Goal: Task Accomplishment & Management: Manage account settings

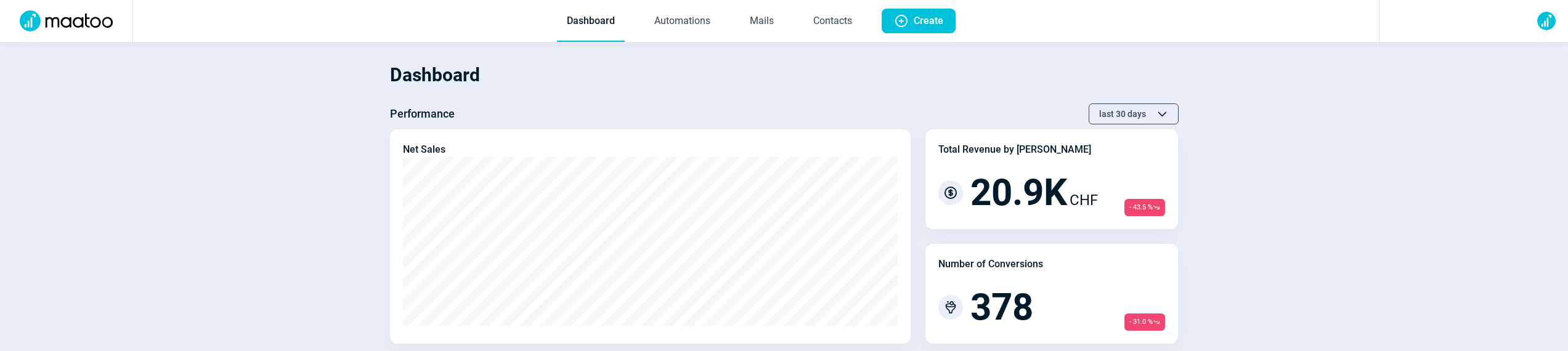
click at [785, 19] on span "Dashboard Automations Mails Contacts" at bounding box center [709, 21] width 325 height 42
click at [778, 19] on link "Mails" at bounding box center [762, 21] width 44 height 41
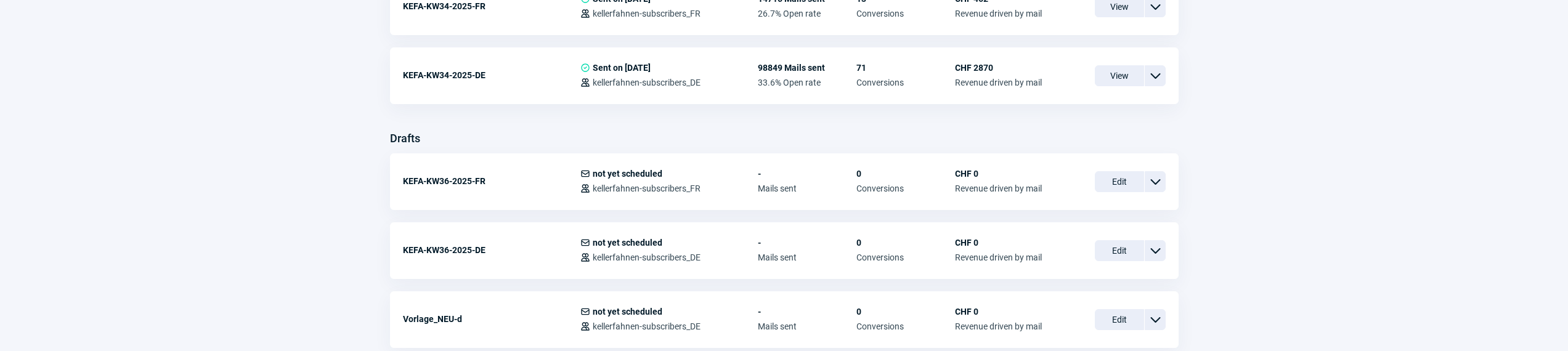
scroll to position [307, 0]
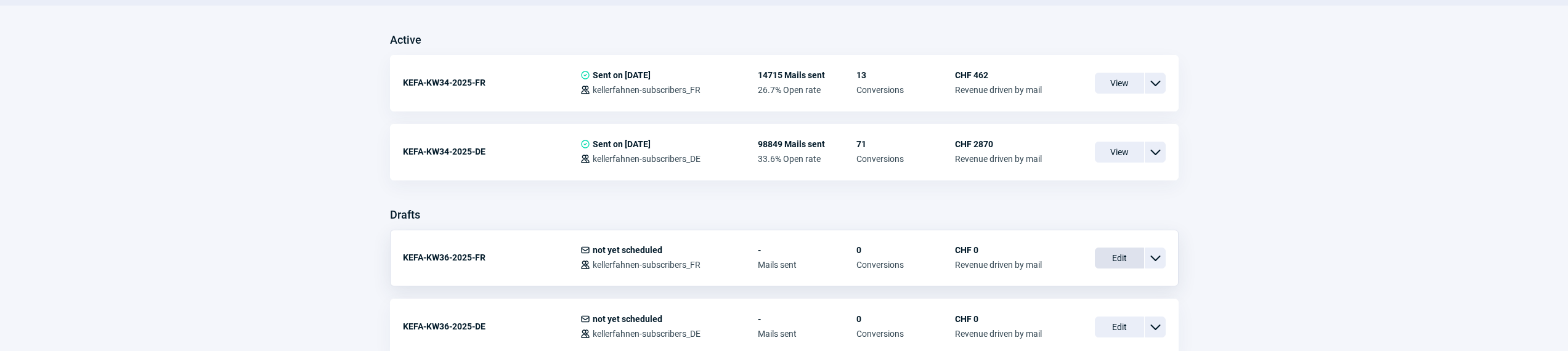
click at [1114, 258] on span "Edit" at bounding box center [1120, 257] width 49 height 21
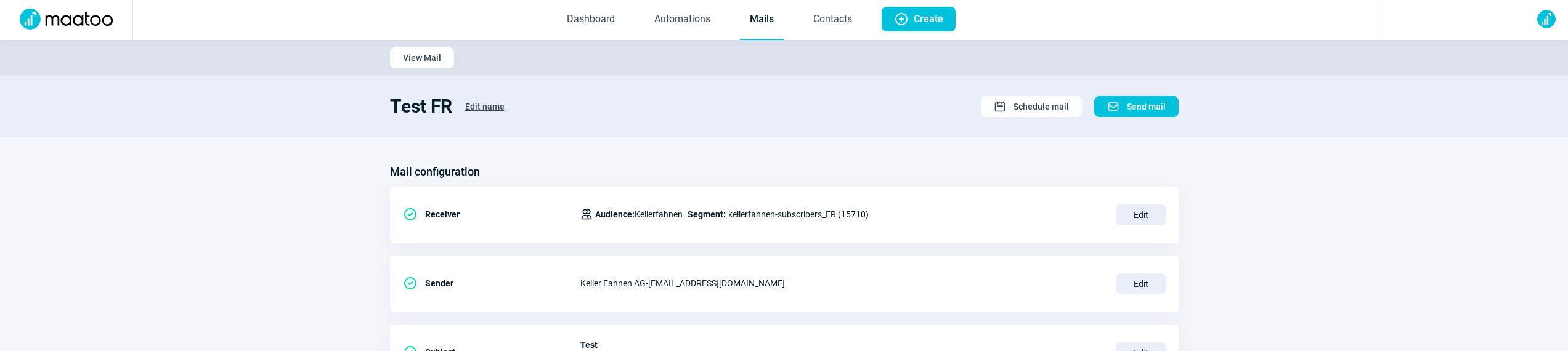
scroll to position [2, 0]
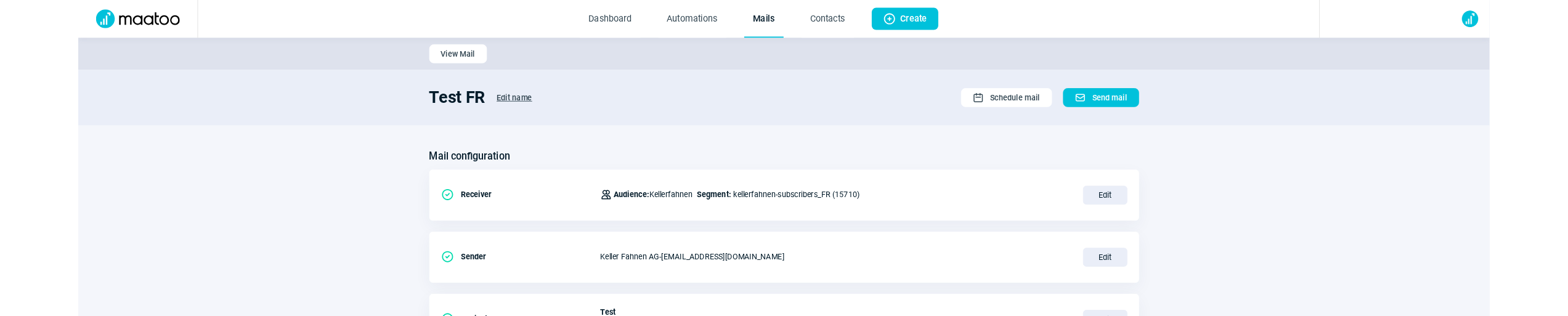
scroll to position [304, 0]
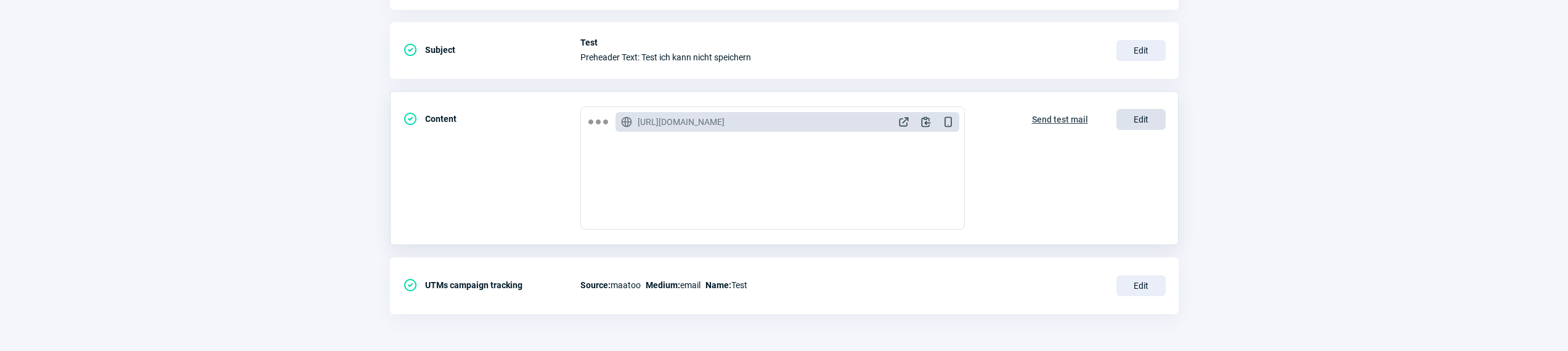
click at [1118, 122] on span "Edit" at bounding box center [1141, 119] width 49 height 21
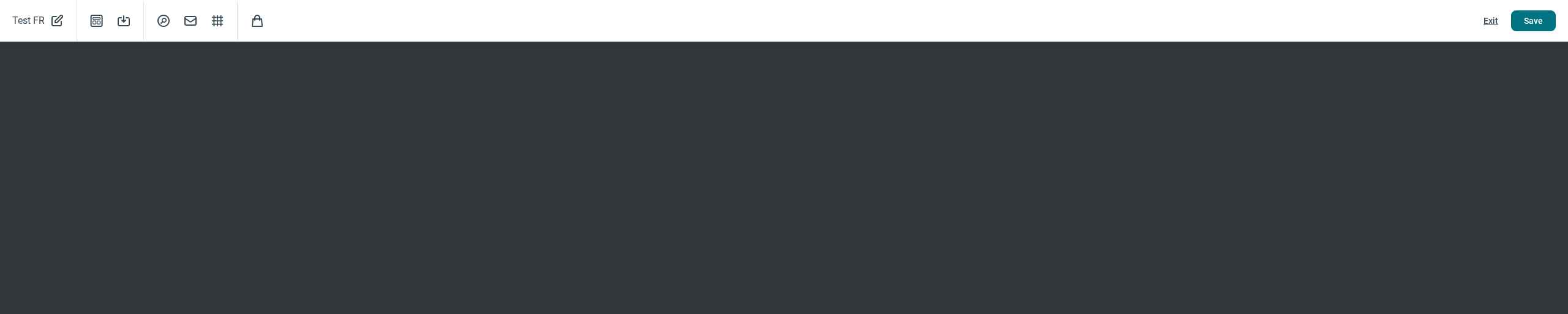
click at [1523, 24] on button "Save" at bounding box center [1533, 21] width 45 height 21
click at [1485, 24] on span "Exit" at bounding box center [1491, 20] width 15 height 19
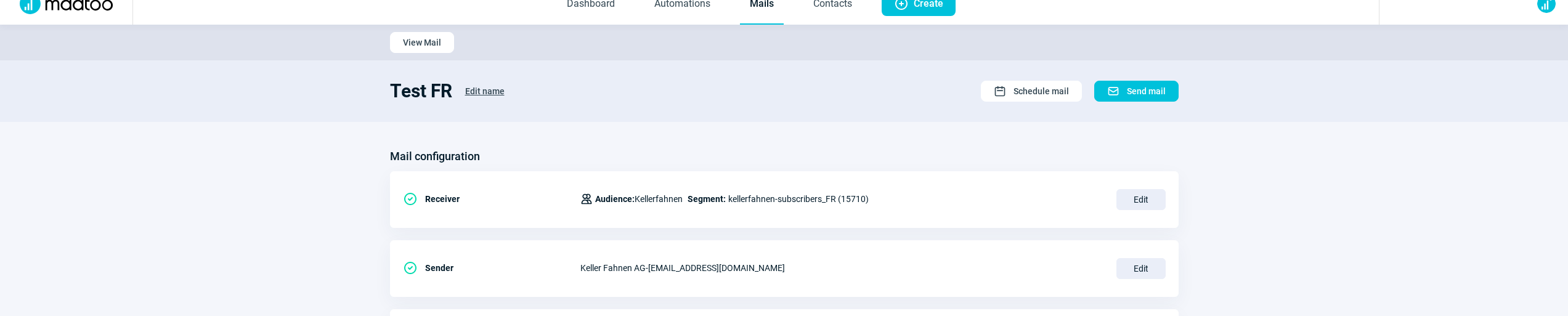
scroll to position [0, 0]
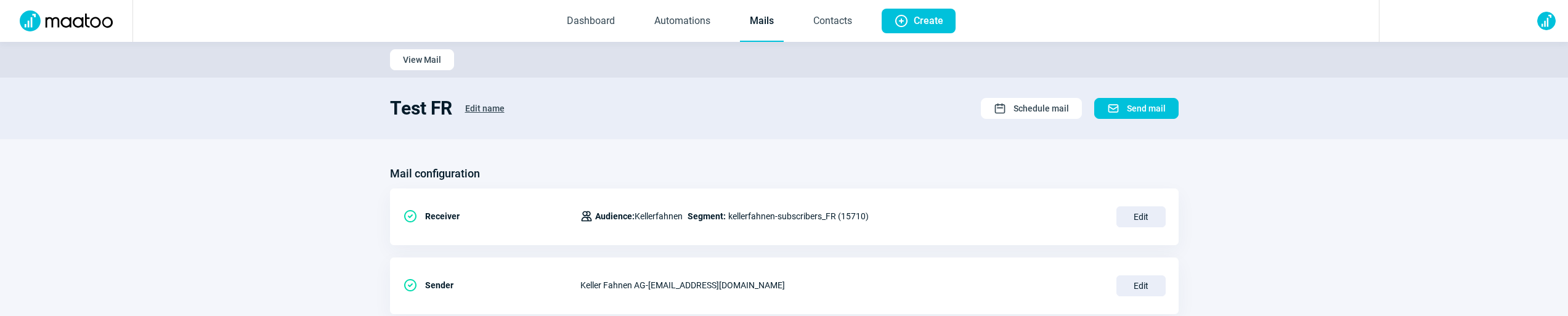
click at [778, 26] on link "Mails" at bounding box center [762, 21] width 44 height 41
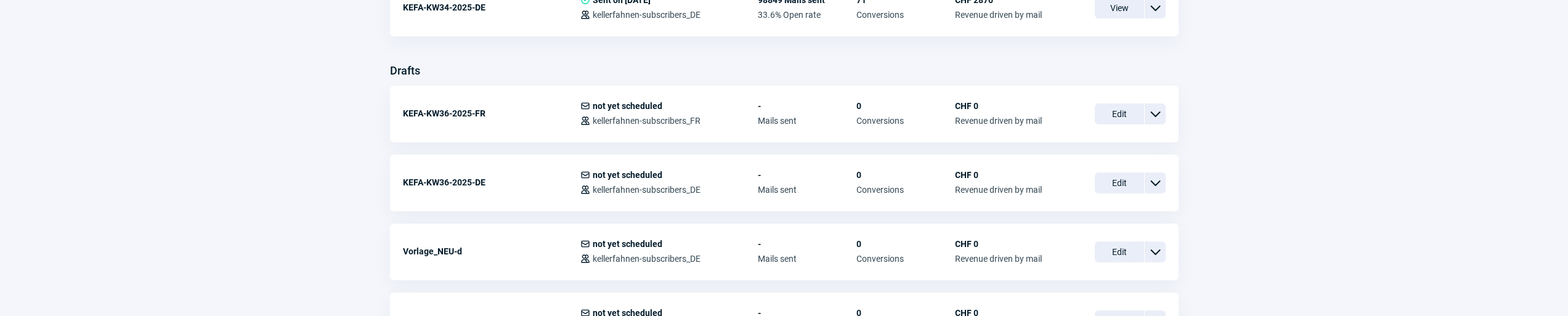
scroll to position [585, 0]
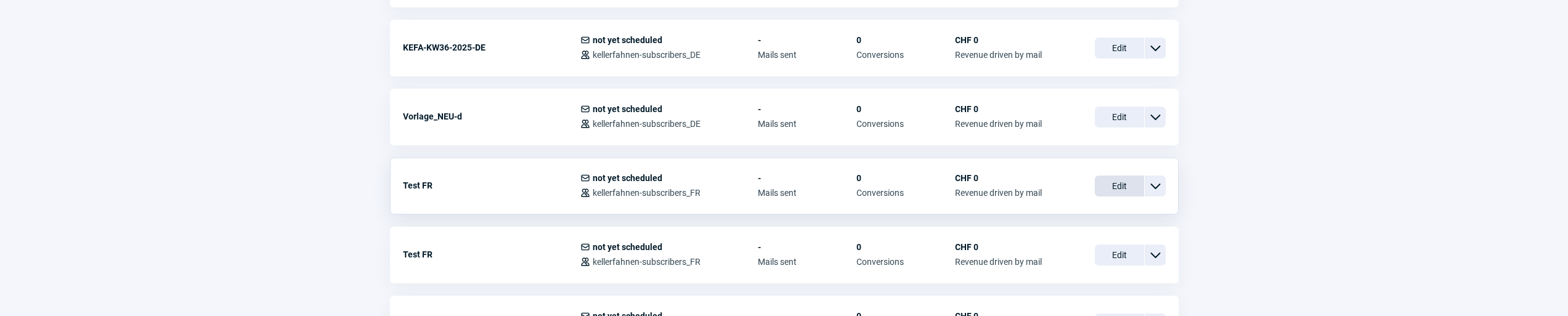
click at [1102, 188] on span "Edit" at bounding box center [1120, 186] width 49 height 21
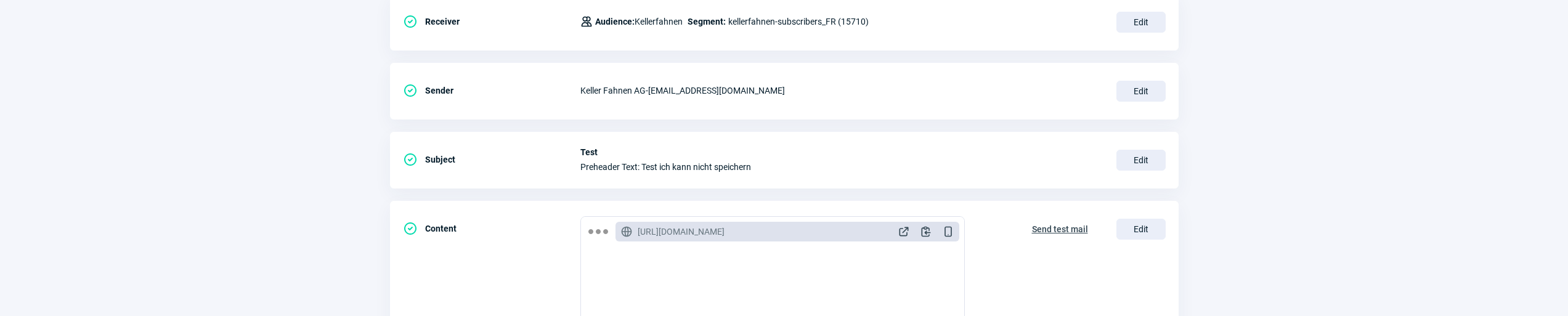
scroll to position [144, 0]
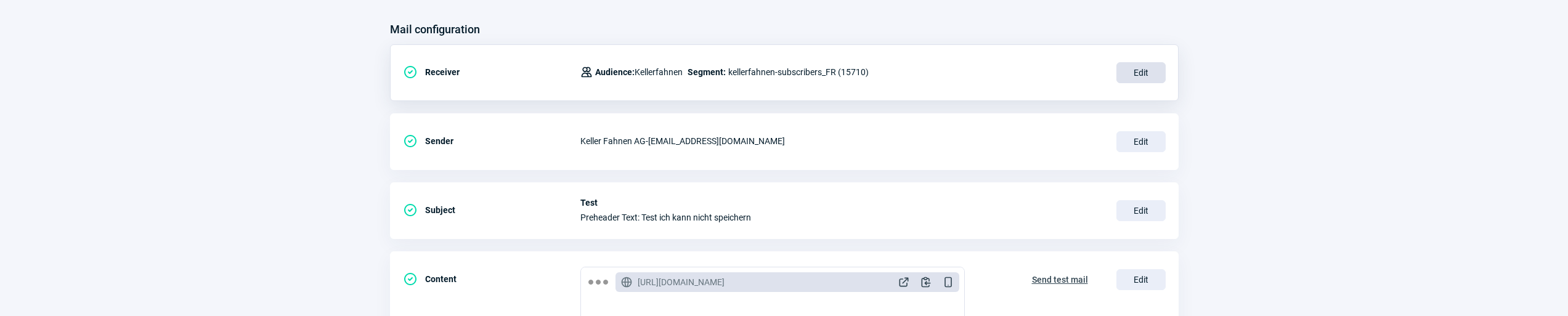
click at [1134, 77] on span "Edit" at bounding box center [1141, 72] width 49 height 21
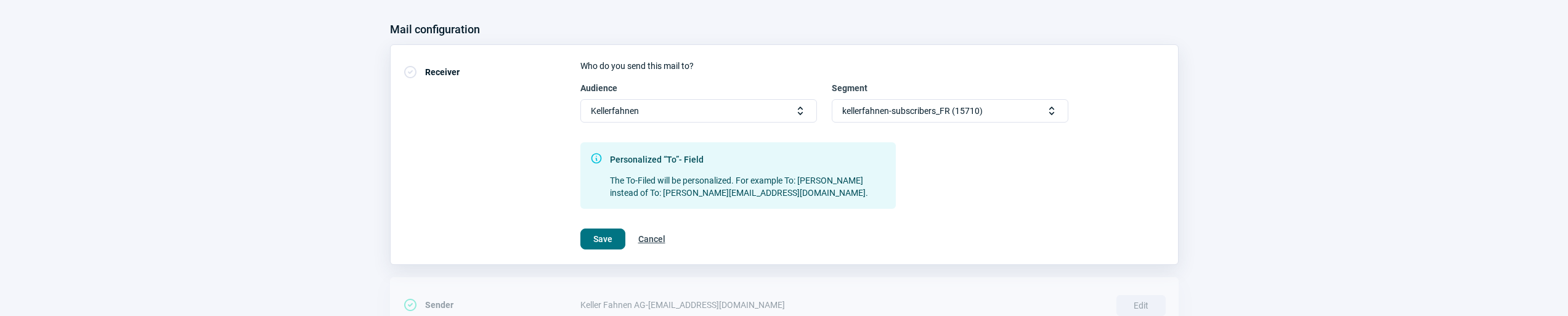
click at [590, 234] on button "Save" at bounding box center [603, 239] width 45 height 21
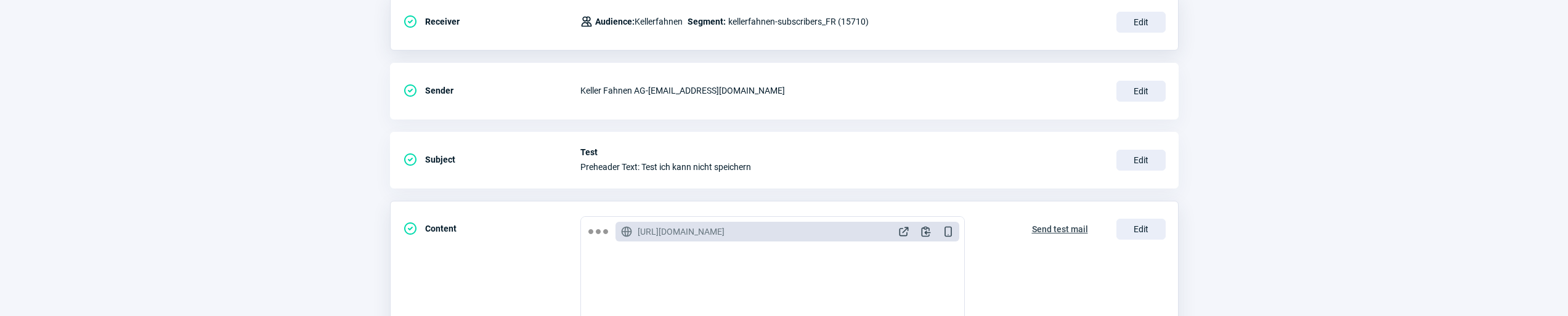
scroll to position [252, 0]
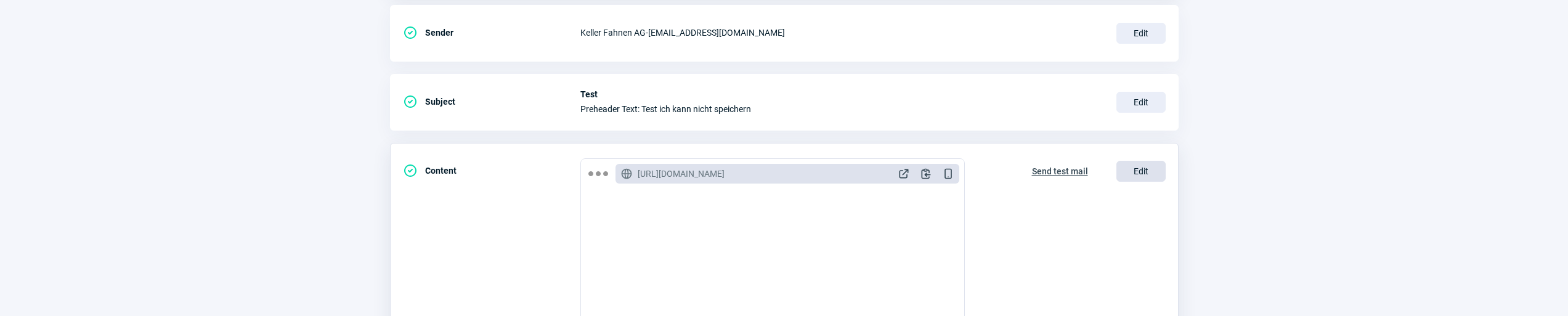
click at [1127, 173] on span "Edit" at bounding box center [1141, 171] width 49 height 21
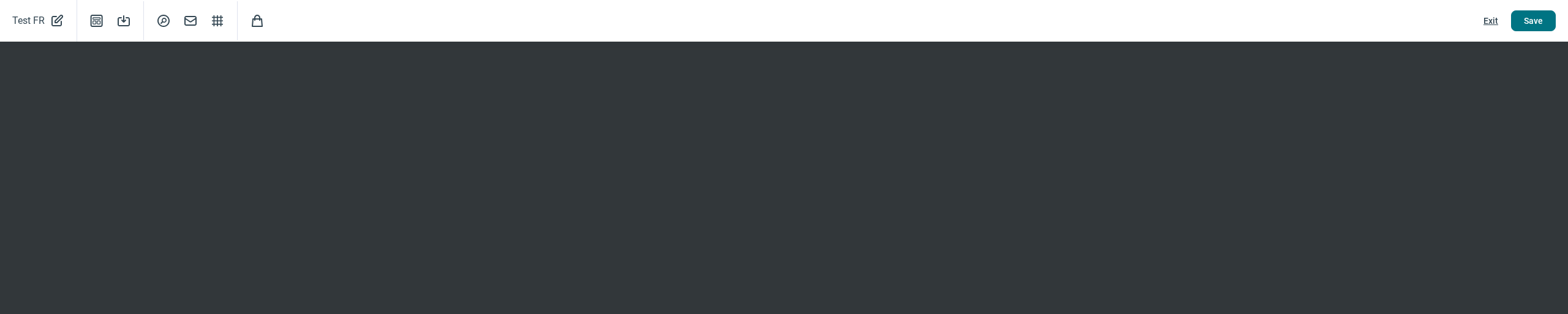
click at [1525, 19] on span "Save" at bounding box center [1533, 20] width 19 height 19
click at [1483, 21] on button "Exit" at bounding box center [1491, 21] width 41 height 21
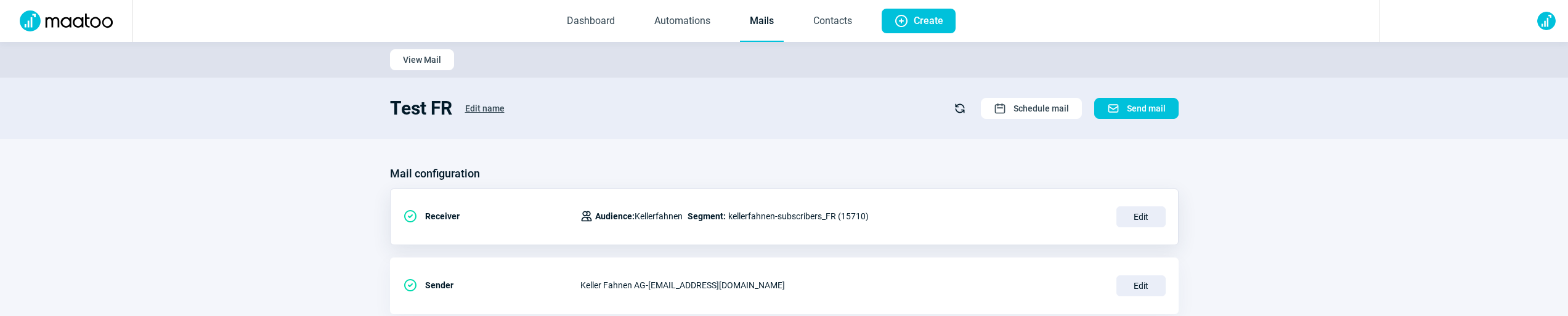
scroll to position [339, 0]
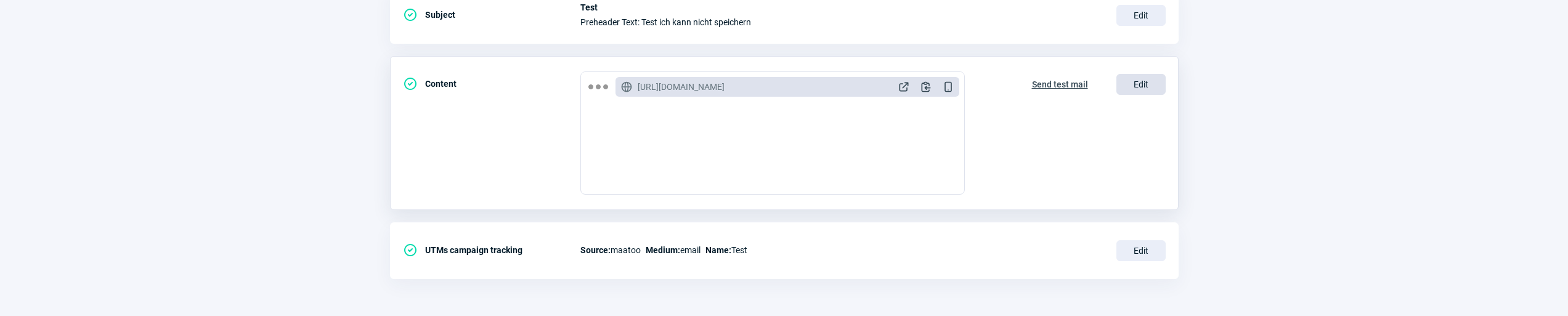
click at [1154, 81] on span "Edit" at bounding box center [1141, 84] width 49 height 21
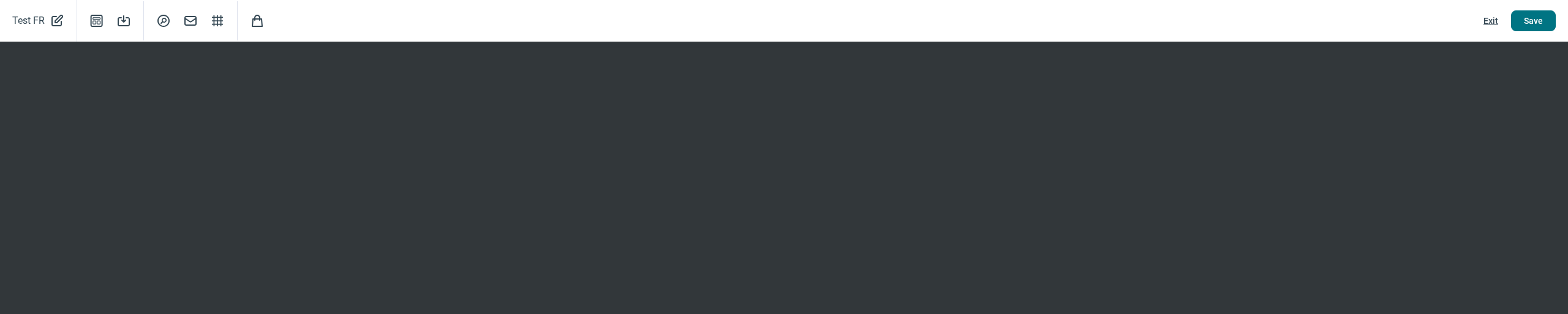
click at [1522, 24] on button "Save" at bounding box center [1533, 21] width 45 height 21
click at [1492, 23] on span "Exit" at bounding box center [1491, 20] width 15 height 19
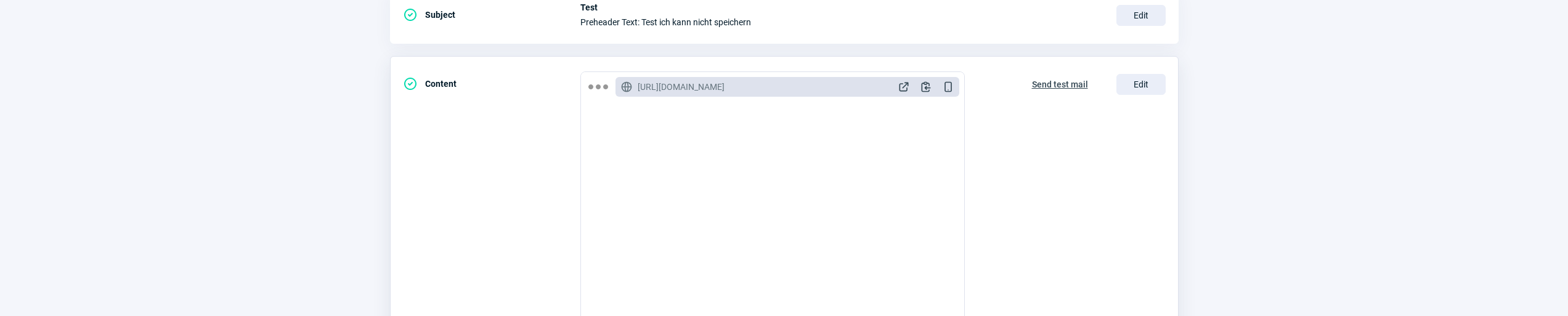
scroll to position [0, 0]
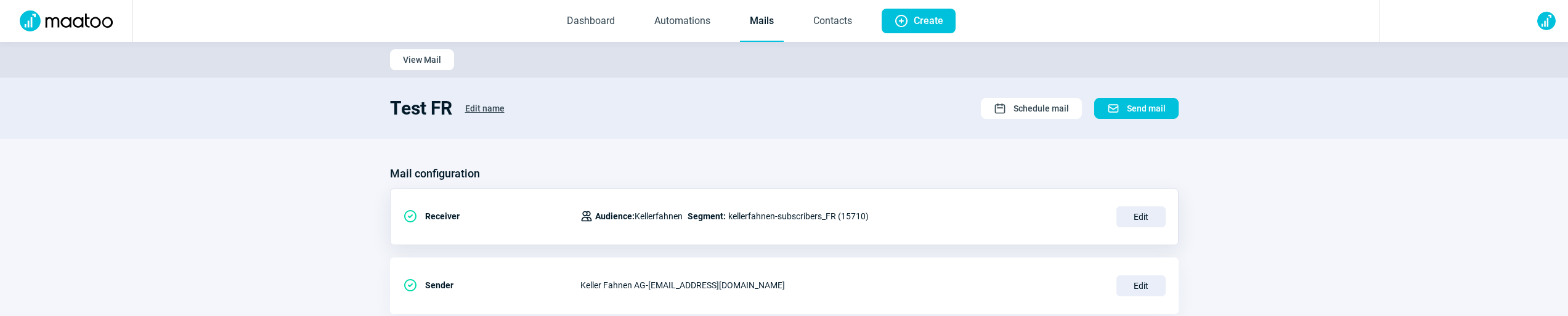
click at [780, 20] on link "Mails" at bounding box center [762, 21] width 44 height 41
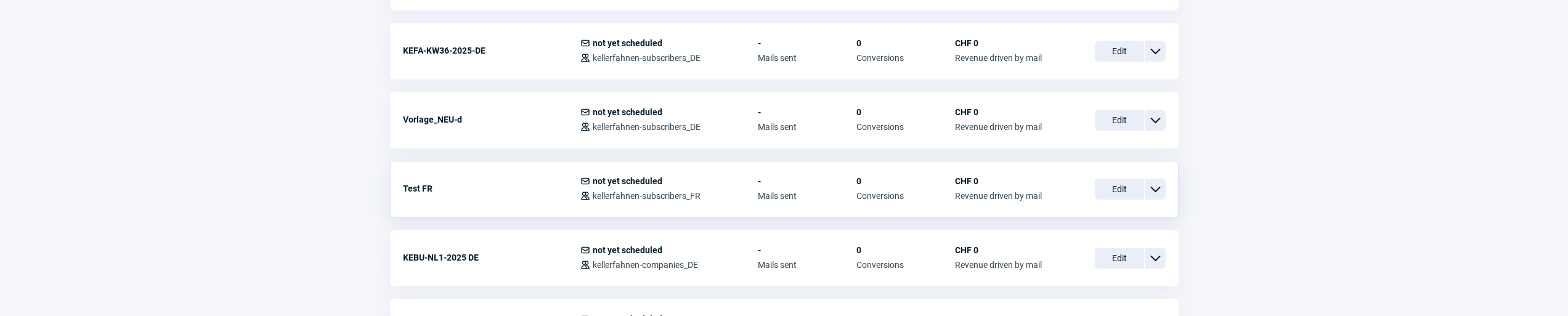
scroll to position [662, 0]
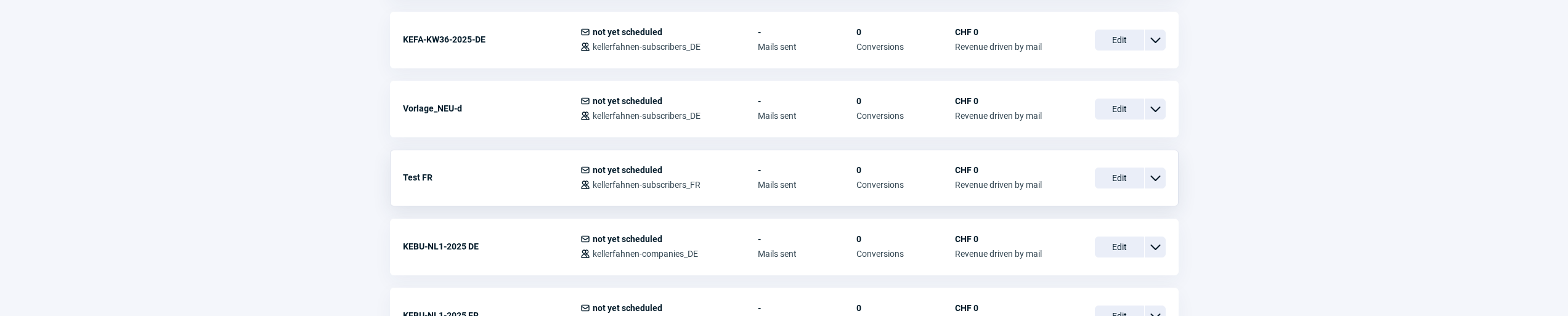
click at [1110, 165] on div "Edit ChevronDown icon" at bounding box center [1130, 178] width 71 height 26
click at [1110, 173] on span "Edit" at bounding box center [1120, 178] width 49 height 21
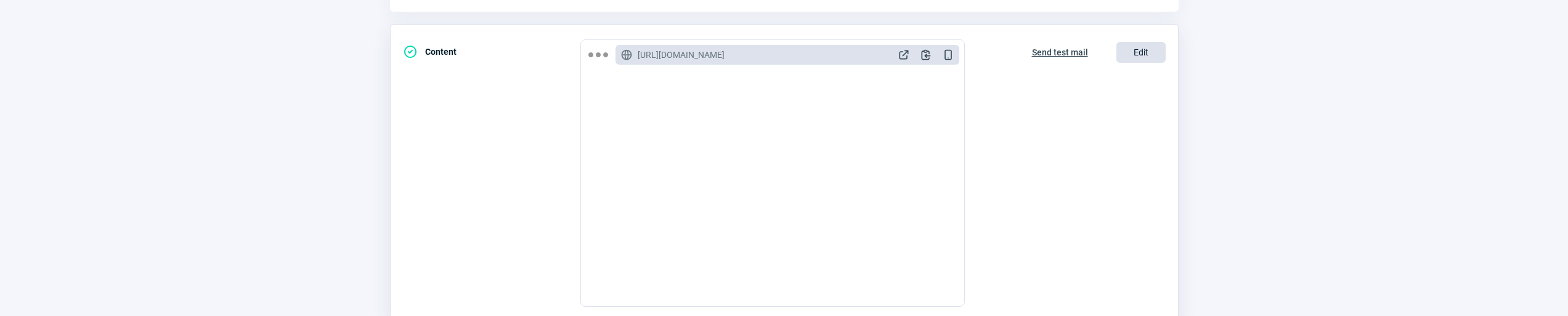
scroll to position [363, 0]
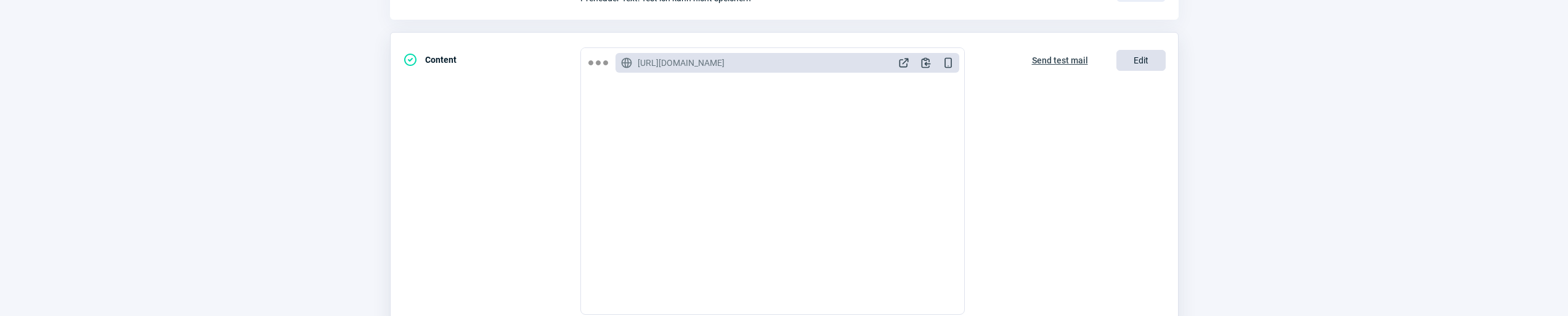
click at [1135, 55] on span "Edit" at bounding box center [1141, 60] width 49 height 21
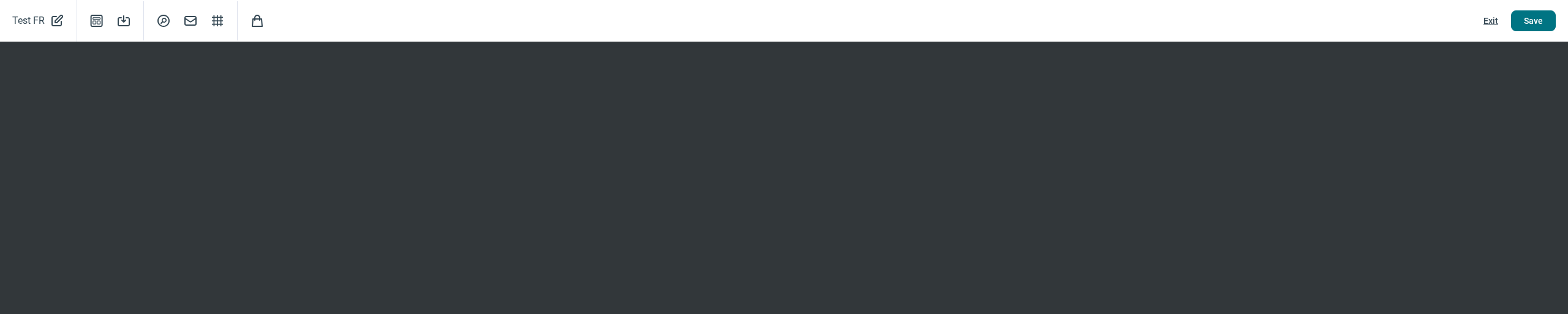
click at [1546, 23] on button "Save" at bounding box center [1533, 21] width 45 height 21
click at [1495, 19] on span "Exit" at bounding box center [1491, 20] width 15 height 19
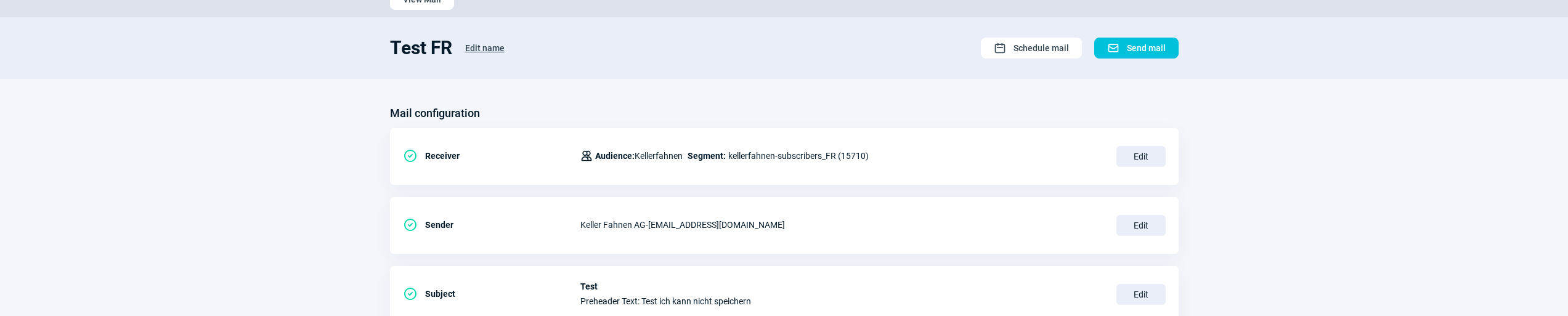
scroll to position [0, 0]
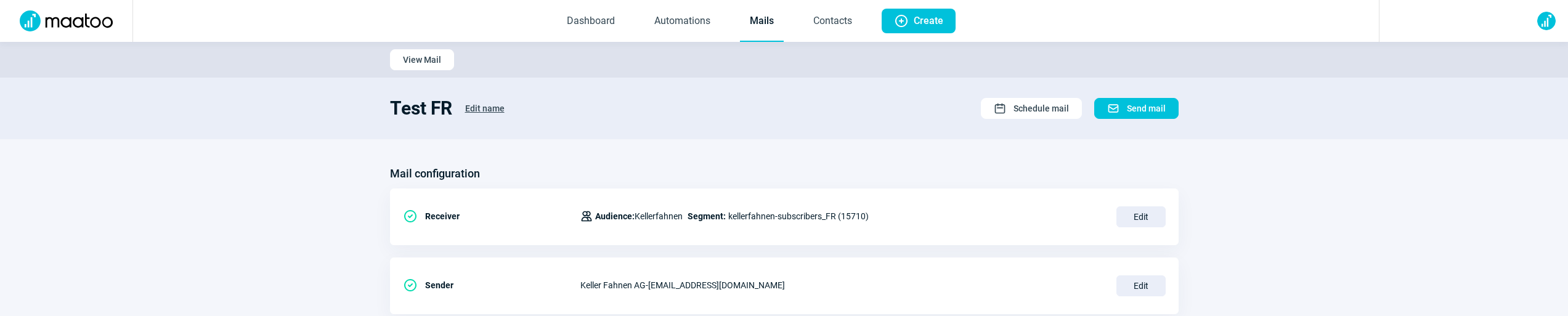
click at [745, 12] on link "Mails" at bounding box center [762, 21] width 44 height 41
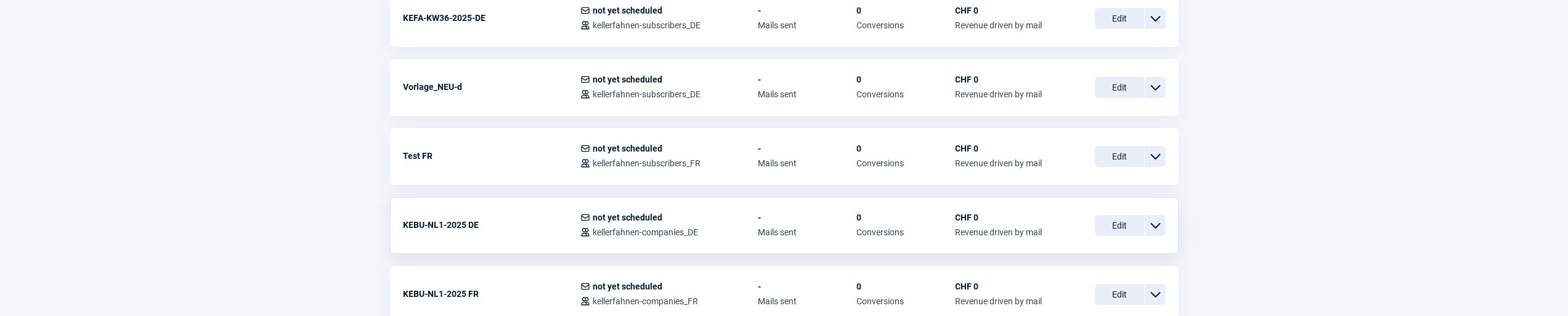
scroll to position [701, 0]
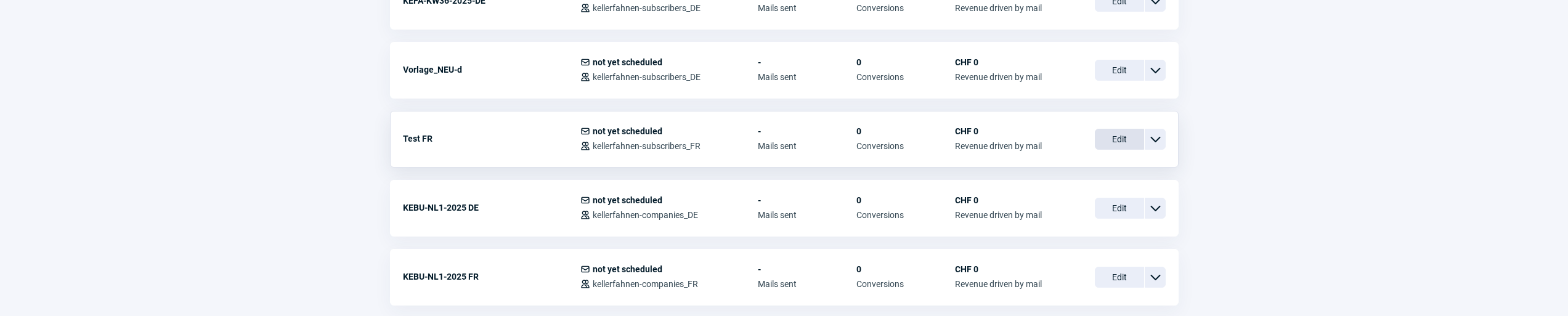
click at [1117, 148] on span "Edit" at bounding box center [1120, 139] width 49 height 21
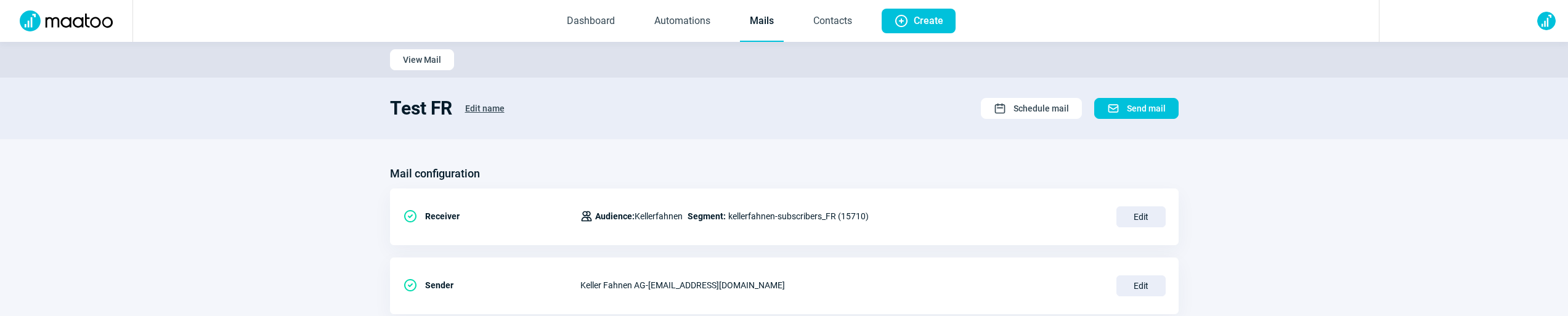
click at [747, 27] on link "Mails" at bounding box center [762, 21] width 44 height 41
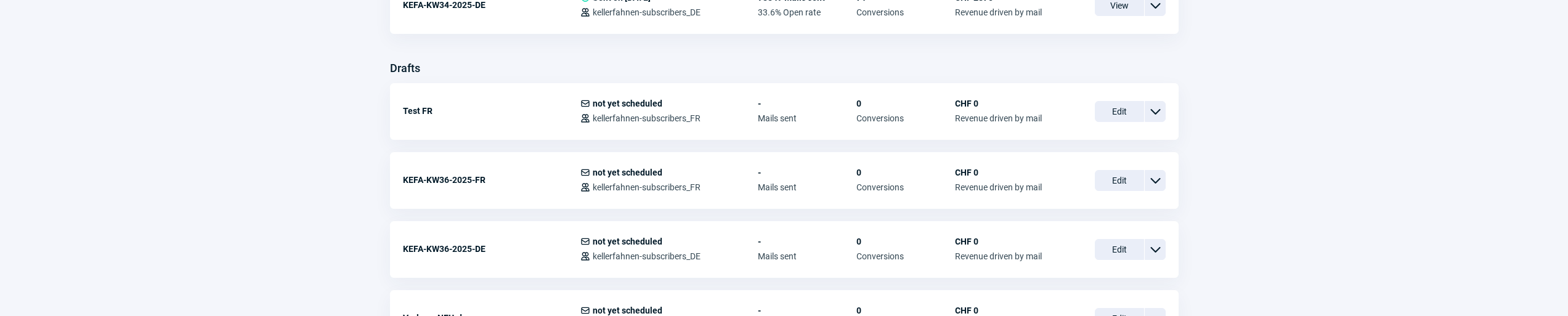
scroll to position [389, 0]
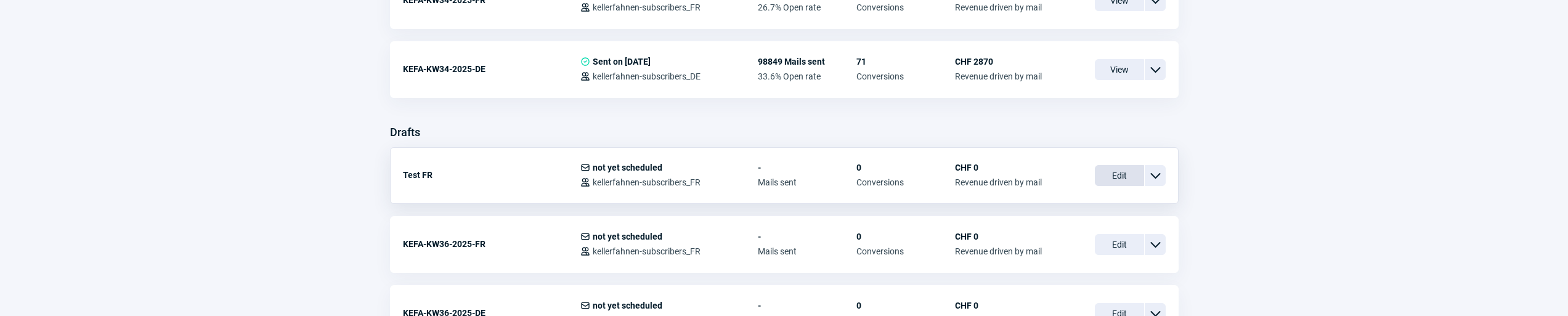
click at [1106, 179] on span "Edit" at bounding box center [1120, 175] width 49 height 21
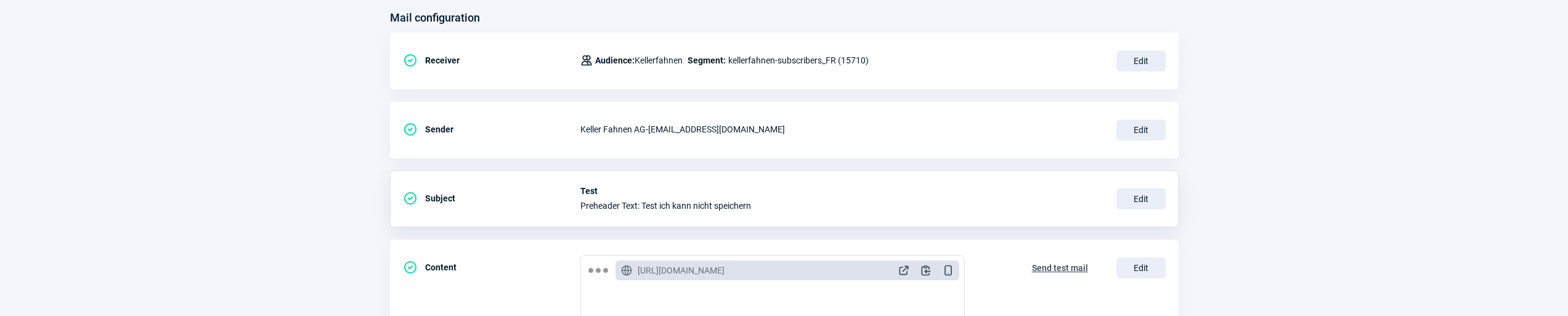
scroll to position [208, 0]
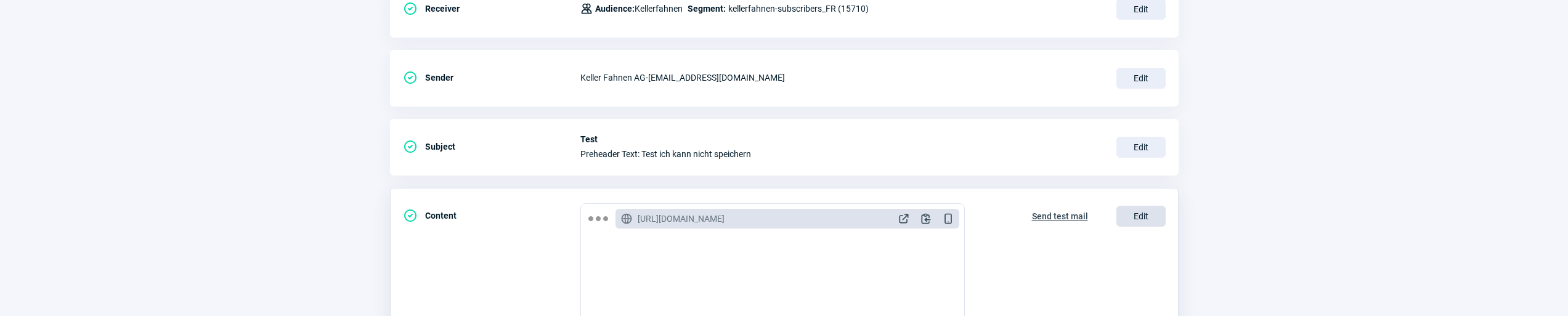
click at [1139, 214] on span "Edit" at bounding box center [1141, 216] width 49 height 21
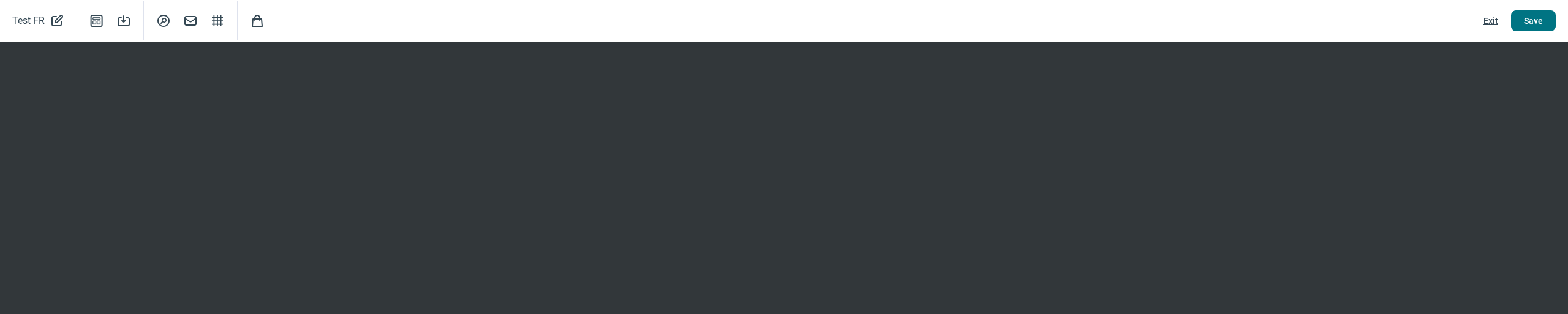
click at [1534, 28] on span "Save" at bounding box center [1533, 20] width 19 height 19
drag, startPoint x: 1493, startPoint y: 20, endPoint x: 1369, endPoint y: 40, distance: 125.6
click at [1492, 20] on span "Exit" at bounding box center [1491, 20] width 15 height 19
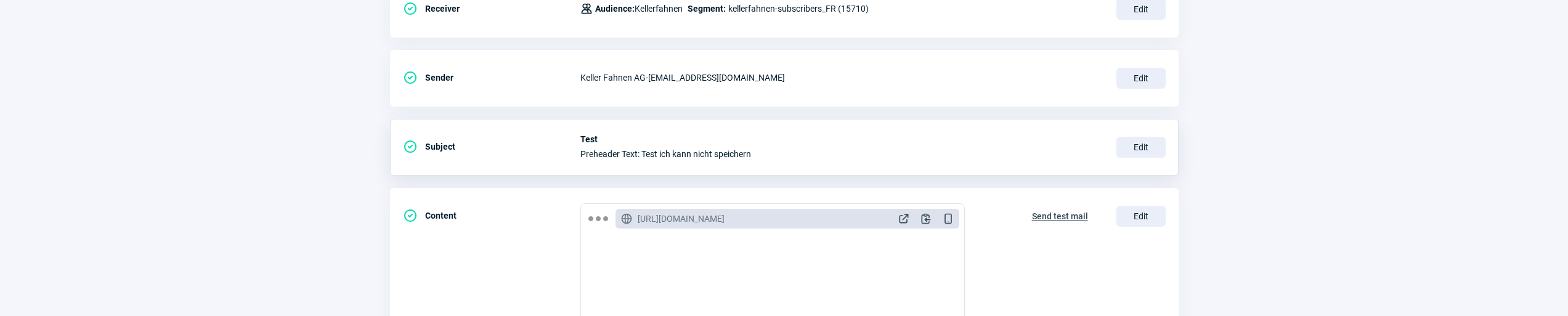
scroll to position [0, 0]
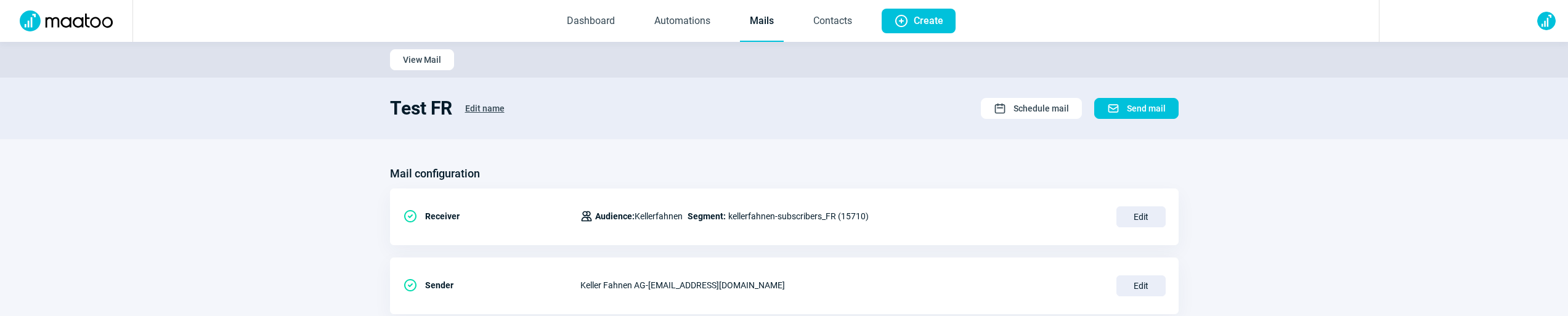
click at [736, 29] on span "Dashboard Automations Mails Contacts" at bounding box center [709, 21] width 325 height 42
click at [754, 19] on link "Mails" at bounding box center [762, 21] width 44 height 41
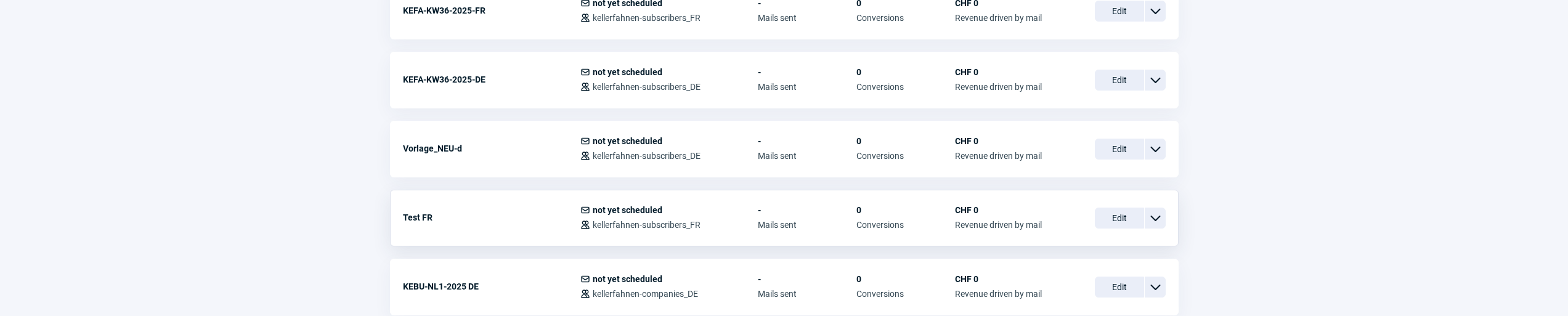
scroll to position [628, 0]
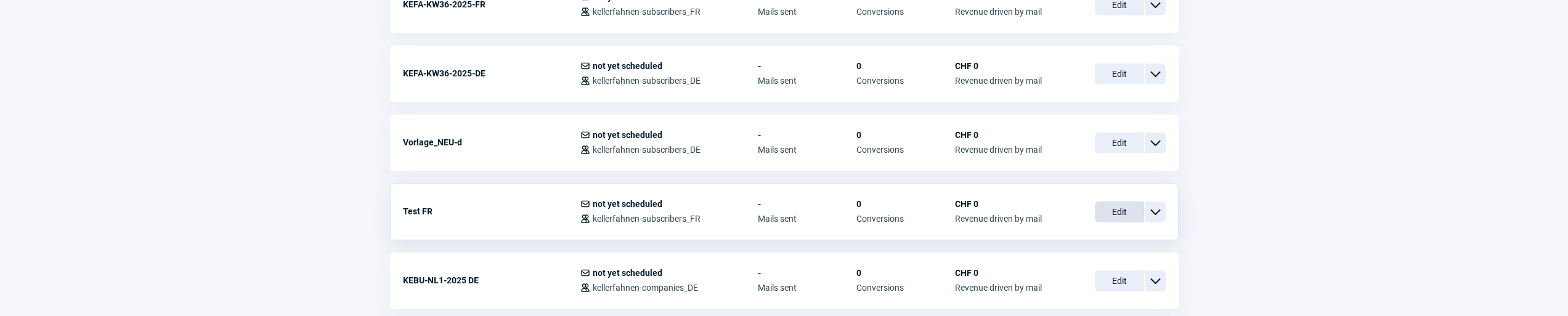
click at [1110, 210] on span "Edit" at bounding box center [1120, 211] width 49 height 21
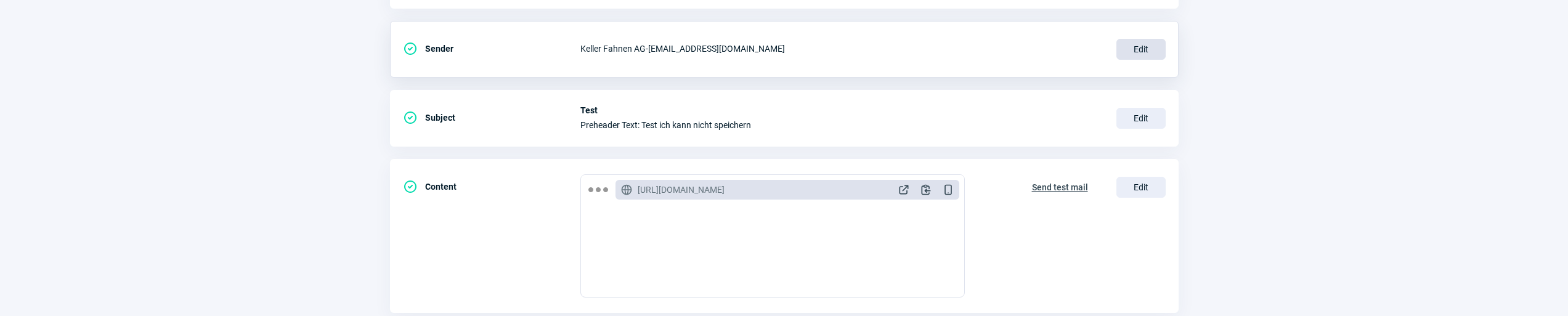
scroll to position [339, 0]
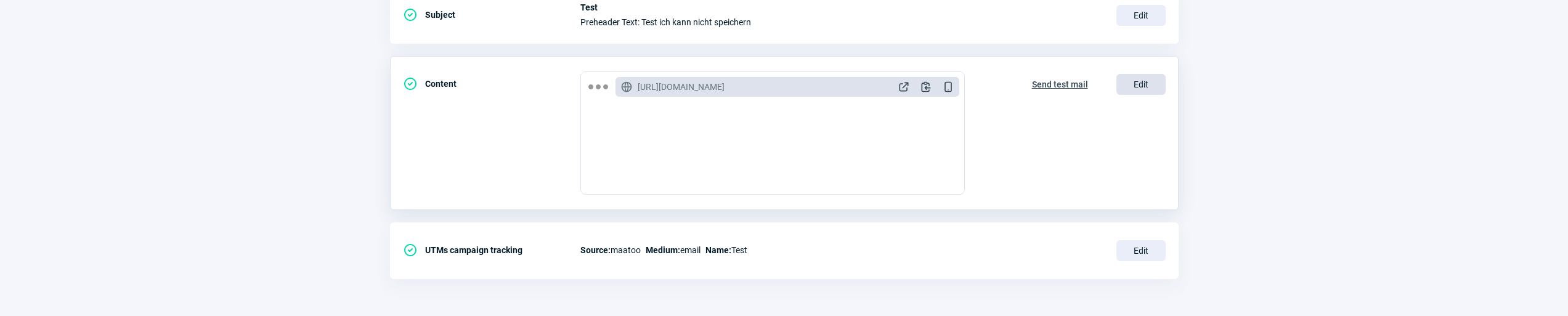
click at [1146, 89] on span "Edit" at bounding box center [1141, 84] width 49 height 21
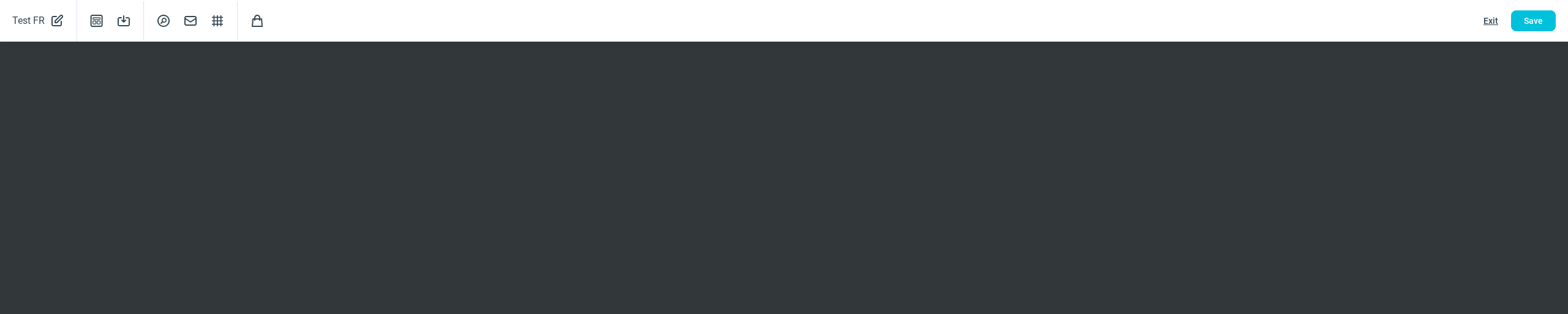
click at [1490, 20] on span "Exit" at bounding box center [1491, 20] width 15 height 19
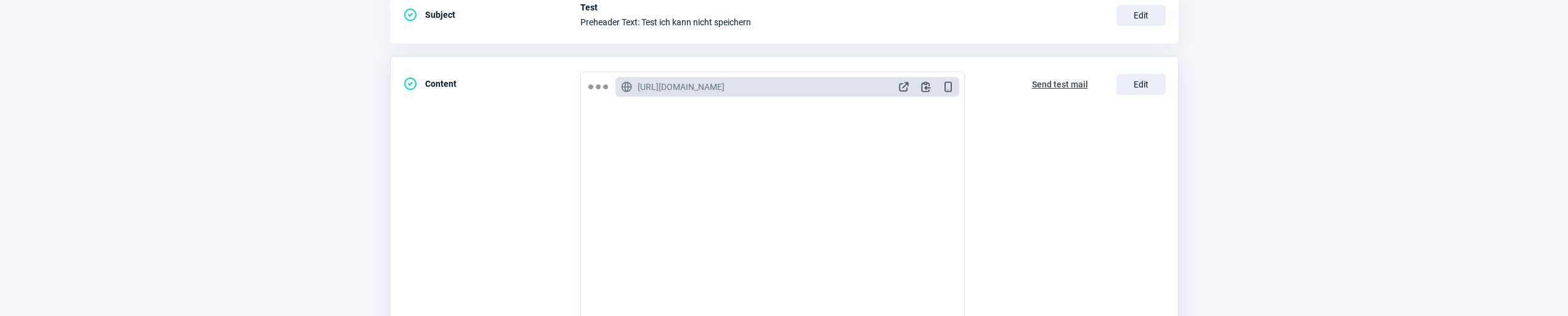
scroll to position [0, 0]
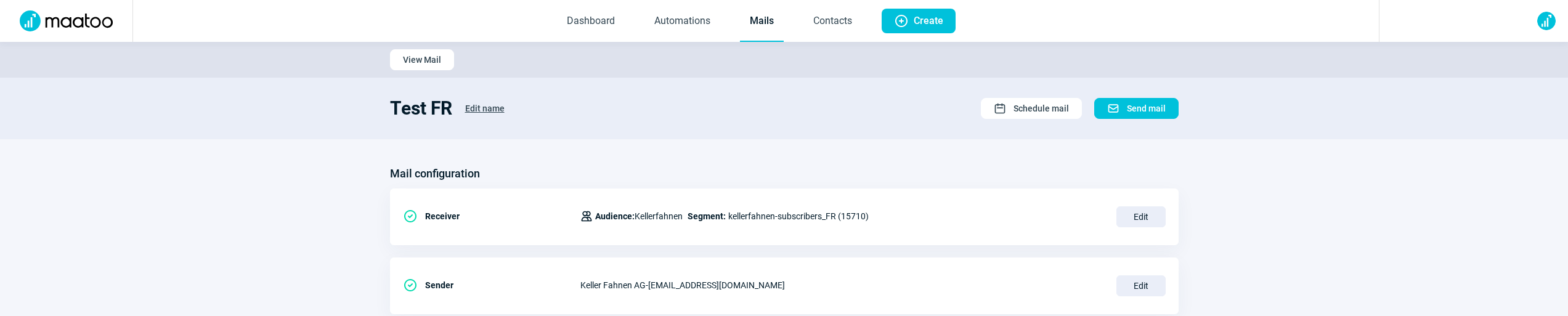
click at [764, 14] on link "Mails" at bounding box center [762, 21] width 44 height 41
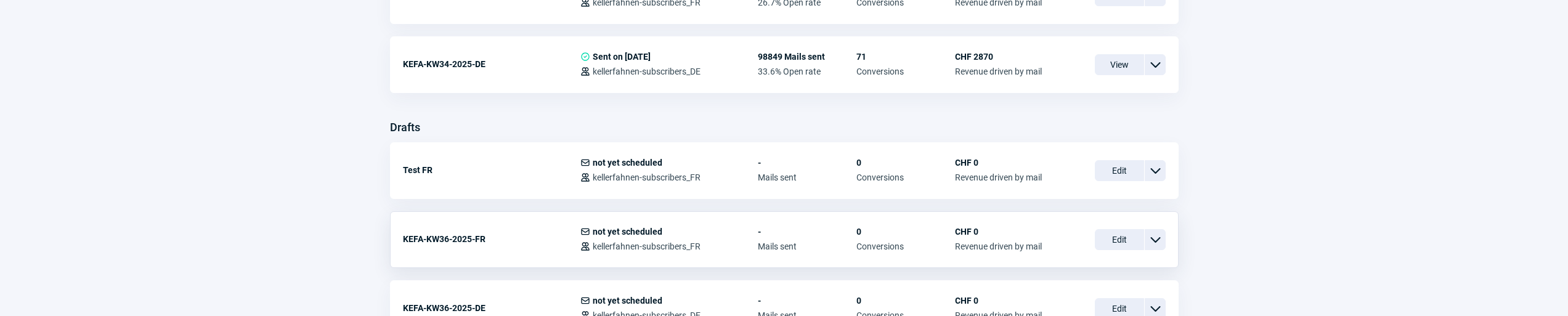
scroll to position [386, 0]
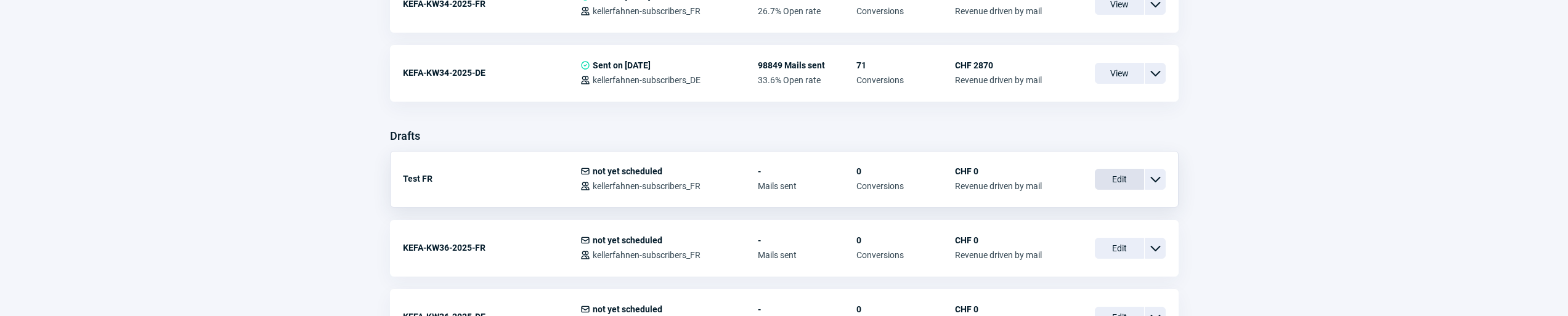
click at [1118, 180] on span "Edit" at bounding box center [1120, 178] width 49 height 21
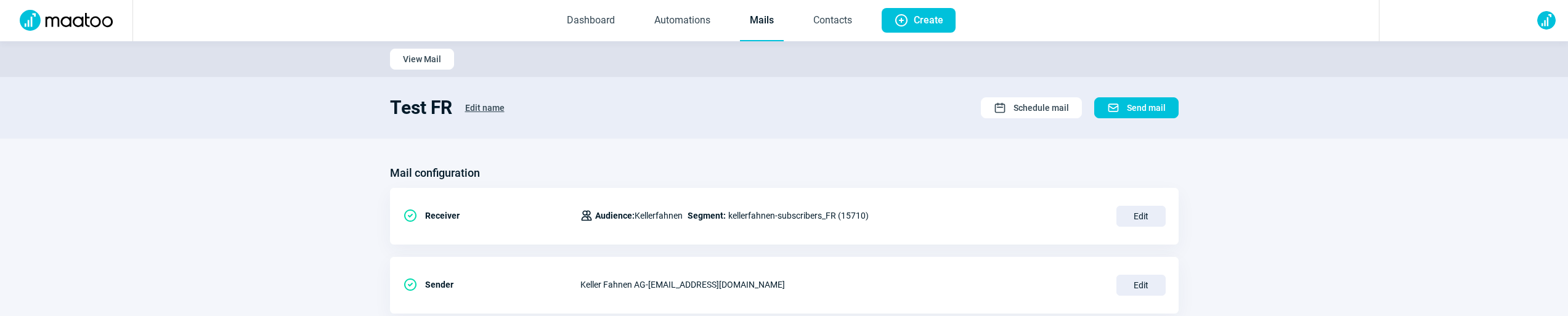
scroll to position [339, 0]
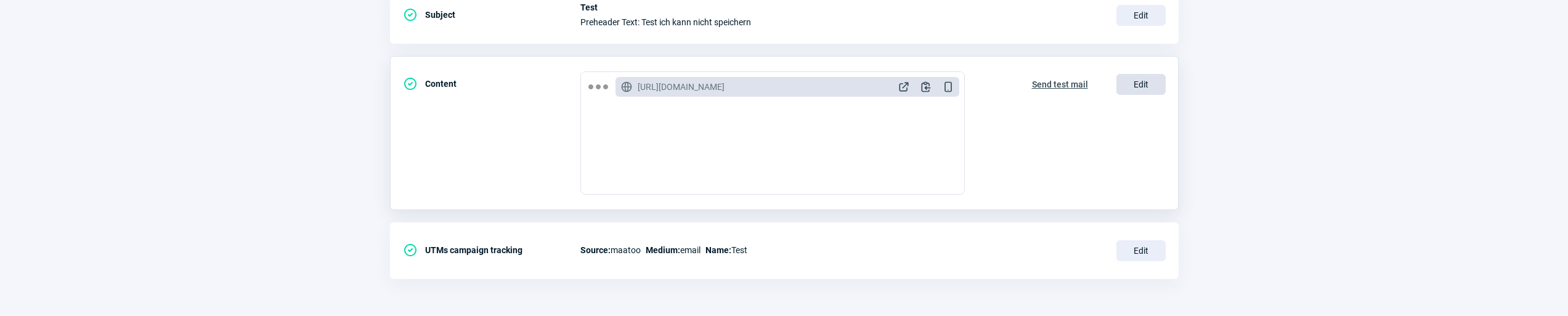
click at [1151, 92] on span "Edit" at bounding box center [1141, 84] width 49 height 21
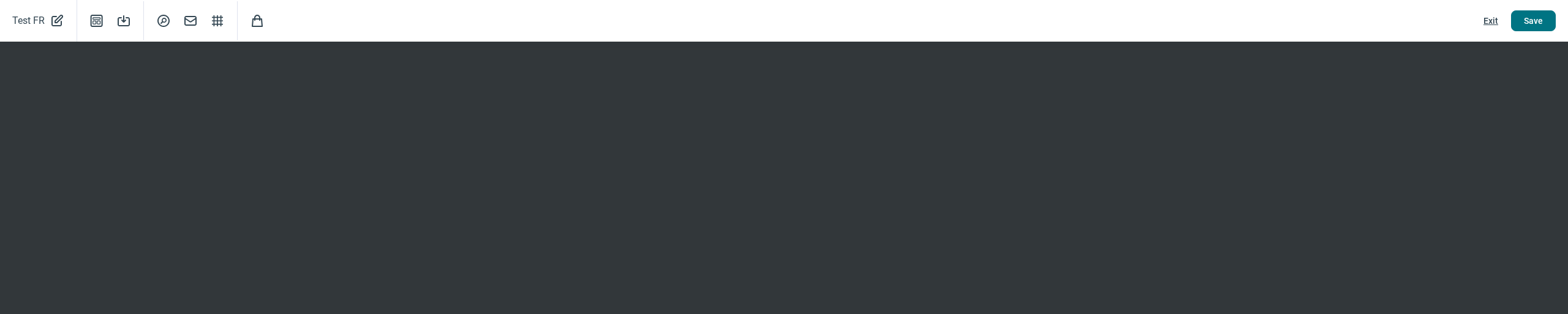
click at [1515, 26] on button "Save" at bounding box center [1533, 21] width 45 height 21
click at [1487, 24] on span "Exit" at bounding box center [1491, 20] width 15 height 19
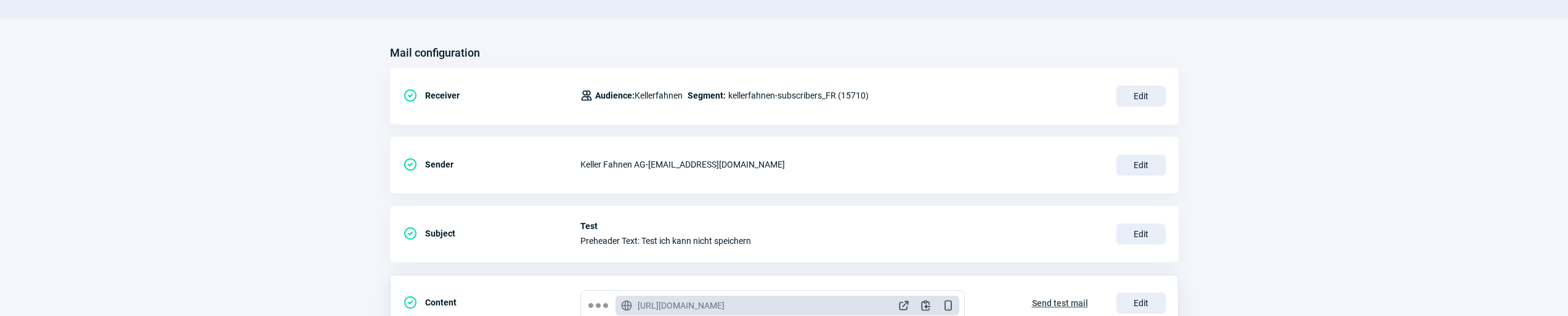
scroll to position [0, 0]
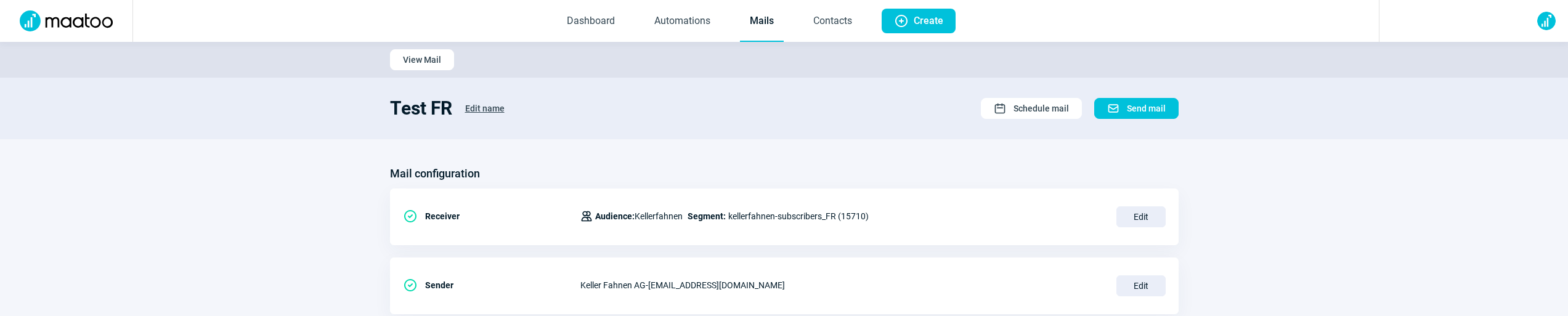
click at [770, 19] on link "Mails" at bounding box center [762, 21] width 44 height 41
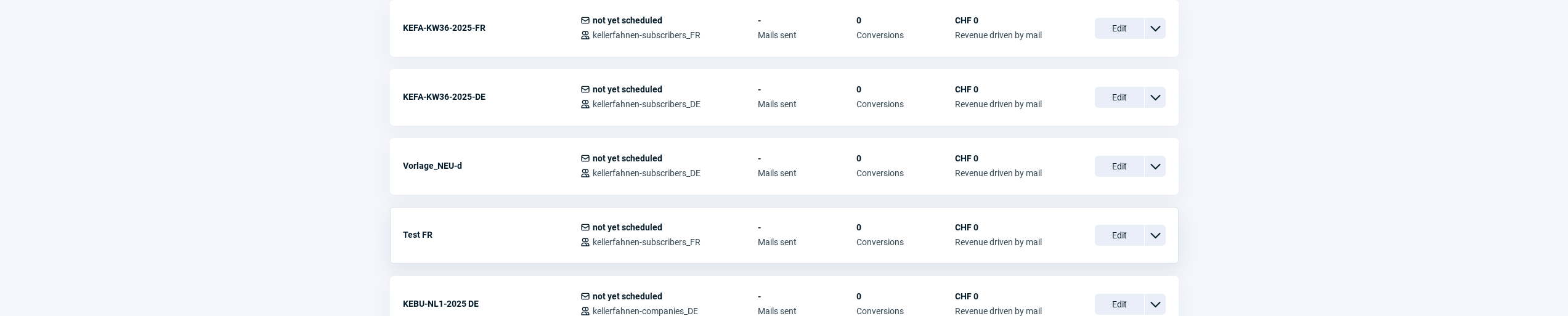
scroll to position [659, 0]
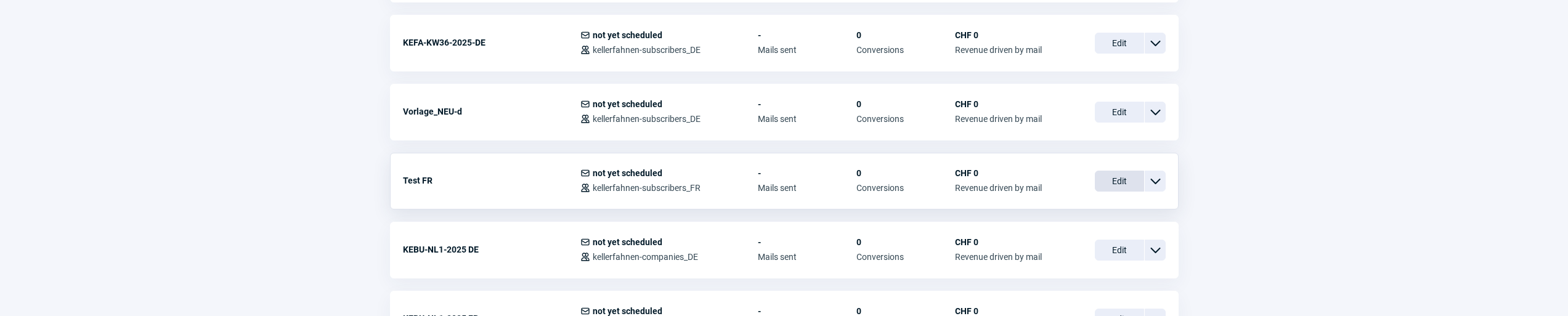
click at [1119, 183] on span "Edit" at bounding box center [1120, 181] width 49 height 21
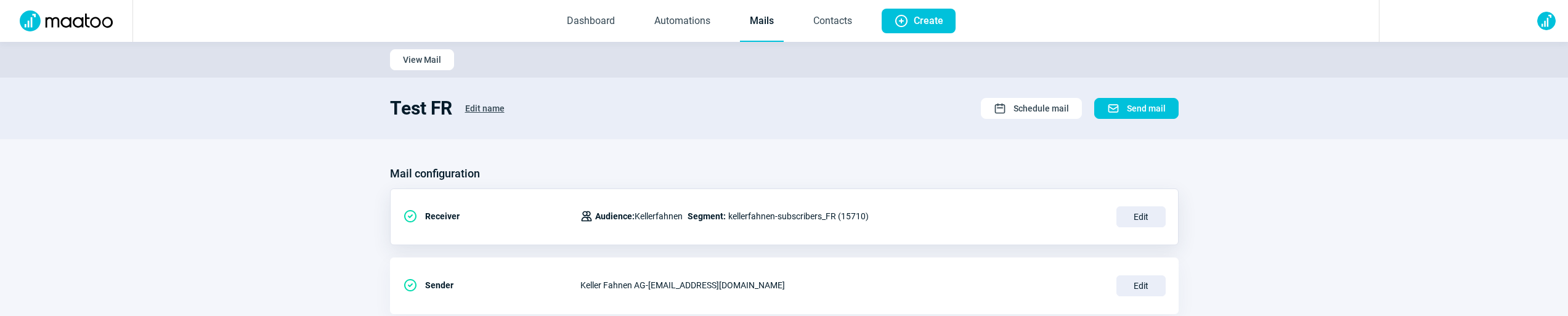
scroll to position [339, 0]
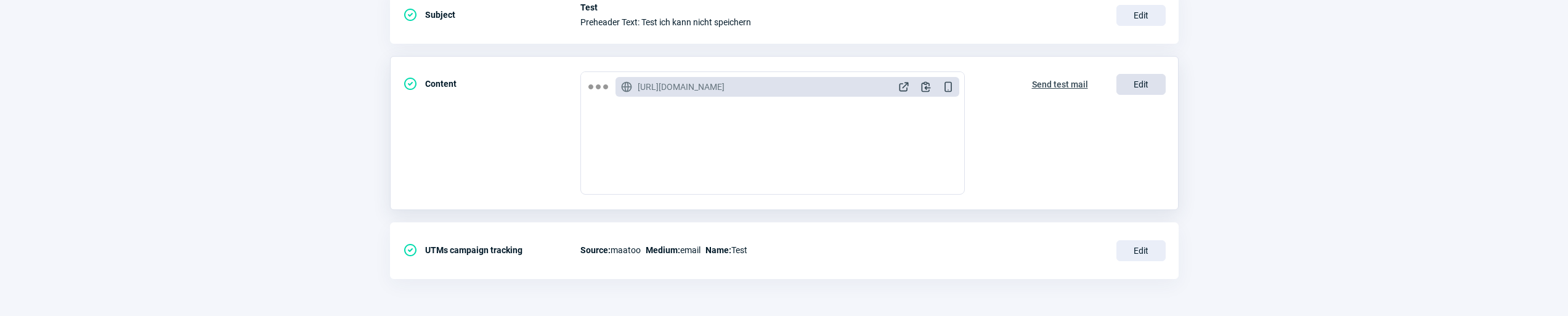
click at [1150, 82] on span "Edit" at bounding box center [1141, 84] width 49 height 21
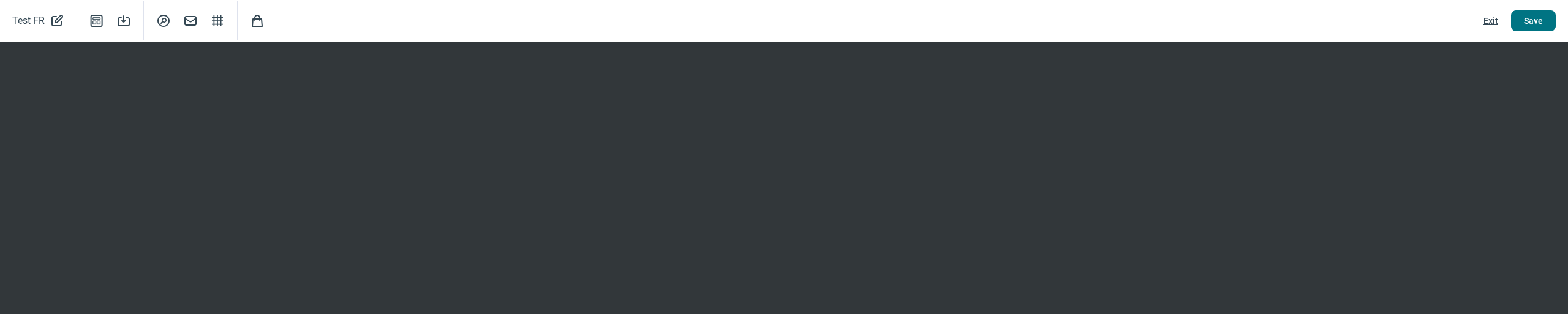
click at [1521, 25] on button "Save" at bounding box center [1533, 21] width 45 height 21
click at [1485, 24] on span "Exit" at bounding box center [1491, 20] width 15 height 19
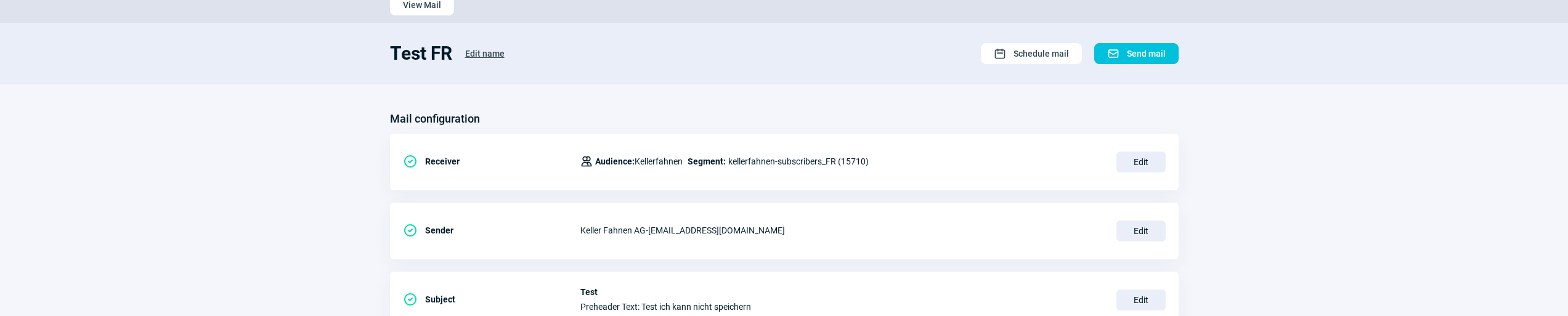
scroll to position [0, 0]
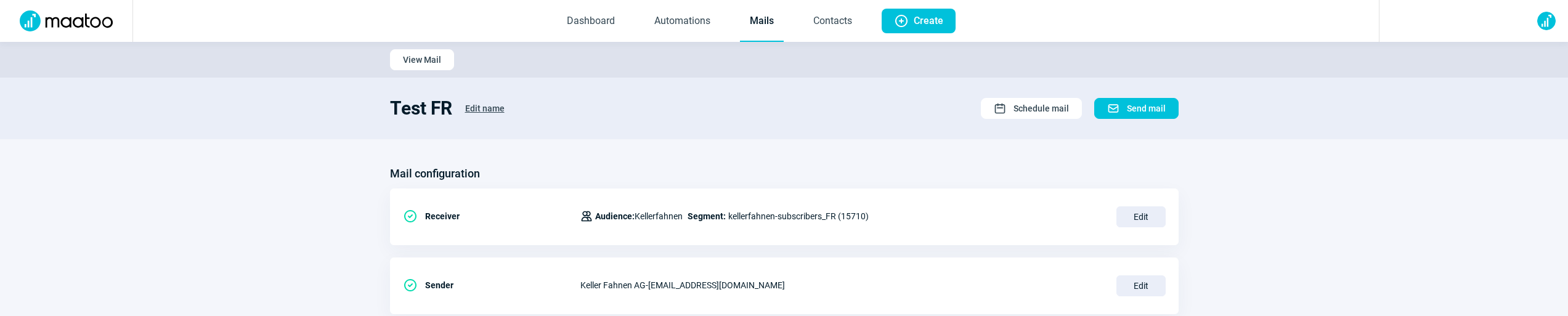
click at [780, 21] on link "Mails" at bounding box center [762, 21] width 44 height 41
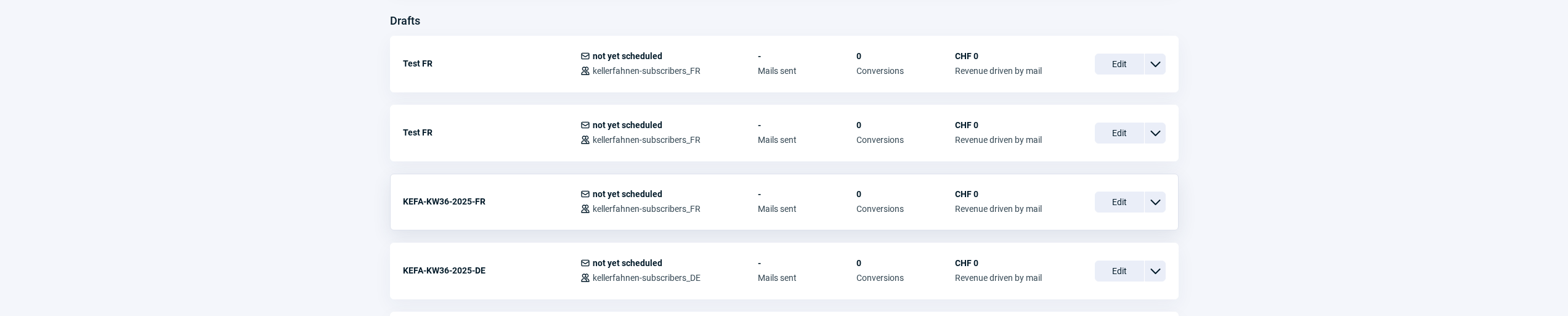
scroll to position [516, 0]
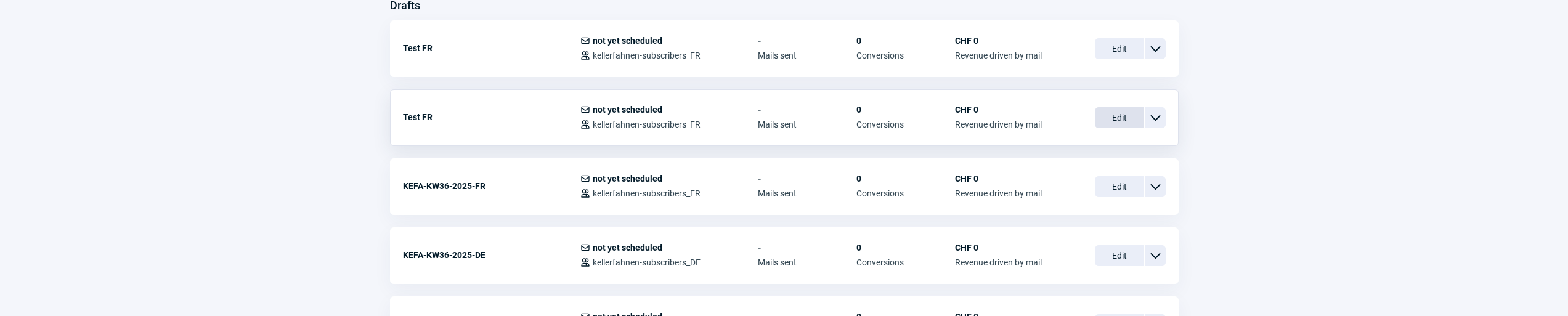
click at [1135, 115] on span "Edit" at bounding box center [1120, 117] width 49 height 21
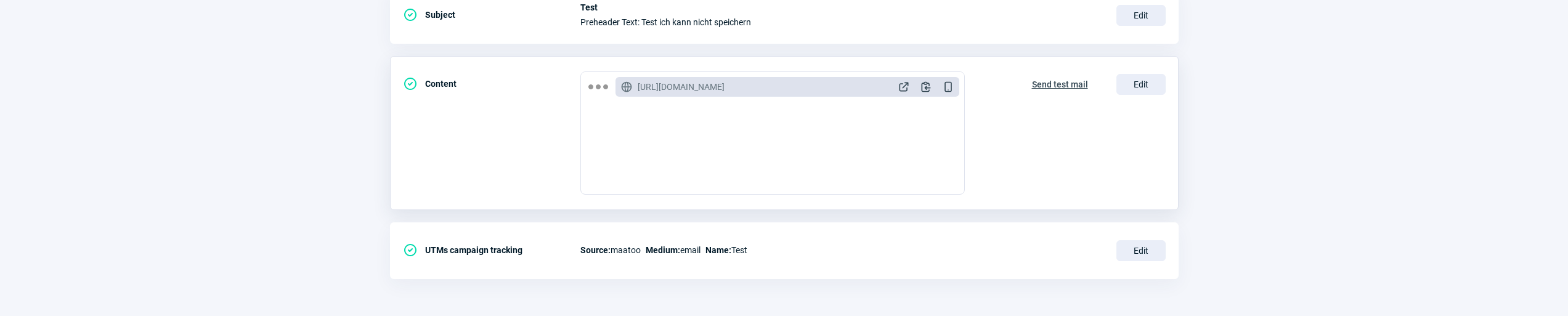
scroll to position [337, 0]
click at [1152, 89] on span "Edit" at bounding box center [1141, 87] width 49 height 21
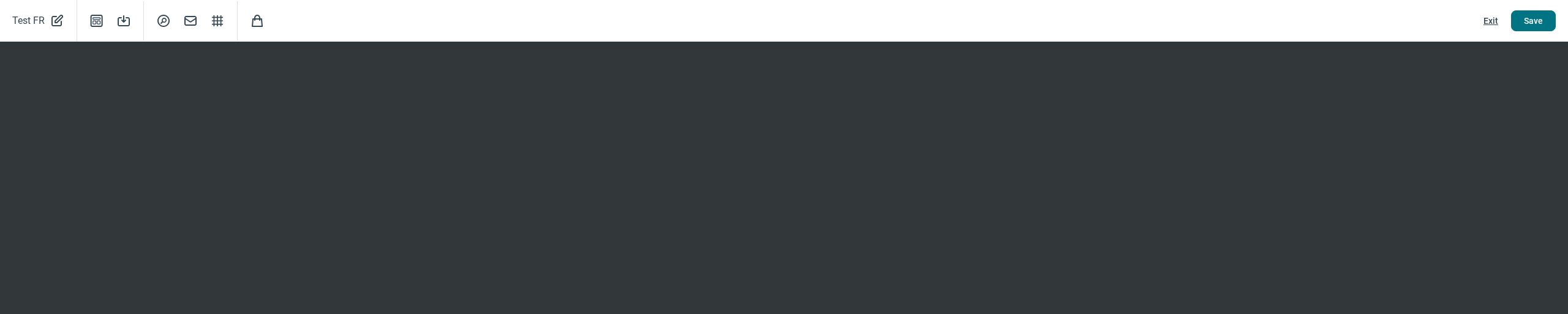
click at [1527, 22] on span "Save" at bounding box center [1533, 20] width 19 height 19
click at [1496, 20] on span "Exit" at bounding box center [1491, 20] width 15 height 19
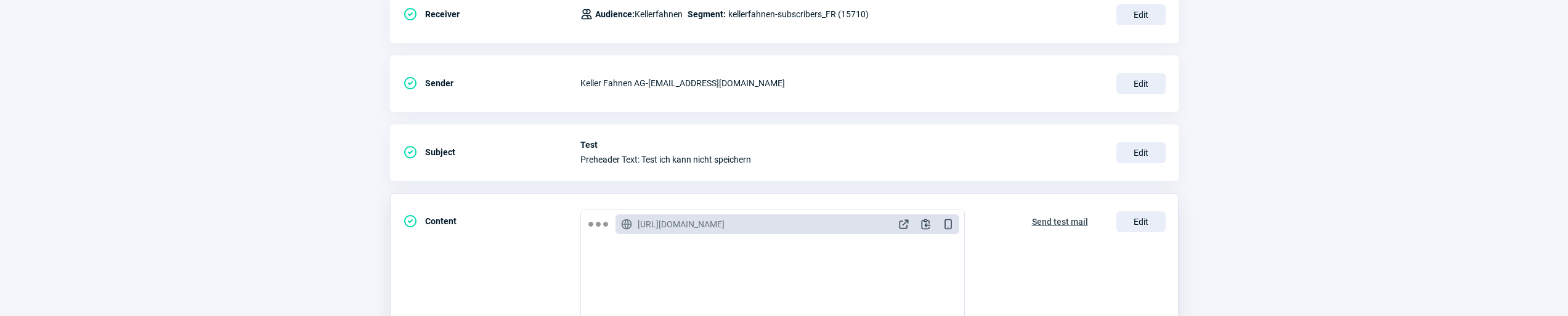
scroll to position [0, 0]
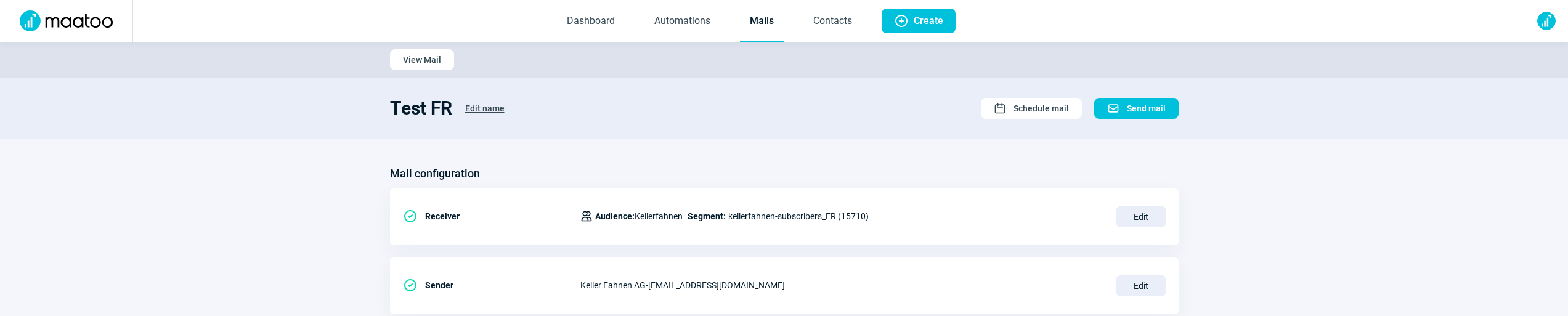
click at [757, 24] on link "Mails" at bounding box center [762, 21] width 44 height 41
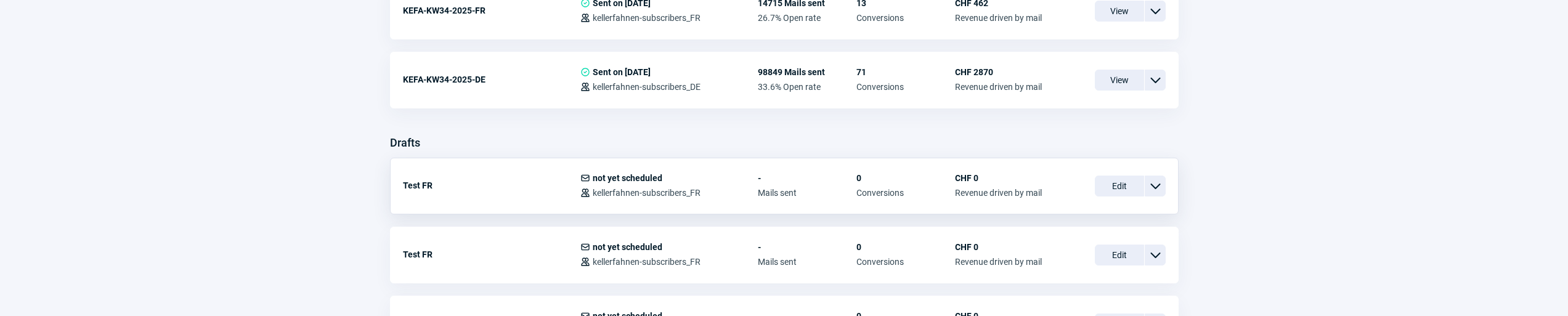
scroll to position [363, 0]
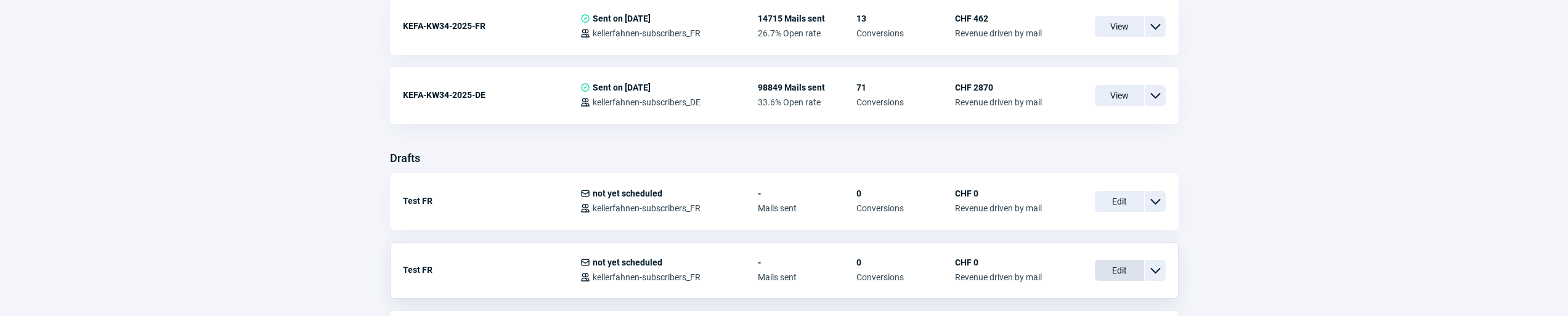
click at [1113, 271] on span "Edit" at bounding box center [1120, 270] width 49 height 21
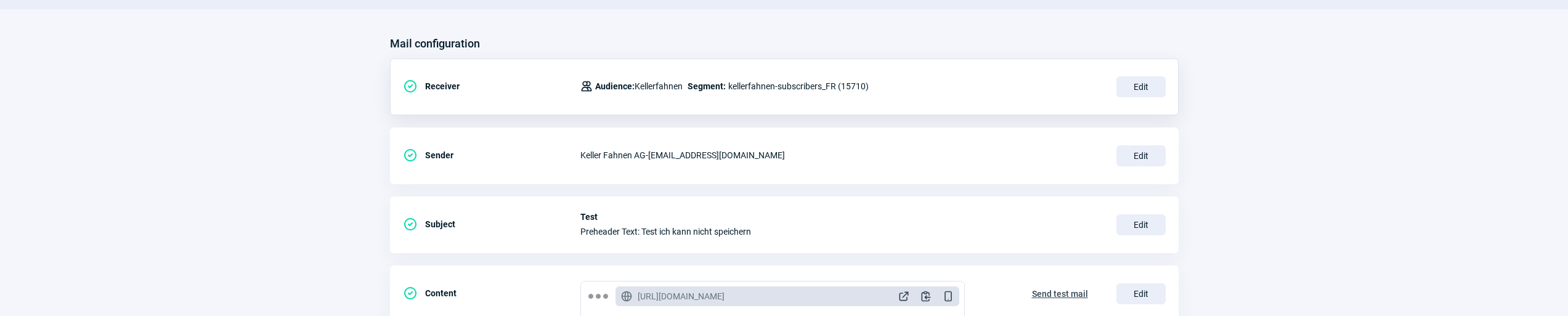
scroll to position [232, 0]
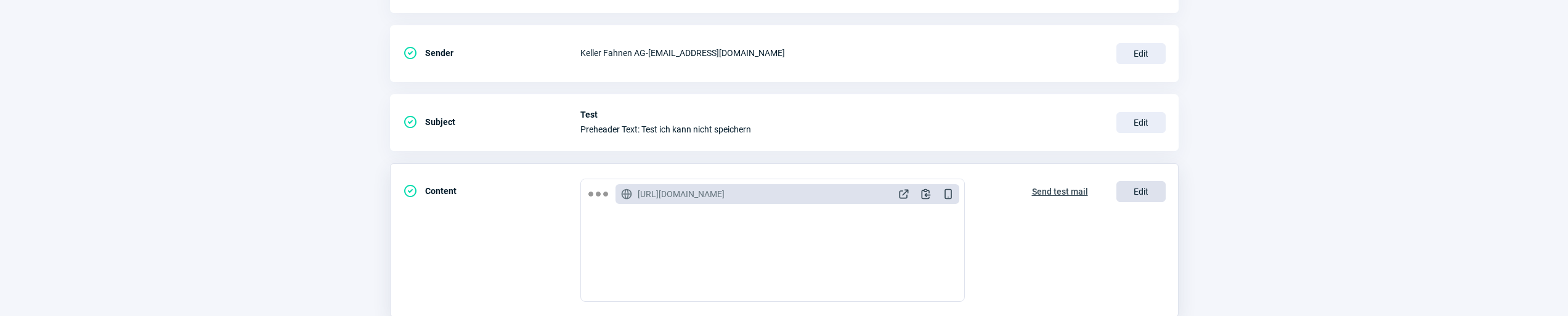
click at [1139, 201] on span "Edit" at bounding box center [1141, 191] width 49 height 21
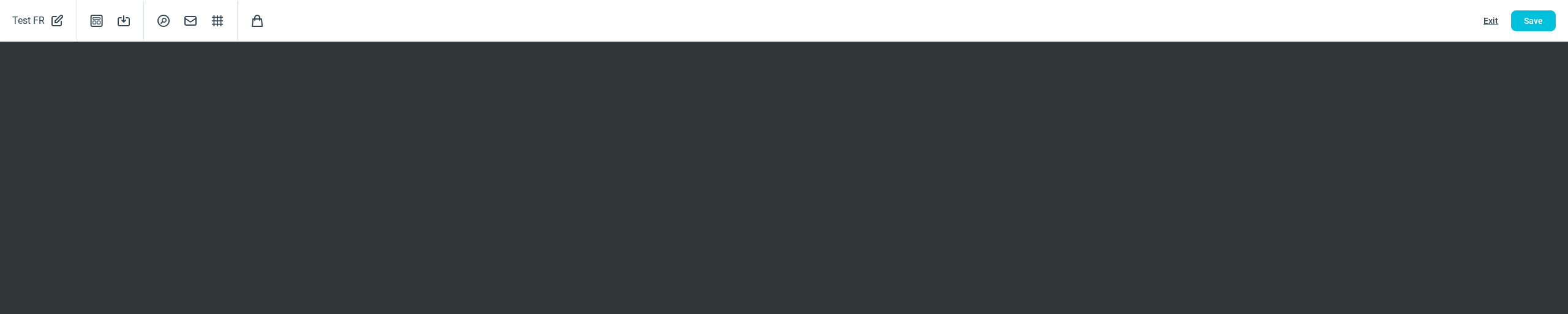
click at [56, 19] on span "PencilAlt icon" at bounding box center [57, 21] width 15 height 17
click at [230, 21] on span "CheckCircle icon" at bounding box center [227, 21] width 15 height 23
click at [54, 21] on span "PencilAlt icon" at bounding box center [57, 21] width 15 height 17
click at [222, 17] on span "CheckCircle icon" at bounding box center [227, 21] width 15 height 23
click at [1493, 20] on span "Exit" at bounding box center [1491, 20] width 15 height 19
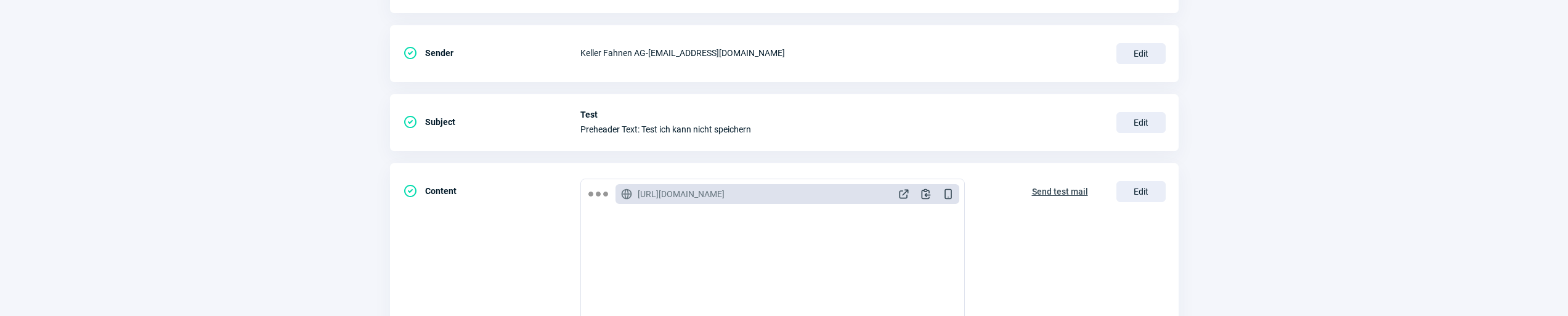
click at [252, 90] on section "Mail configuration CheckCircle icon Receiver Users icon Audience: Kellerfahnen …" at bounding box center [784, 236] width 1568 height 660
click at [228, 165] on section "Mail configuration CheckCircle icon Receiver Users icon Audience: Kellerfahnen …" at bounding box center [784, 236] width 1568 height 660
click at [1133, 191] on span "Edit" at bounding box center [1141, 191] width 49 height 21
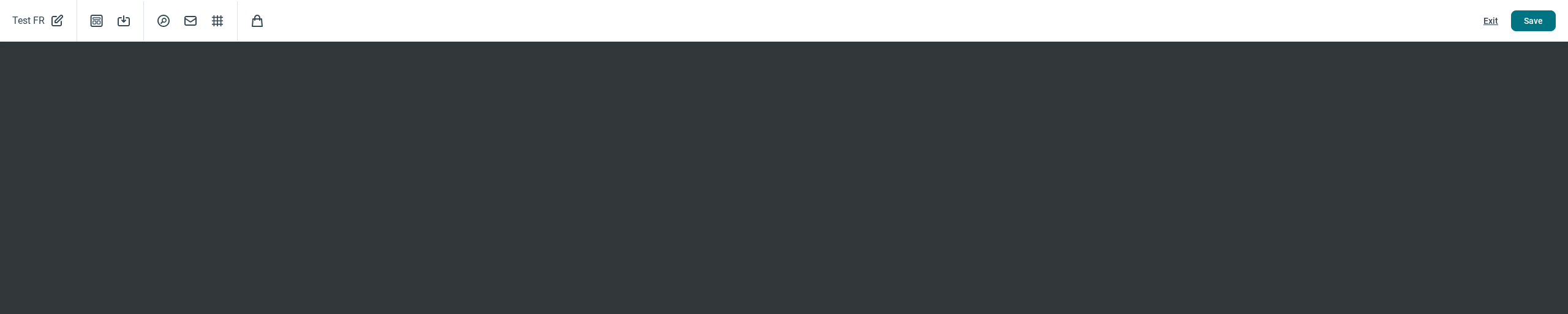
click at [1516, 24] on button "Save" at bounding box center [1533, 21] width 45 height 21
click at [1490, 22] on span "Exit" at bounding box center [1491, 20] width 15 height 19
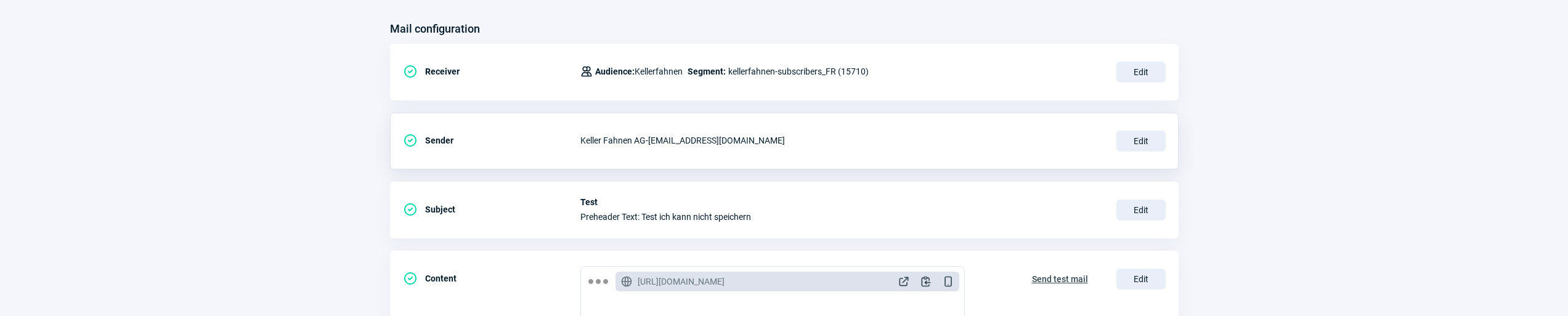
scroll to position [0, 0]
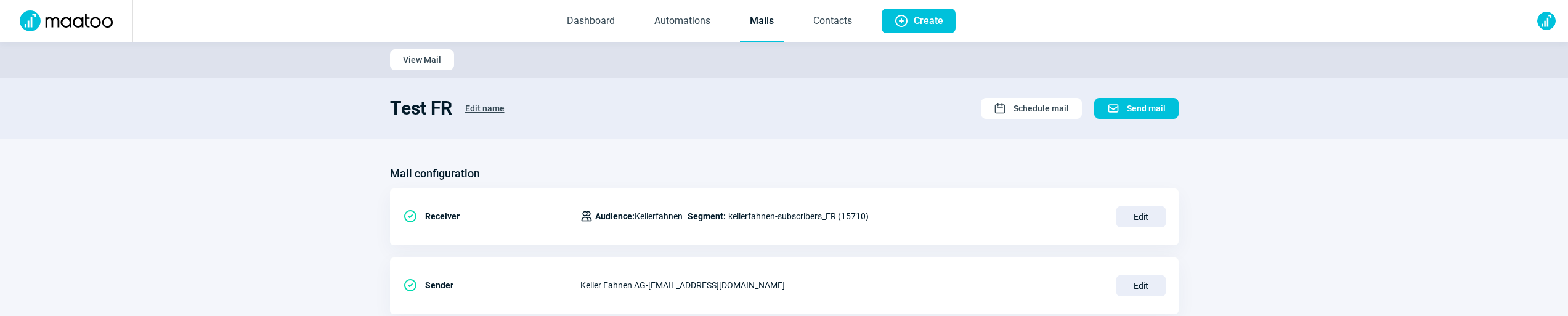
click at [763, 11] on link "Mails" at bounding box center [762, 21] width 44 height 41
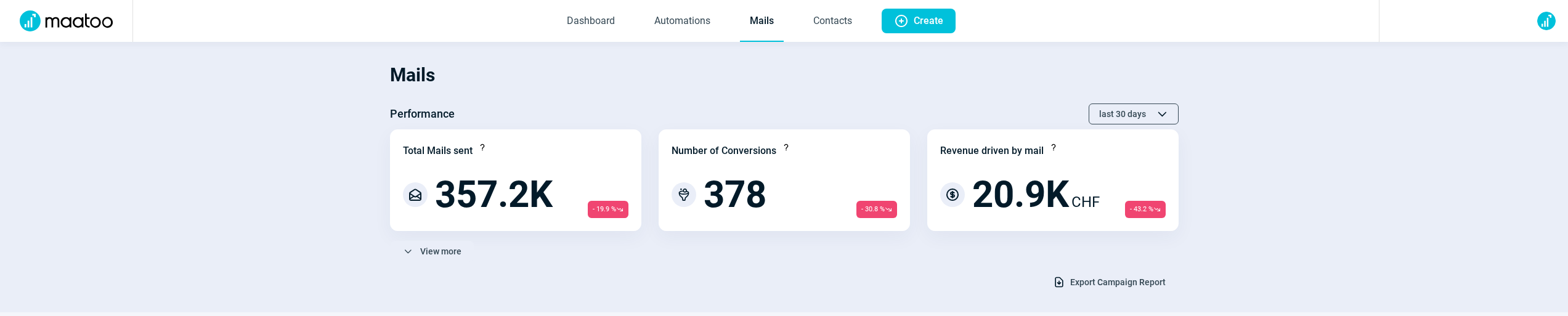
click at [754, 24] on link "Mails" at bounding box center [762, 21] width 44 height 41
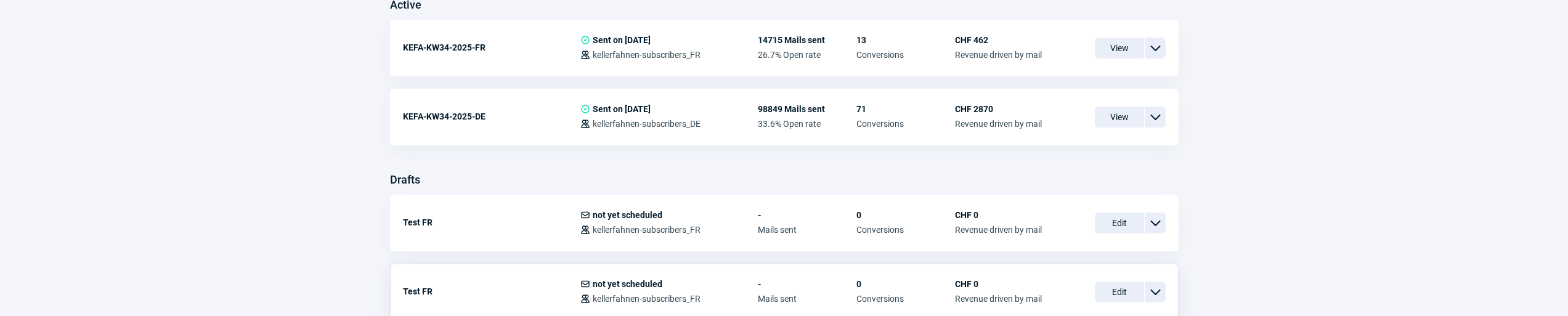
scroll to position [483, 0]
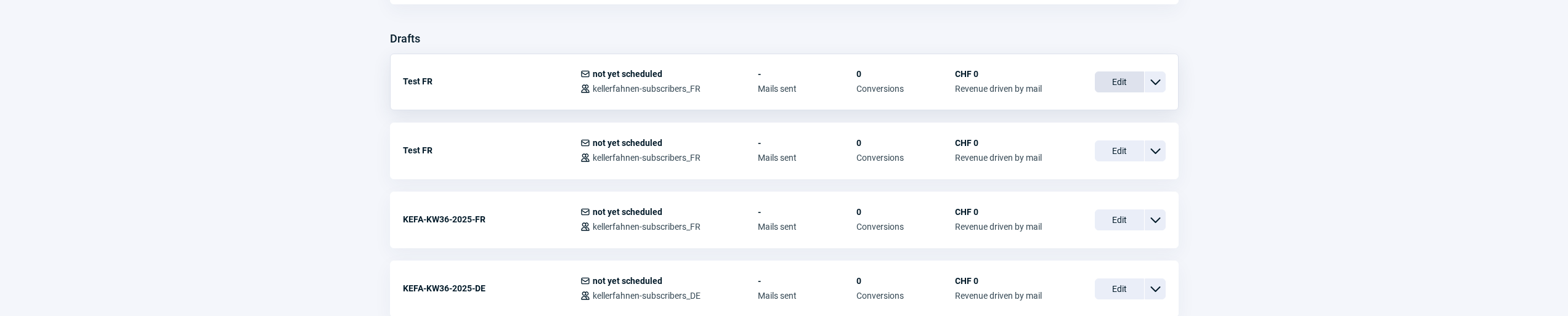
click at [1100, 80] on span "Edit" at bounding box center [1120, 82] width 49 height 21
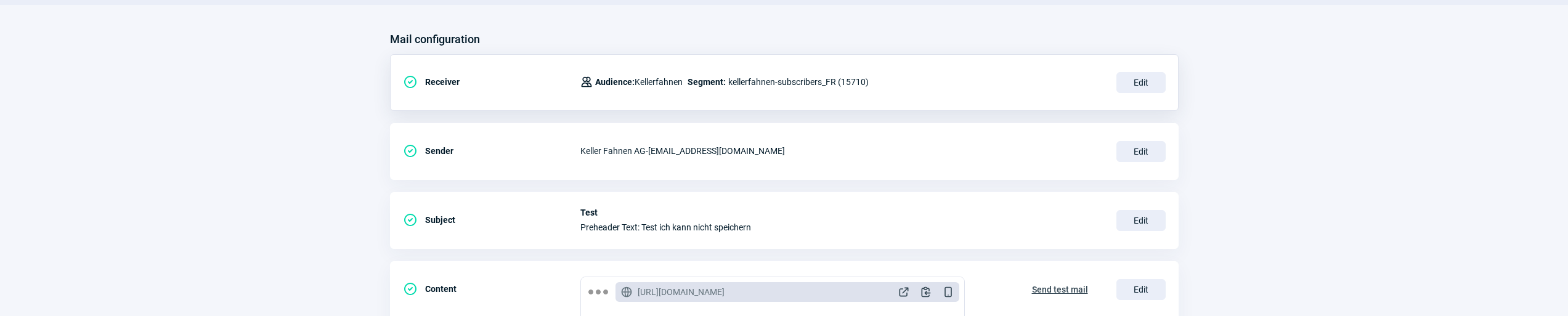
scroll to position [219, 0]
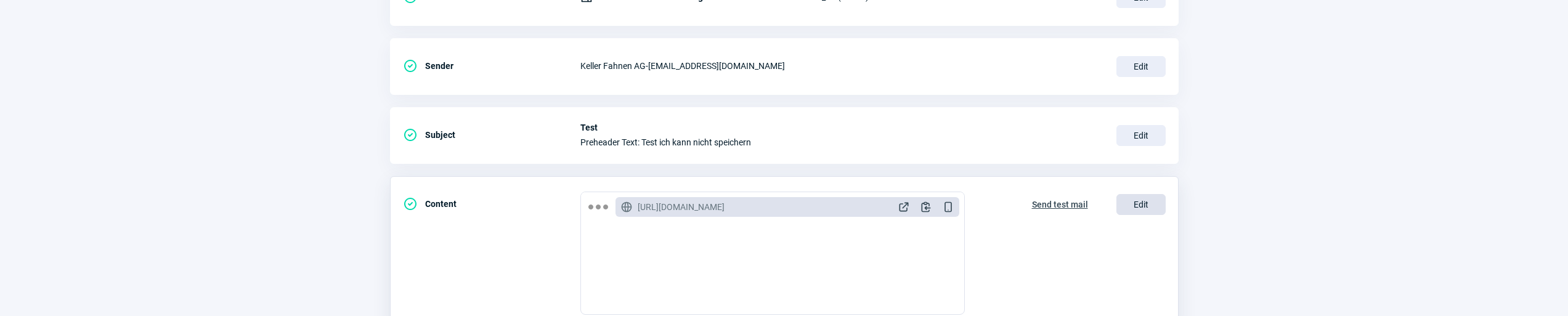
click at [1143, 206] on span "Edit" at bounding box center [1141, 204] width 49 height 21
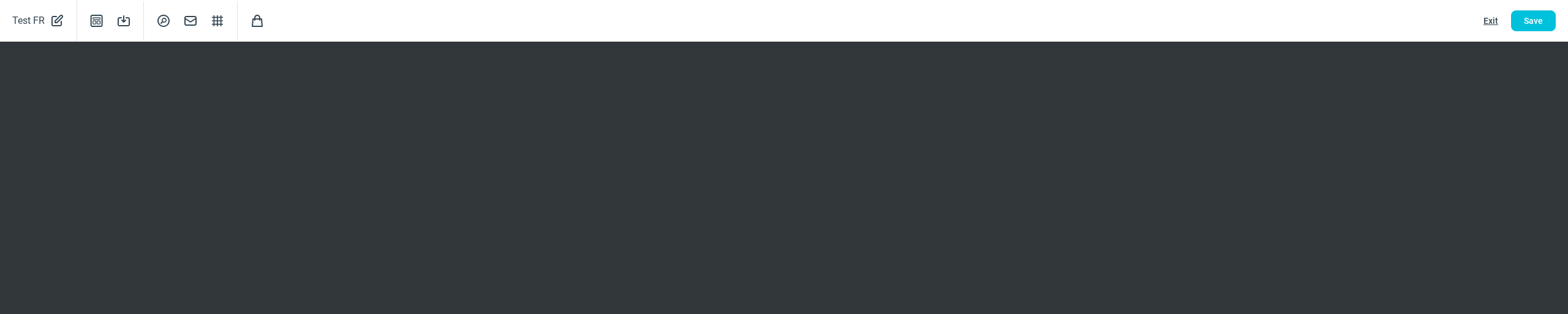
click at [1489, 20] on span "Exit" at bounding box center [1491, 20] width 15 height 19
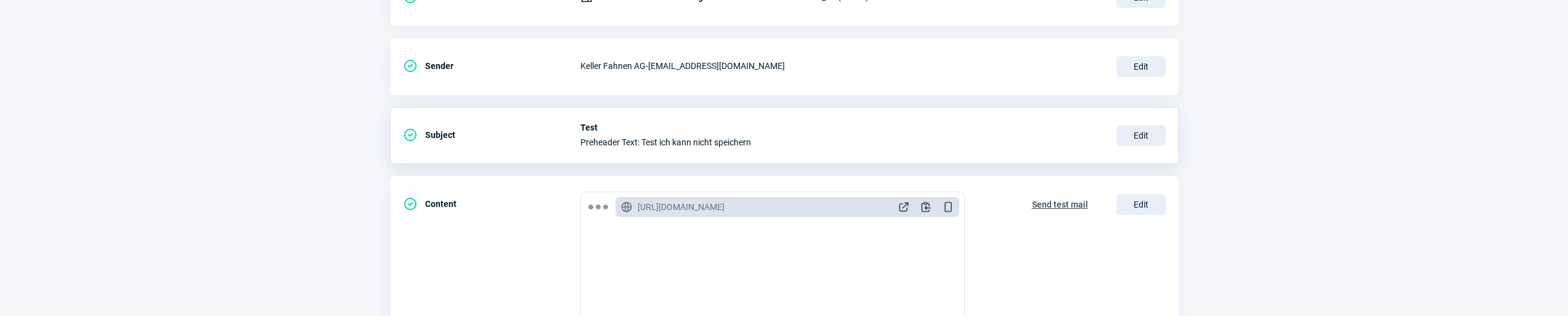
scroll to position [0, 0]
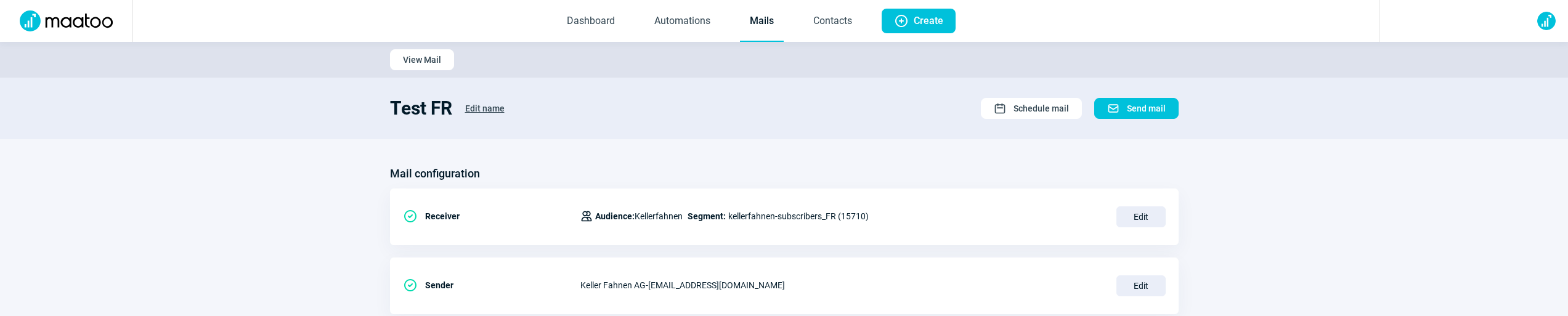
click at [753, 23] on link "Mails" at bounding box center [762, 21] width 44 height 41
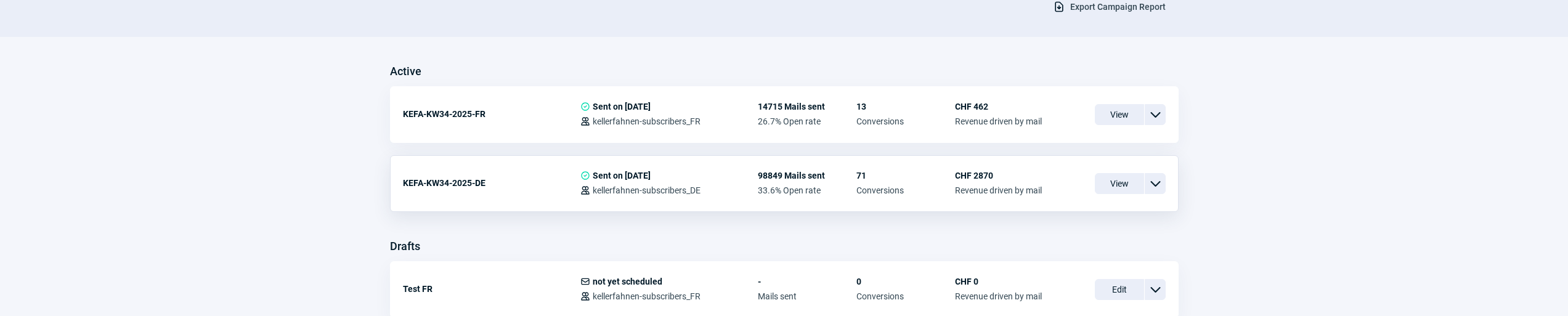
scroll to position [524, 0]
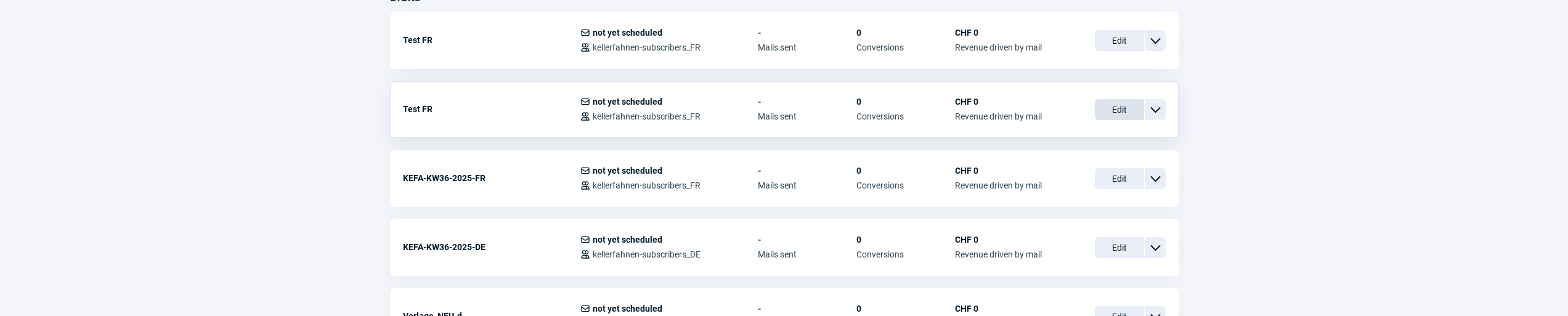
click at [1117, 111] on span "Edit" at bounding box center [1120, 109] width 49 height 21
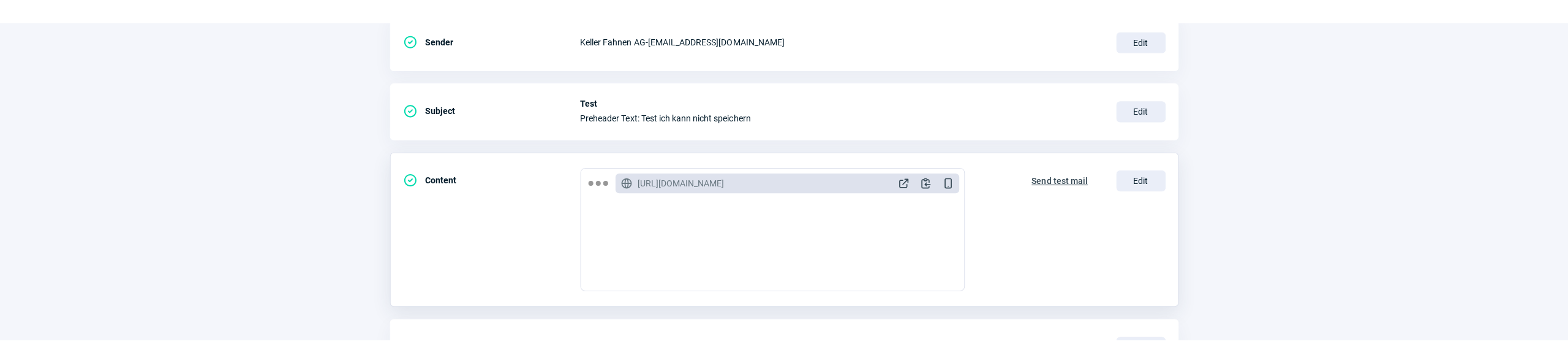
scroll to position [337, 0]
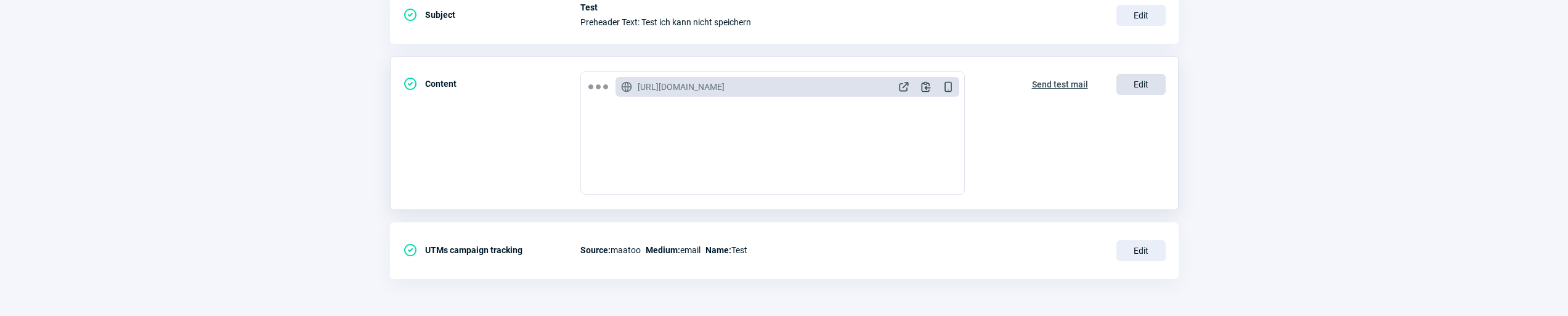
click at [1154, 84] on span "Edit" at bounding box center [1141, 84] width 49 height 21
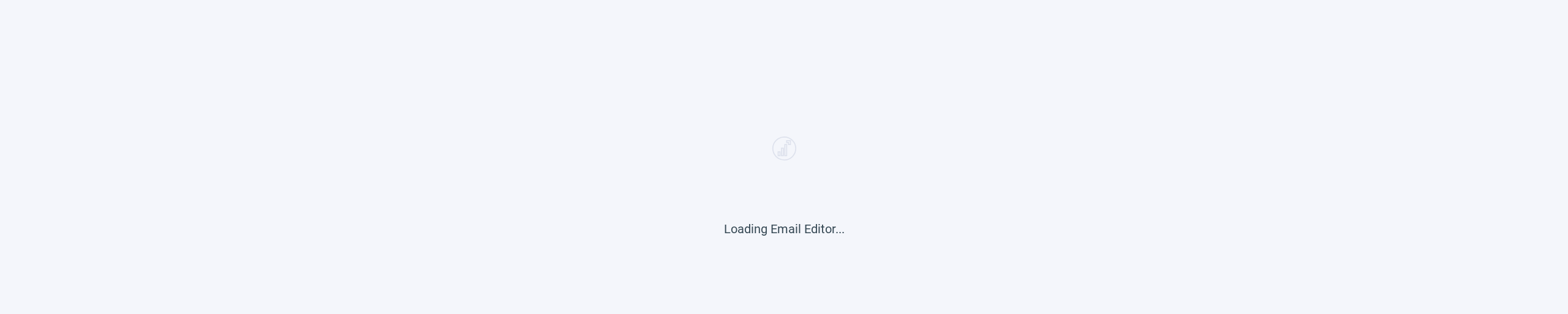
click at [925, 121] on div "Loading Email Editor..." at bounding box center [784, 157] width 1568 height 314
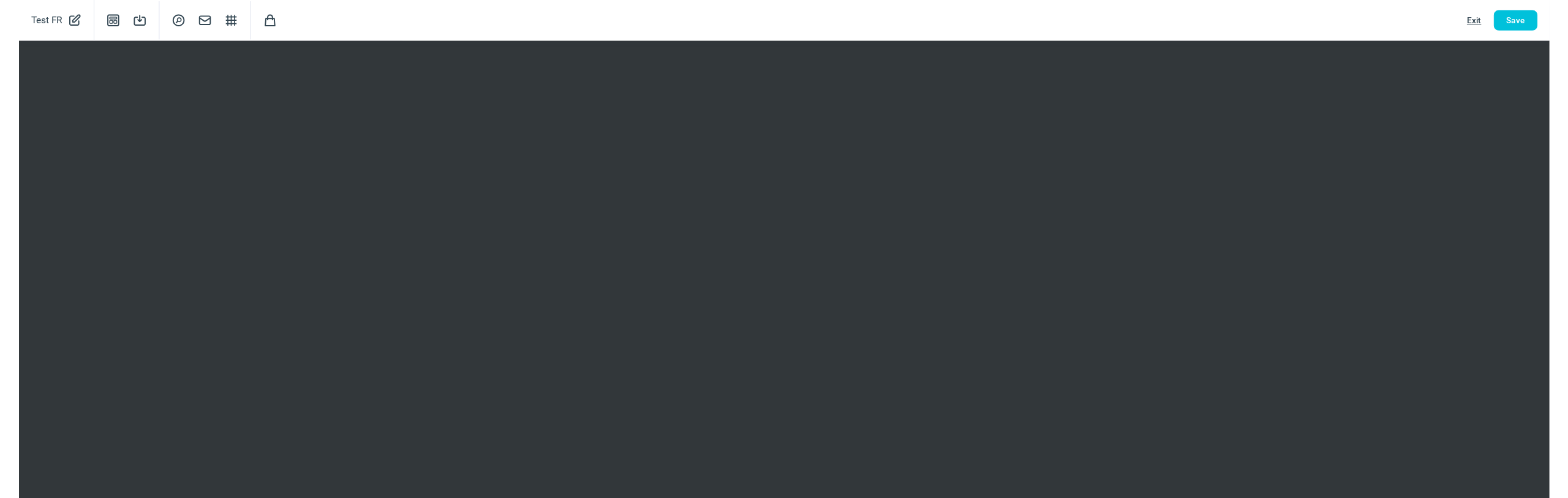
scroll to position [296, 0]
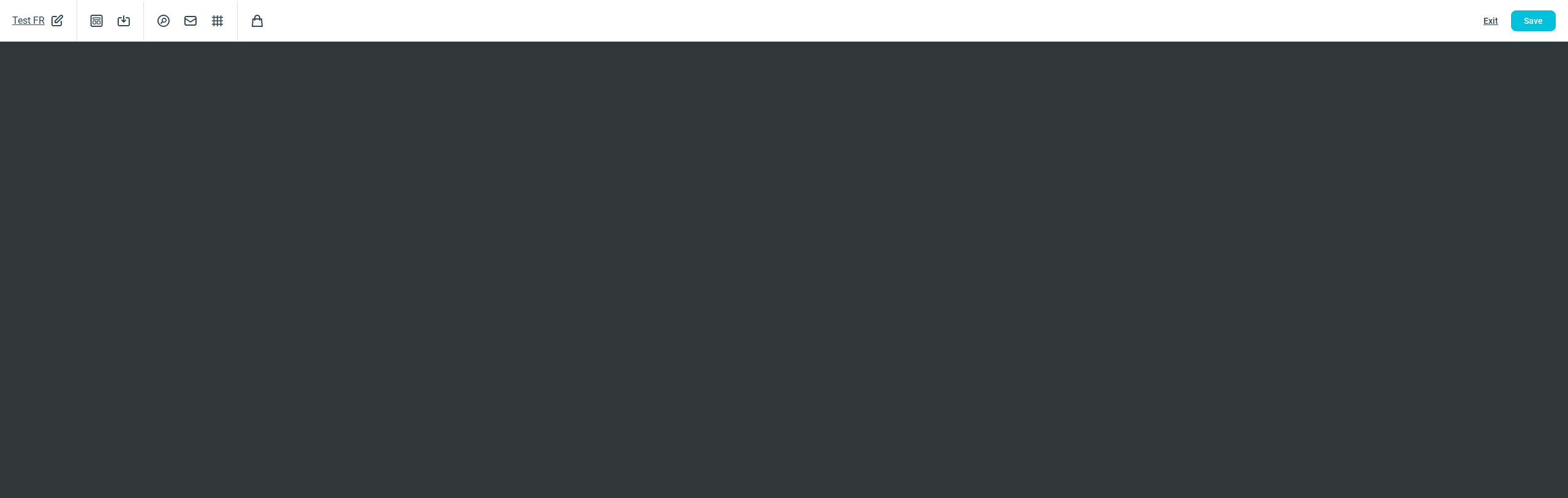
click at [24, 26] on span "Test FR" at bounding box center [29, 21] width 33 height 17
click at [221, 18] on span "CheckCircle icon" at bounding box center [227, 21] width 15 height 24
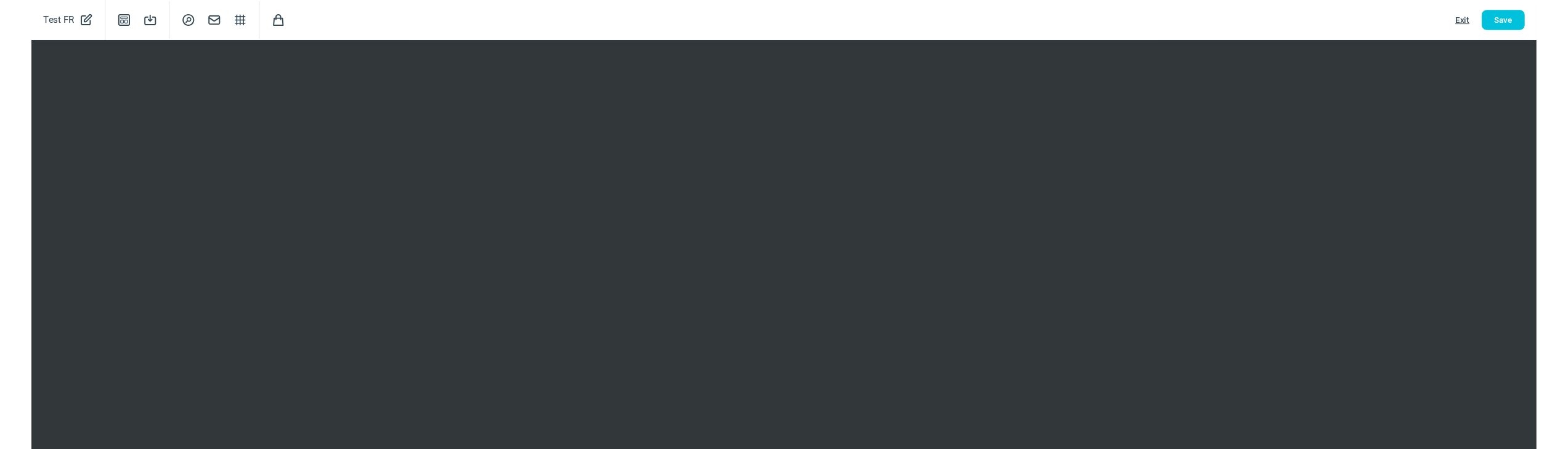
scroll to position [339, 0]
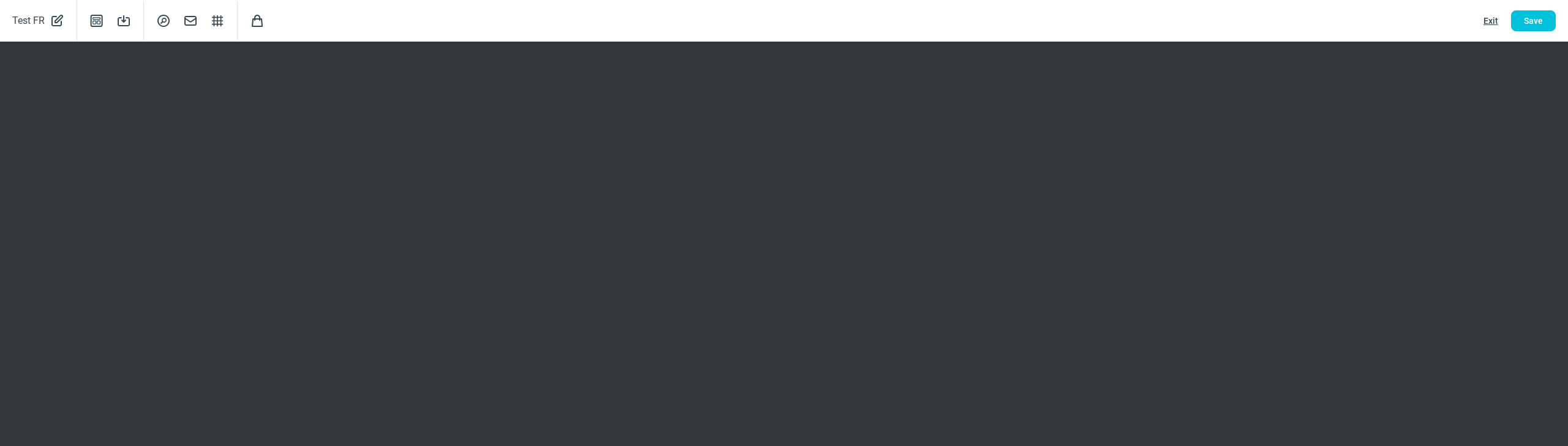
click at [1487, 22] on span "Exit" at bounding box center [1491, 20] width 15 height 19
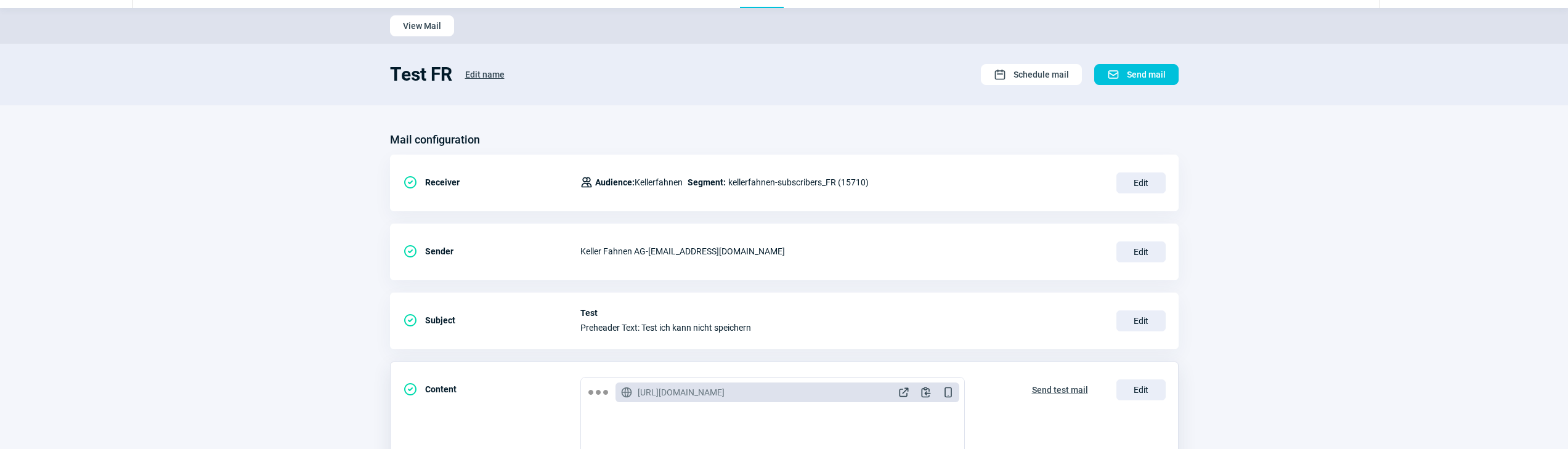
scroll to position [0, 0]
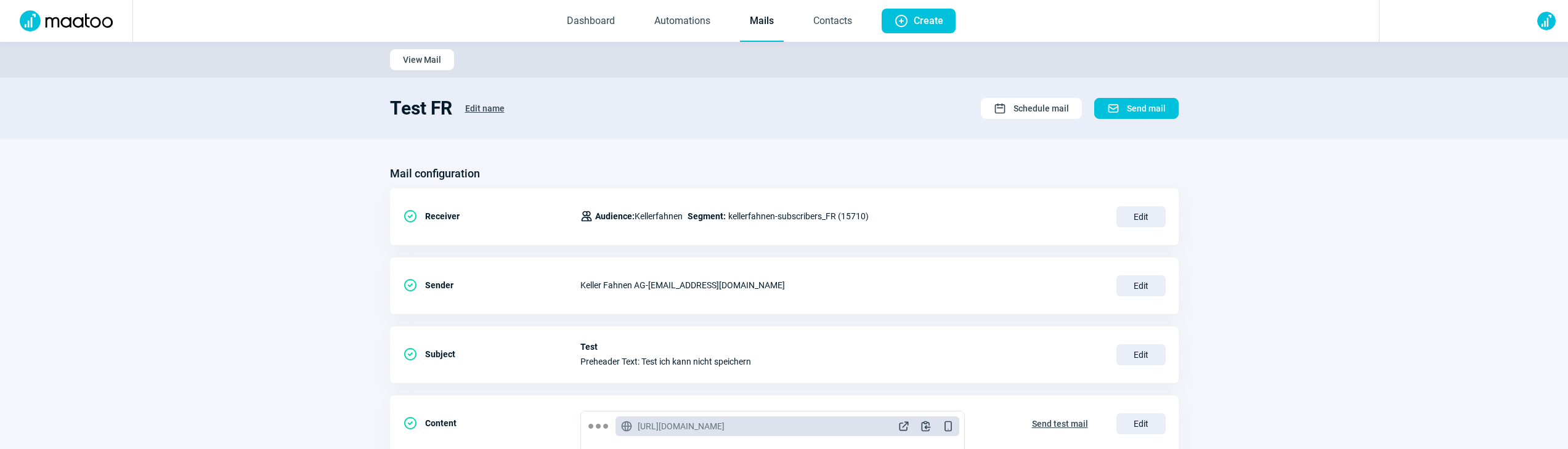
click at [762, 22] on link "Mails" at bounding box center [762, 22] width 44 height 41
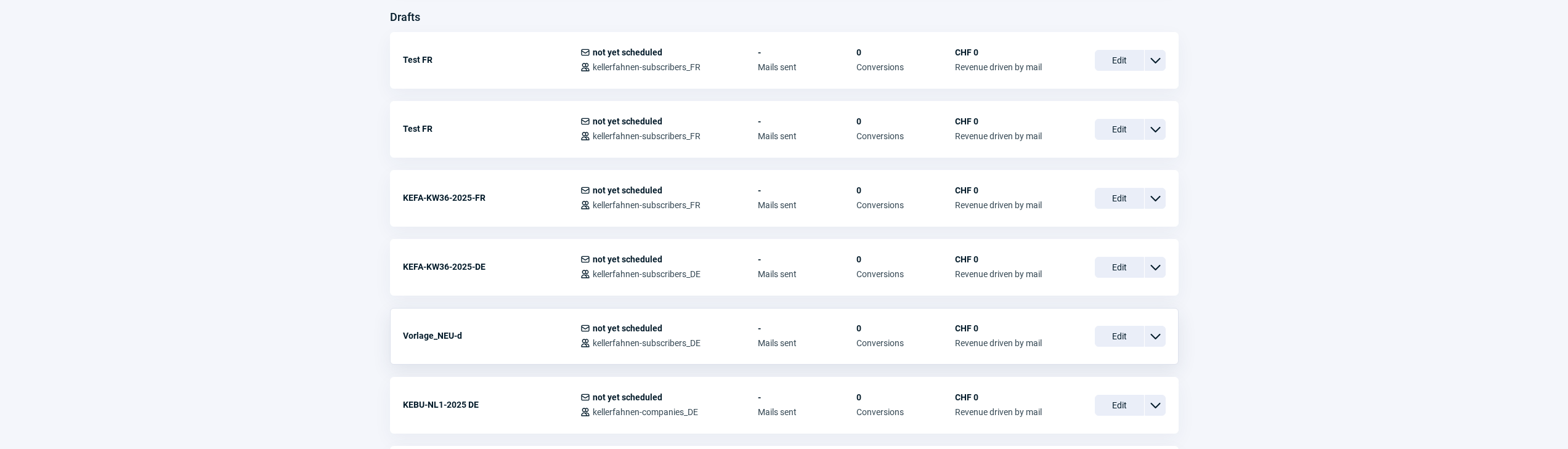
scroll to position [361, 0]
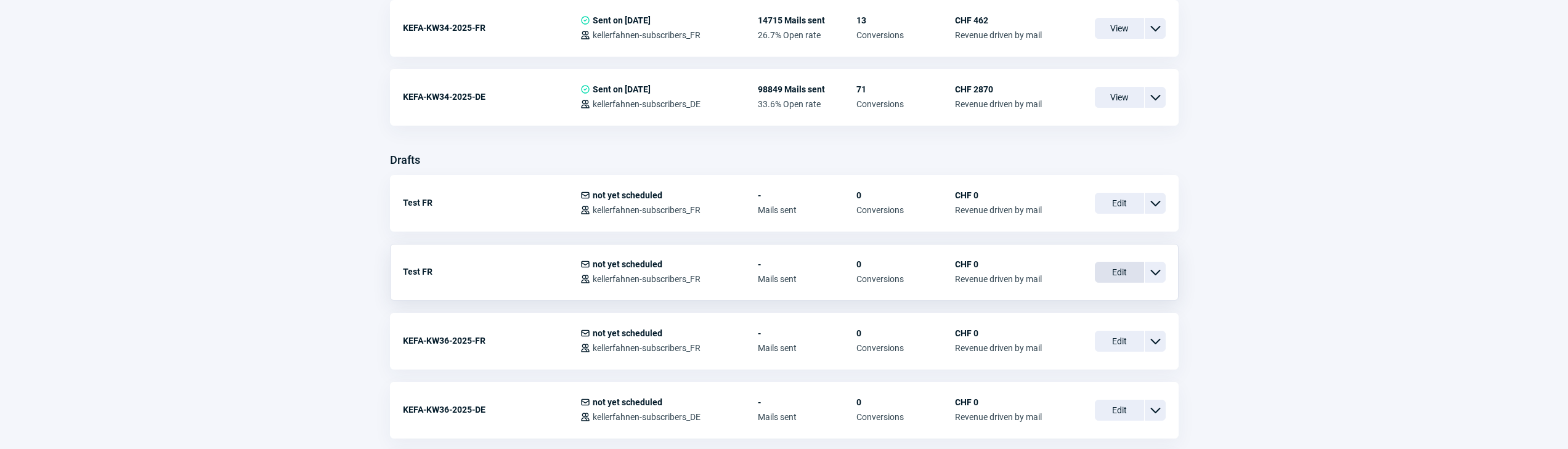
click at [1112, 276] on span "Edit" at bounding box center [1120, 272] width 49 height 21
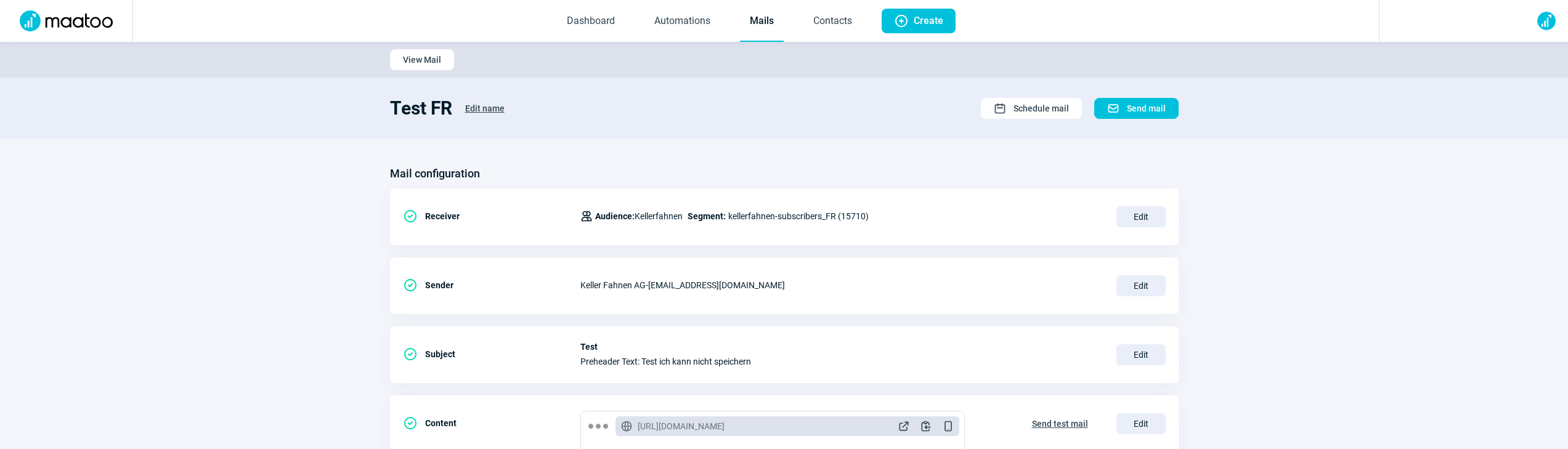
click at [747, 23] on link "Mails" at bounding box center [762, 22] width 44 height 41
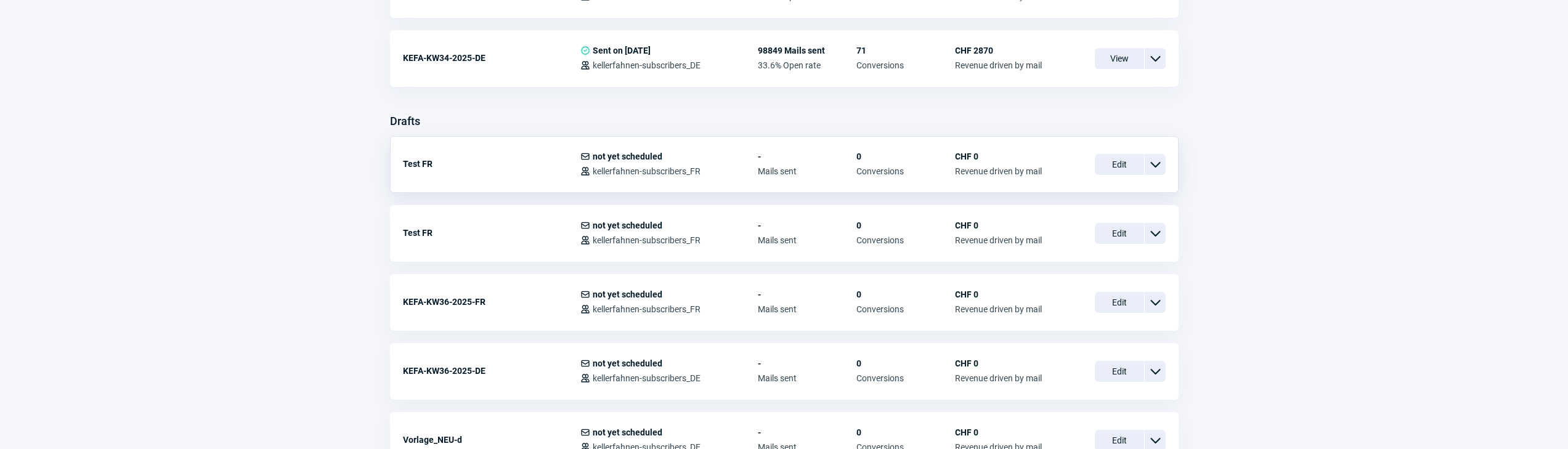
scroll to position [395, 0]
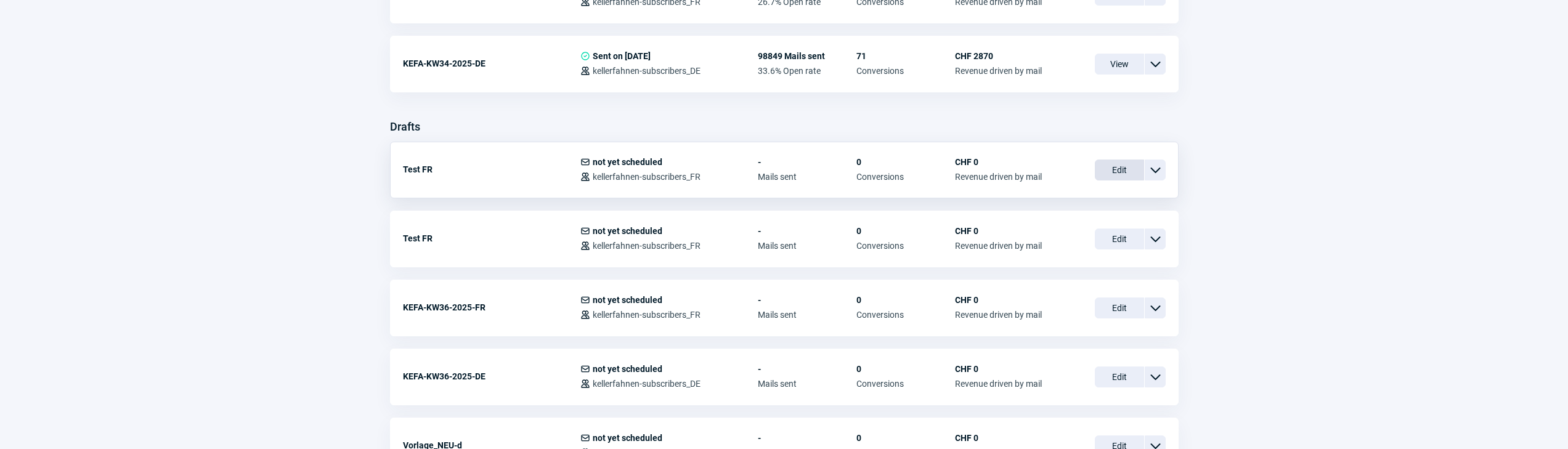
click at [1121, 178] on span "Edit" at bounding box center [1120, 169] width 49 height 21
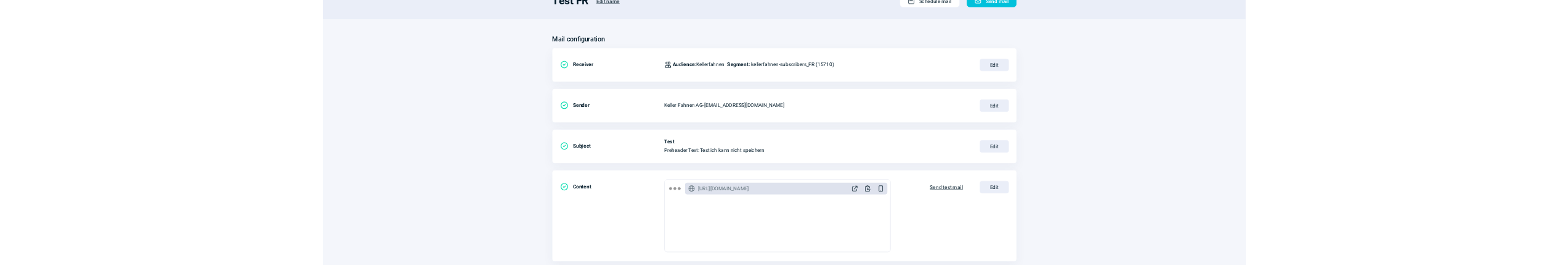
scroll to position [113, 0]
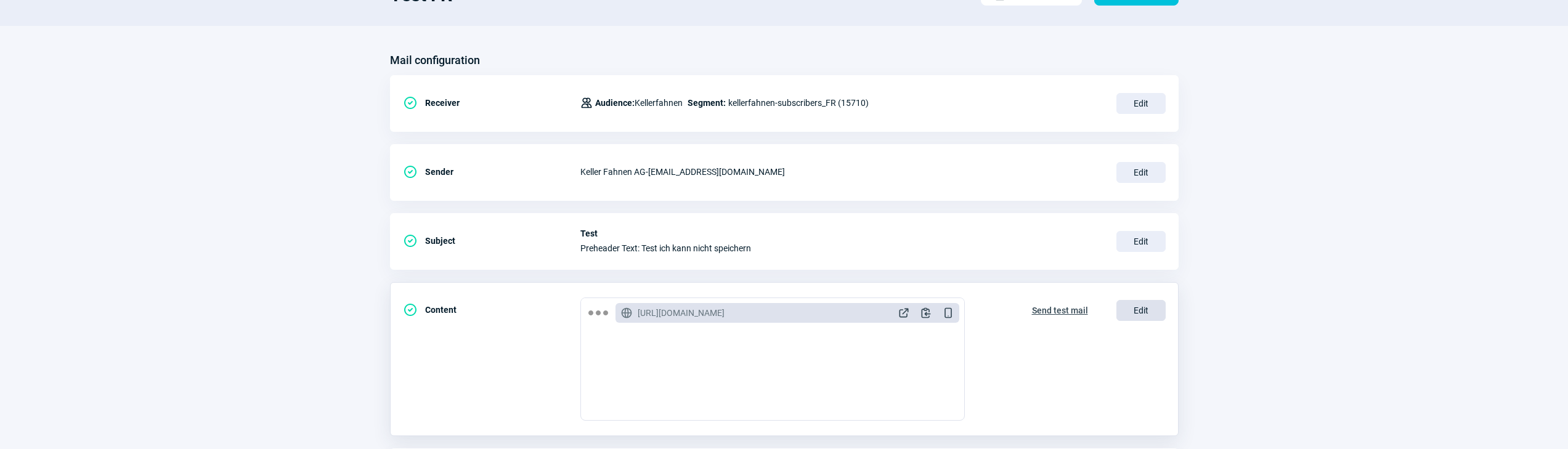
click at [1130, 309] on span "Edit" at bounding box center [1141, 310] width 49 height 21
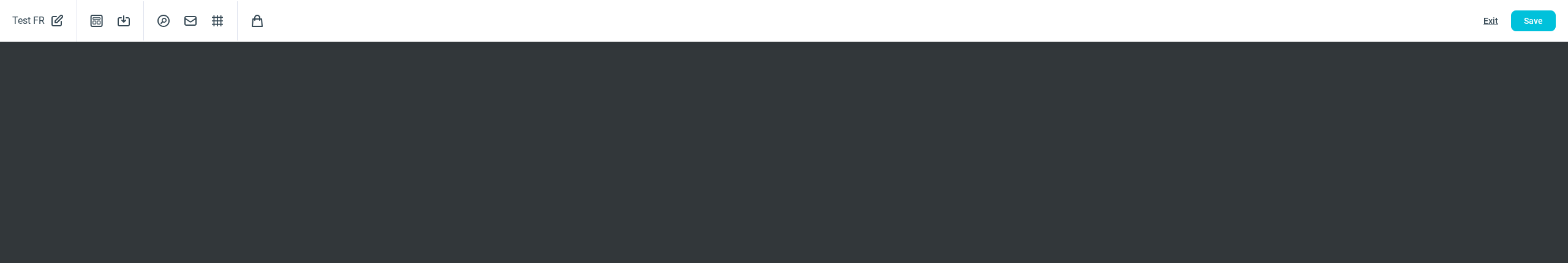
click at [1460, 24] on div "Exit Save" at bounding box center [1513, 21] width 110 height 21
click at [96, 14] on span "Template icon" at bounding box center [96, 21] width 15 height 15
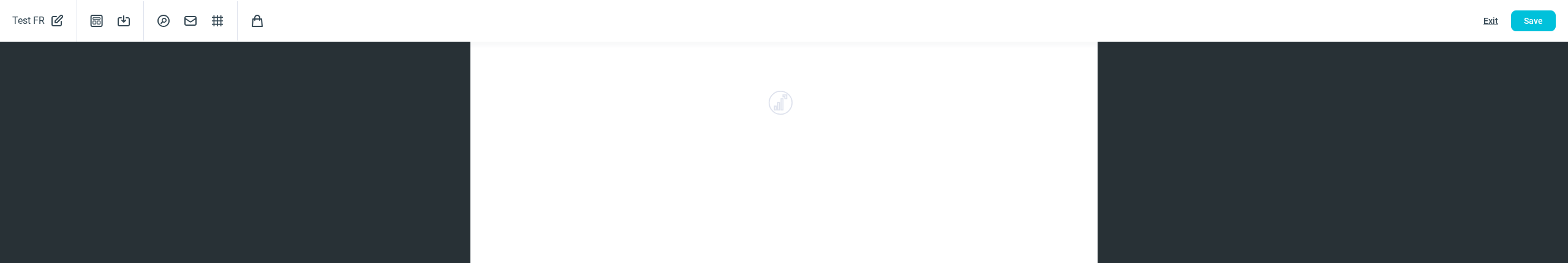
click at [274, 87] on div "X icon Choose a template Choose a template to start with a base. Cancel Choose …" at bounding box center [784, 131] width 1568 height 263
click at [1493, 16] on span "Exit" at bounding box center [1491, 20] width 15 height 19
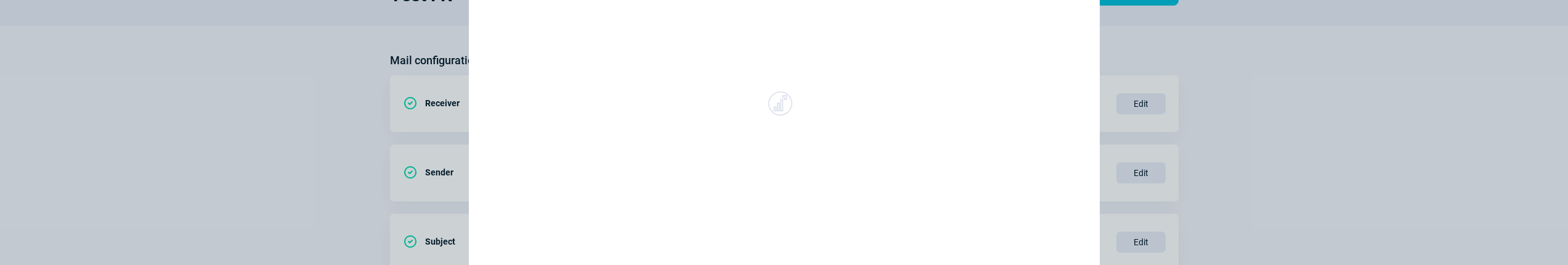
click at [429, 116] on div "X icon Choose a template Choose a template to start with a base. Cancel Choose …" at bounding box center [784, 132] width 1568 height 265
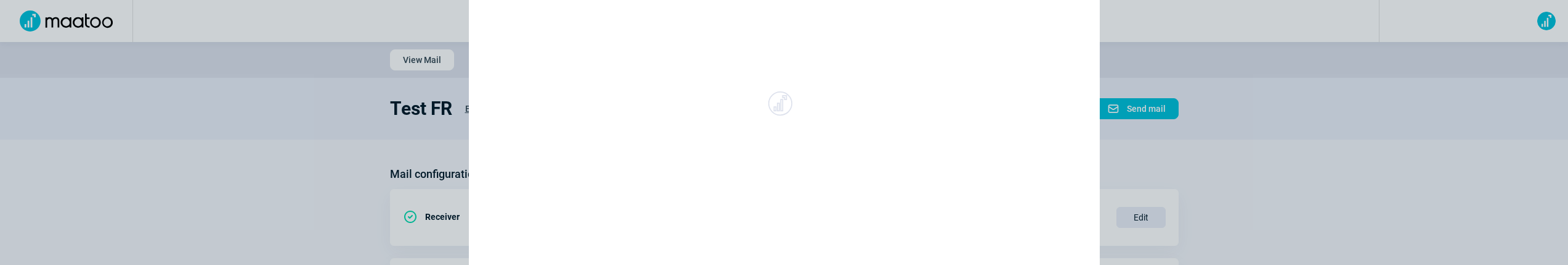
click at [1234, 152] on div "X icon Choose a template Choose a template to start with a base. Cancel Choose …" at bounding box center [784, 132] width 1568 height 265
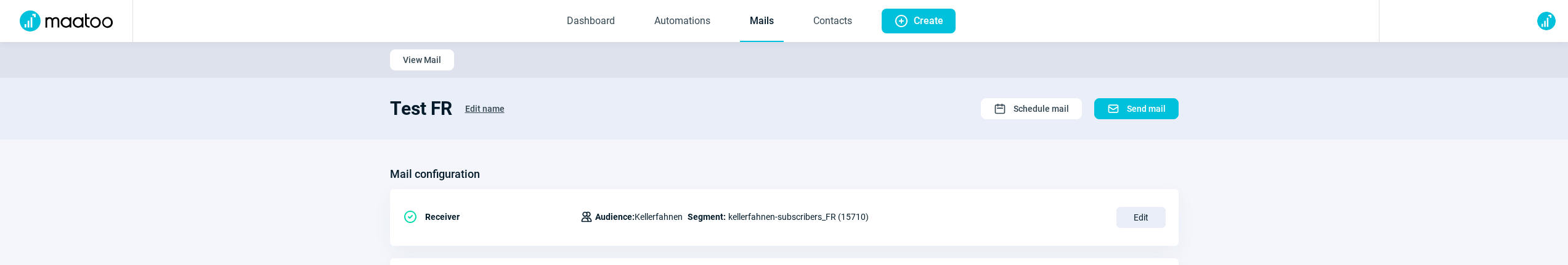
scroll to position [392, 0]
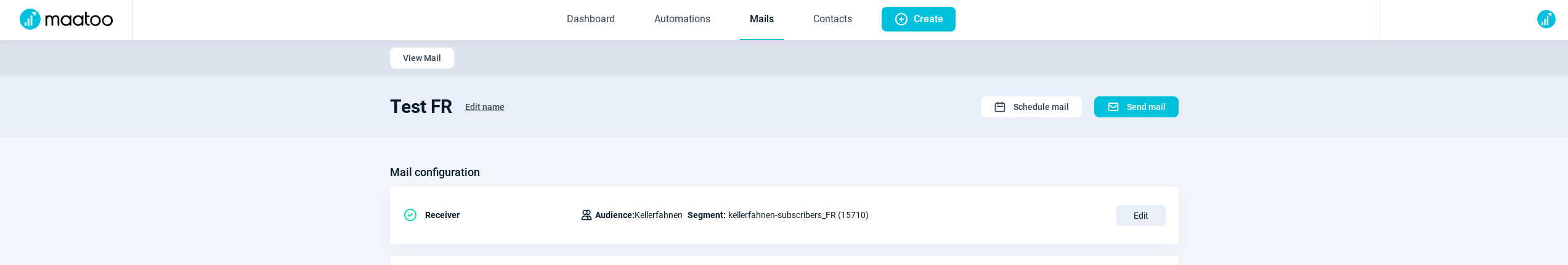
scroll to position [2, 0]
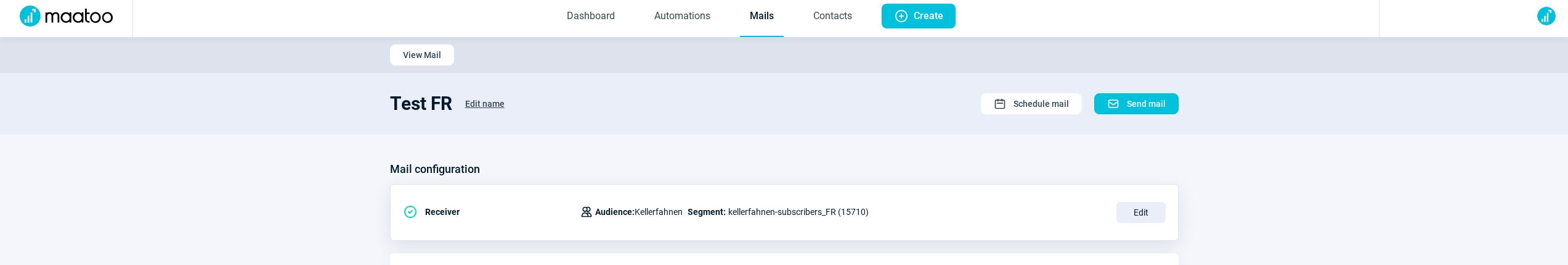
scroll to position [0, 0]
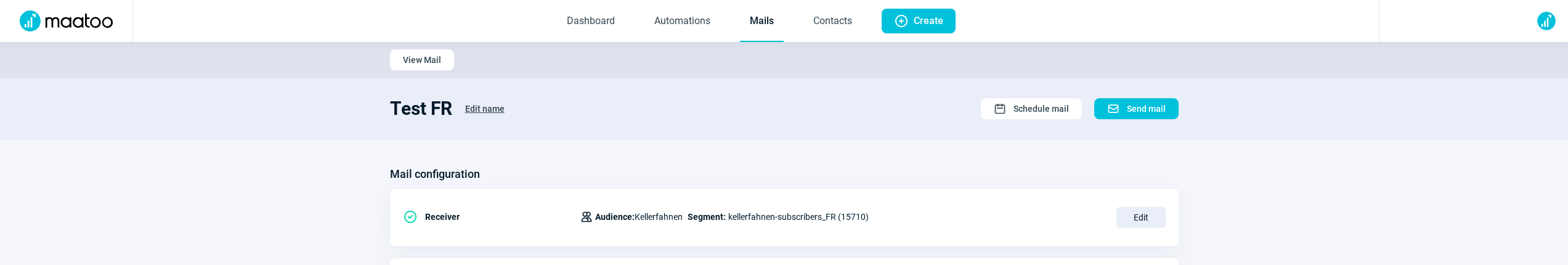
click at [740, 14] on link "Mails" at bounding box center [762, 22] width 44 height 41
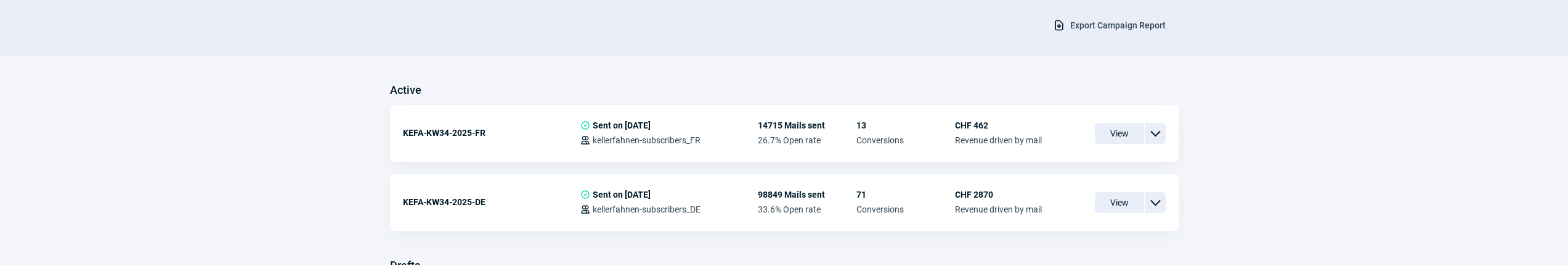
scroll to position [506, 0]
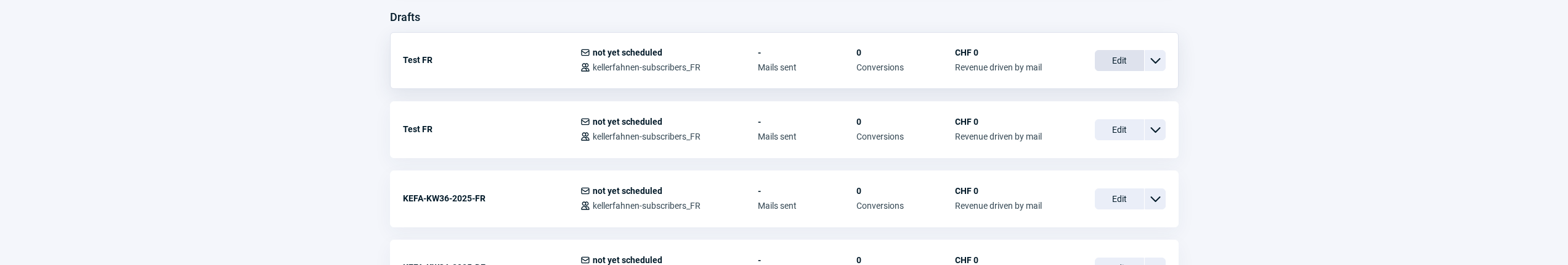
click at [1104, 55] on span "Edit" at bounding box center [1120, 60] width 49 height 21
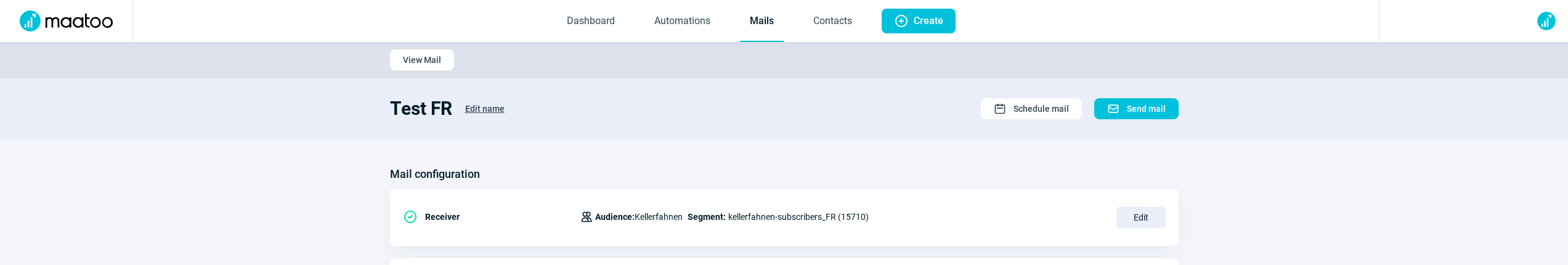
click at [767, 10] on link "Mails" at bounding box center [762, 22] width 44 height 41
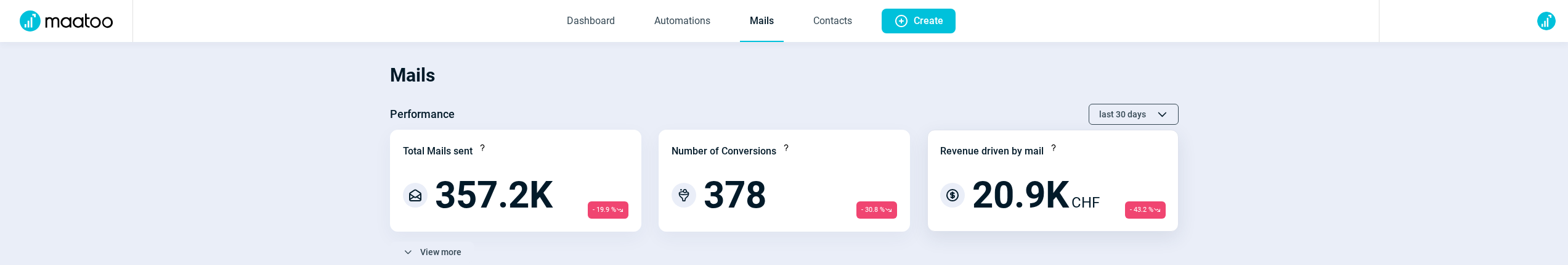
scroll to position [424, 0]
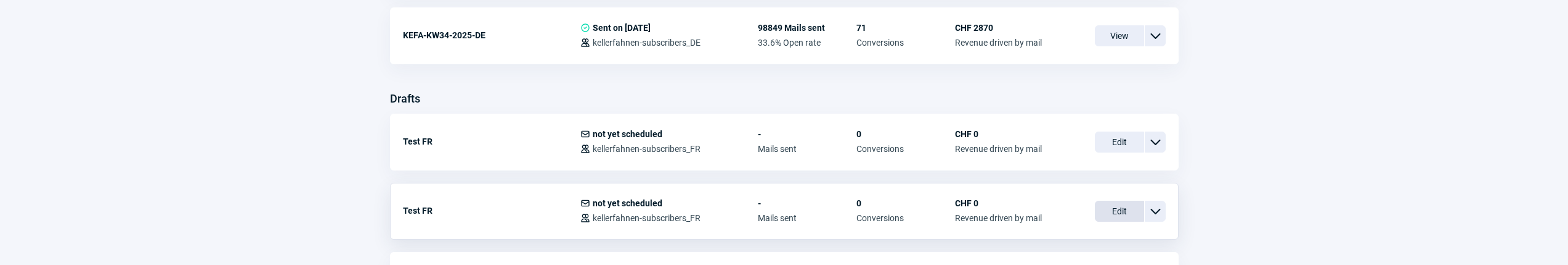
click at [1113, 210] on span "Edit" at bounding box center [1120, 210] width 49 height 21
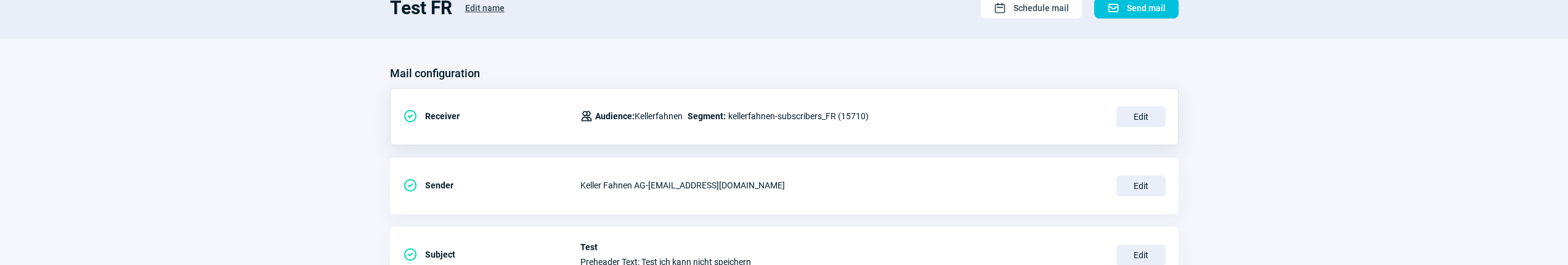
scroll to position [244, 0]
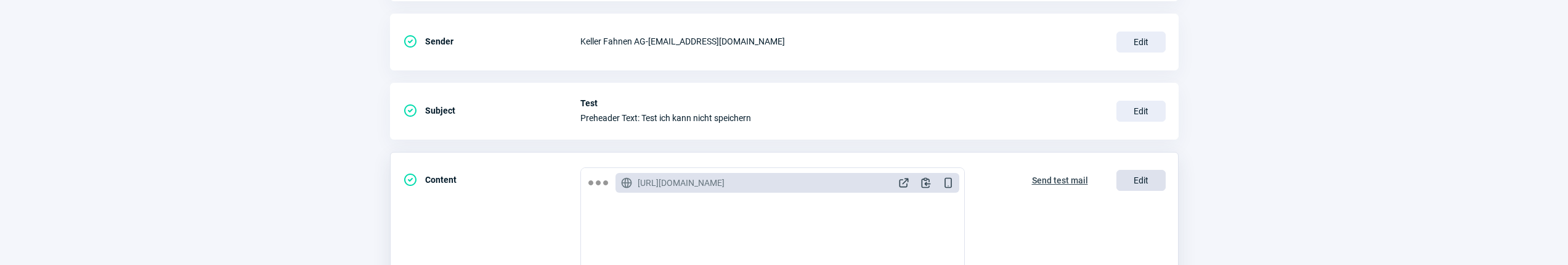
click at [1133, 173] on span "Edit" at bounding box center [1141, 180] width 49 height 21
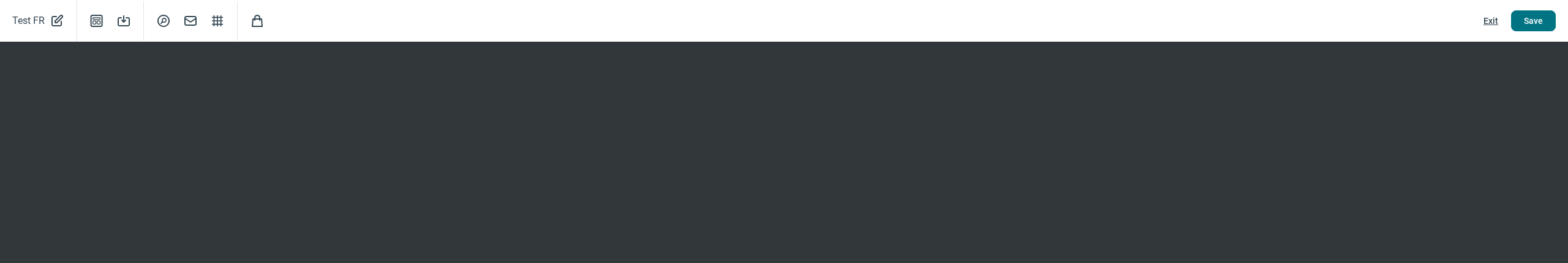
click at [1524, 24] on span "Save" at bounding box center [1533, 20] width 19 height 19
click at [1485, 24] on span "Exit" at bounding box center [1491, 20] width 15 height 19
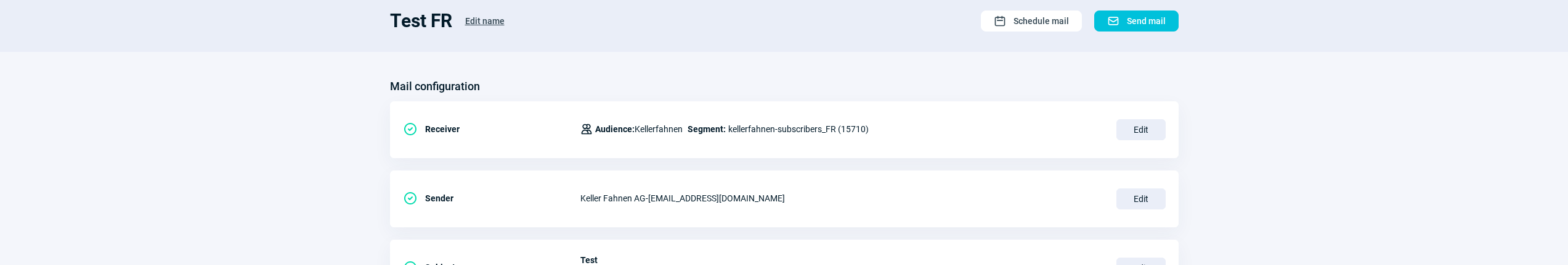
scroll to position [0, 0]
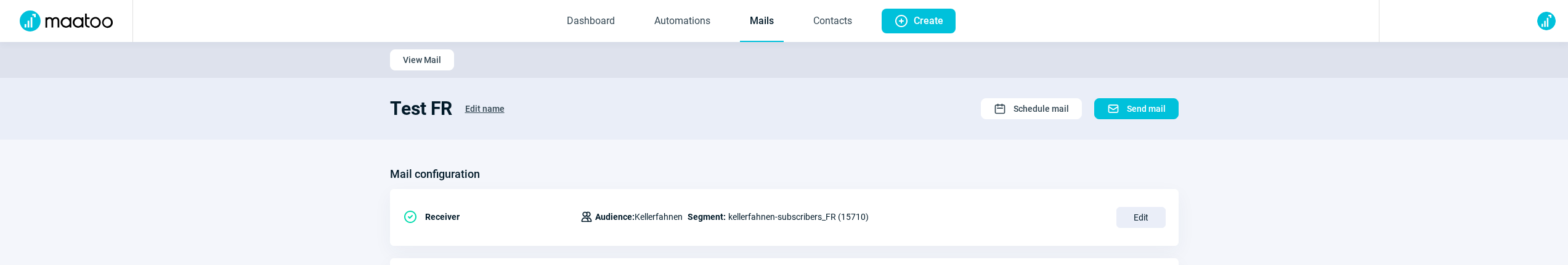
click at [757, 28] on link "Mails" at bounding box center [762, 22] width 44 height 41
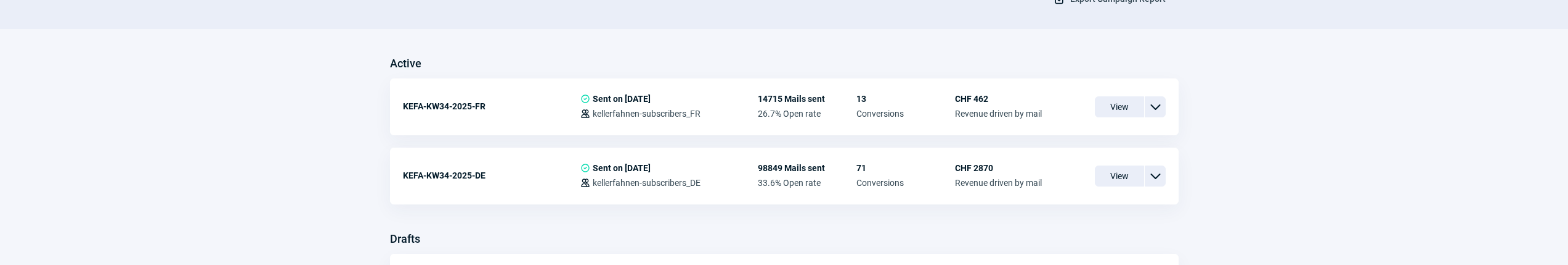
scroll to position [419, 0]
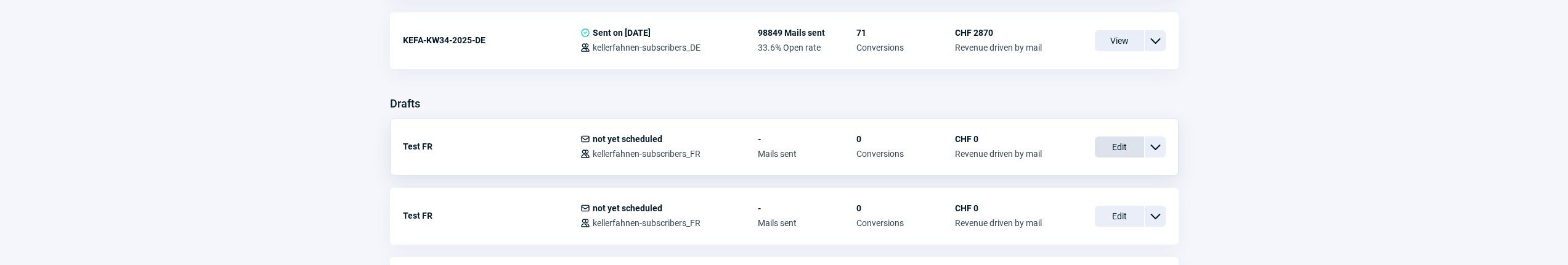
click at [1112, 144] on span "Edit" at bounding box center [1120, 147] width 49 height 21
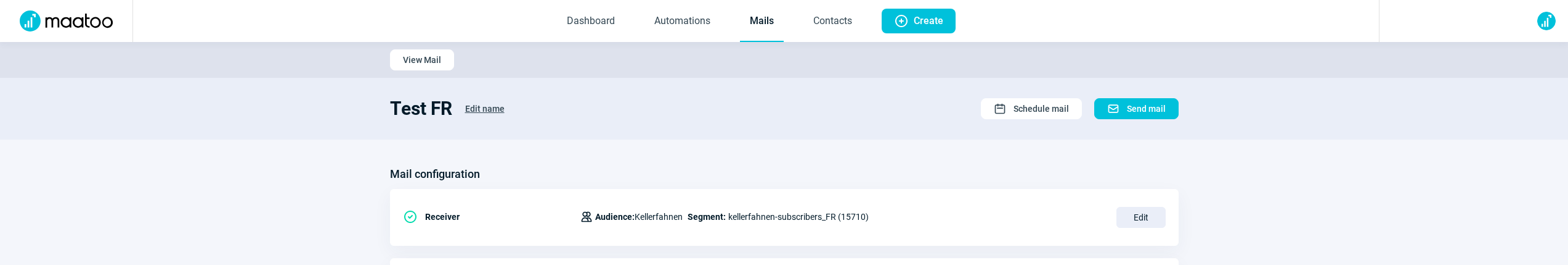
click at [760, 24] on link "Mails" at bounding box center [762, 22] width 44 height 41
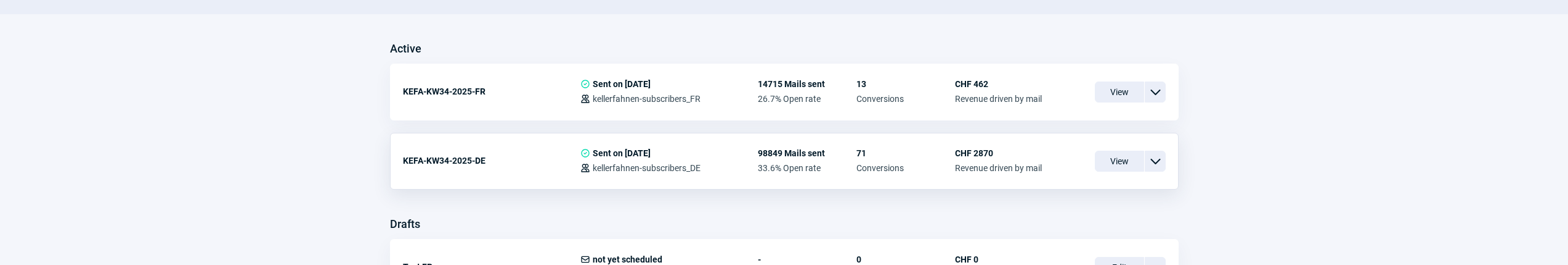
scroll to position [369, 0]
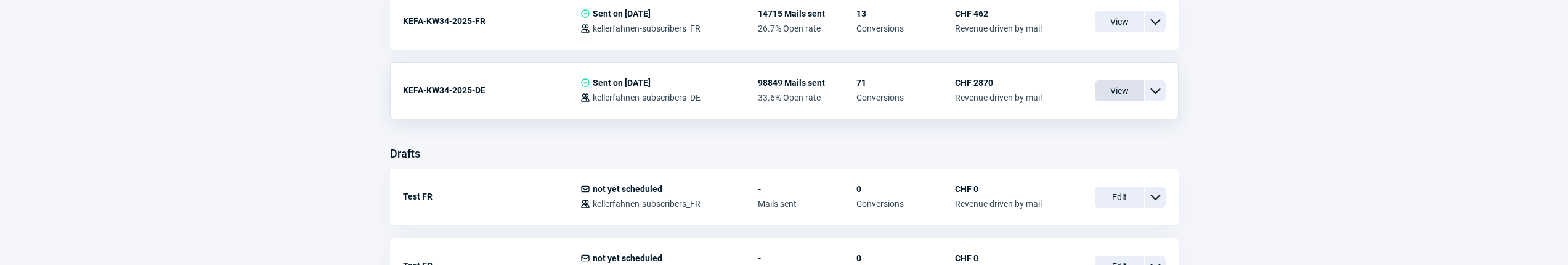
click at [1116, 93] on span "View" at bounding box center [1120, 90] width 49 height 21
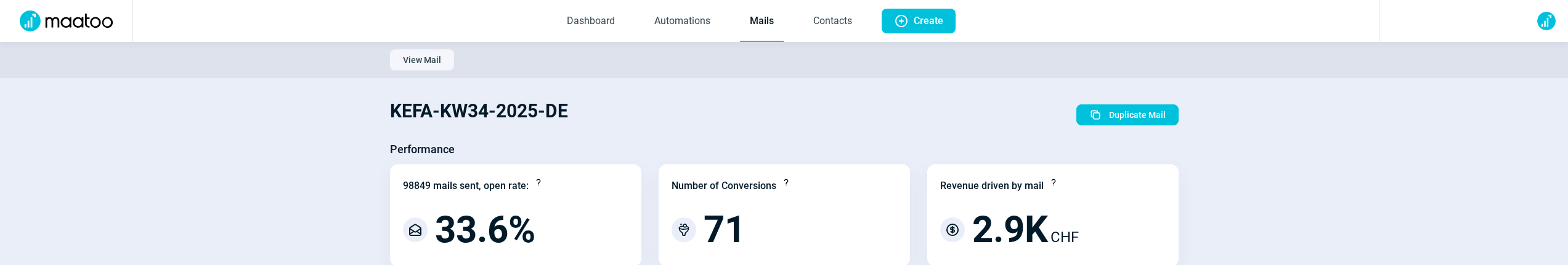
click at [760, 11] on link "Mails" at bounding box center [762, 22] width 44 height 41
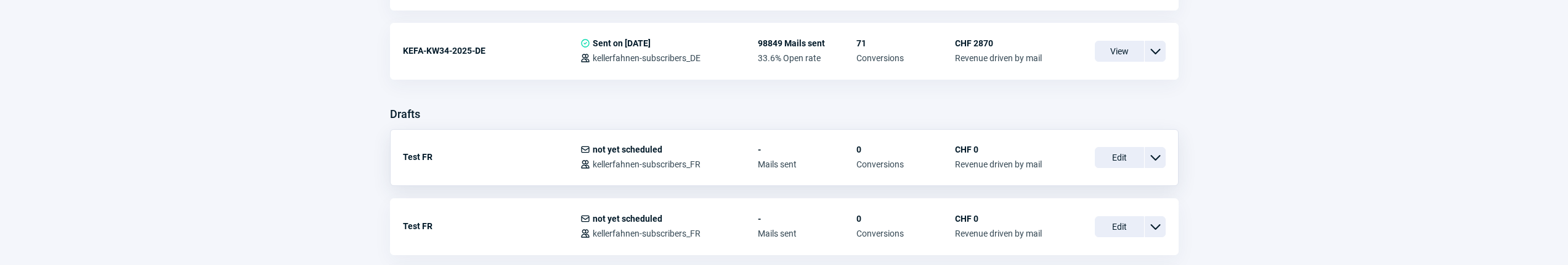
scroll to position [417, 0]
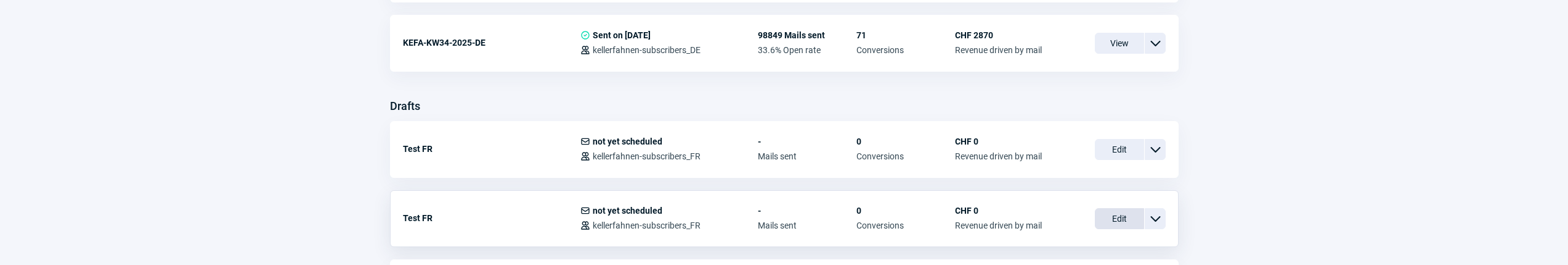
click at [1113, 213] on span "Edit" at bounding box center [1120, 218] width 49 height 21
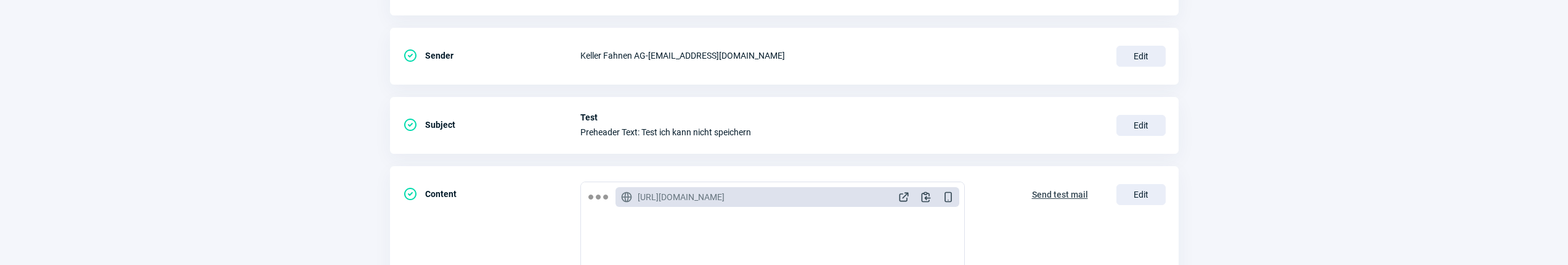
scroll to position [242, 0]
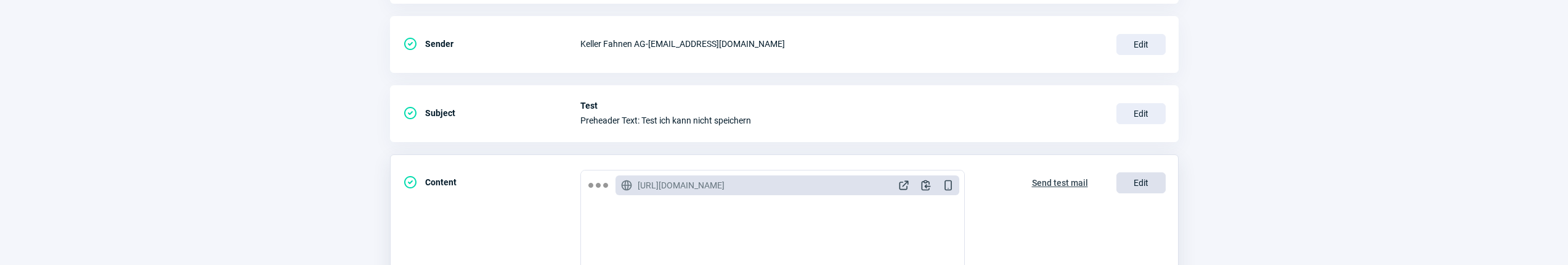
click at [1130, 177] on span "Edit" at bounding box center [1141, 182] width 49 height 21
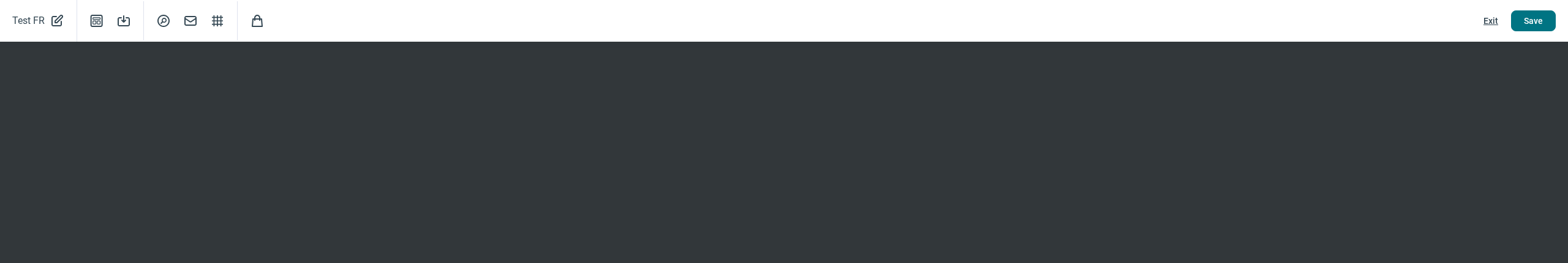
click at [1515, 27] on button "Save" at bounding box center [1533, 21] width 45 height 21
click at [1541, 24] on span "Save" at bounding box center [1533, 20] width 19 height 19
click at [1542, 24] on span "Save" at bounding box center [1533, 20] width 19 height 19
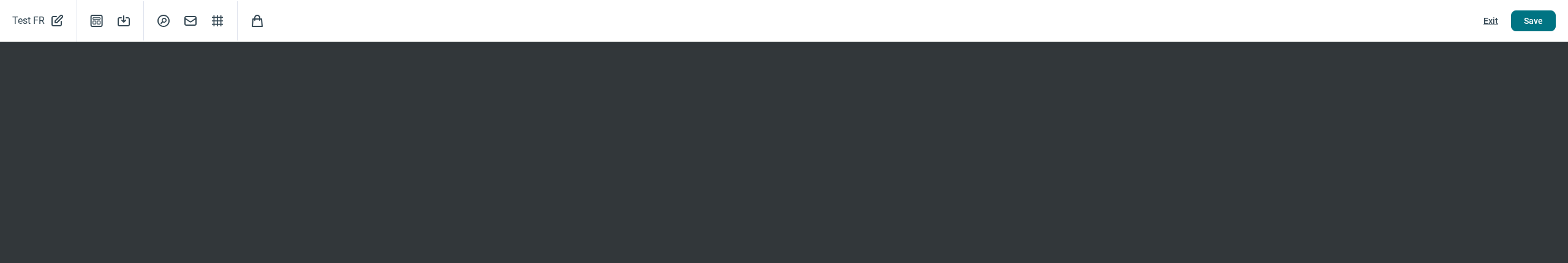
click at [1542, 24] on span "Save" at bounding box center [1533, 20] width 19 height 19
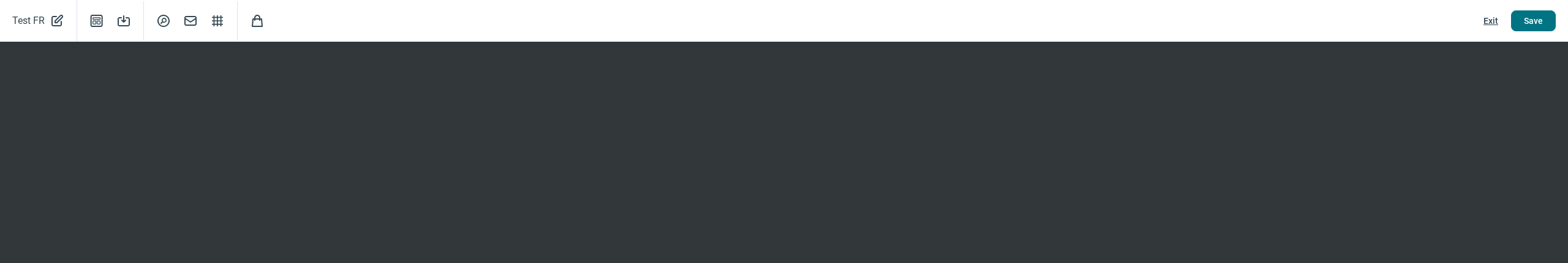
click at [1542, 24] on span "Save" at bounding box center [1533, 20] width 19 height 19
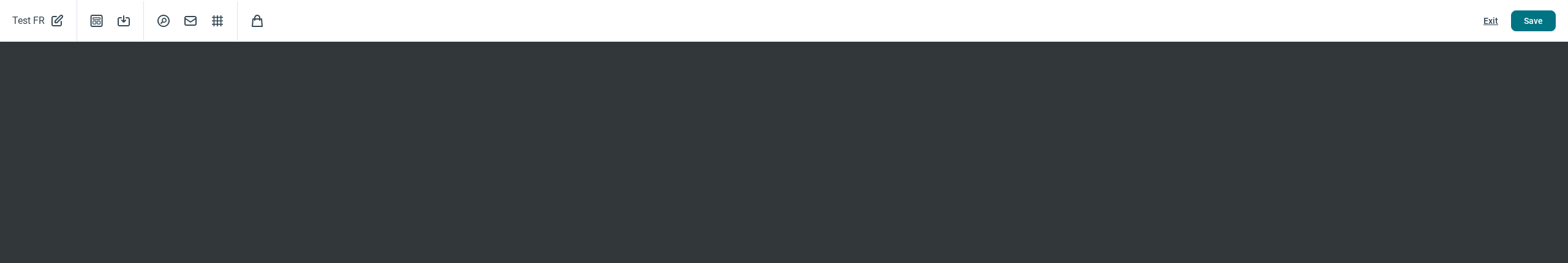
click at [1542, 24] on span "Save" at bounding box center [1533, 20] width 19 height 19
click at [1489, 18] on span "Exit" at bounding box center [1491, 20] width 15 height 19
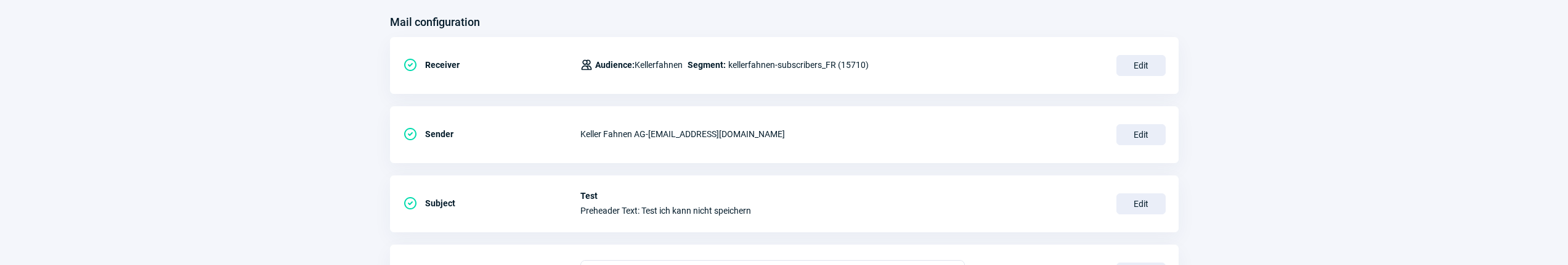
scroll to position [0, 0]
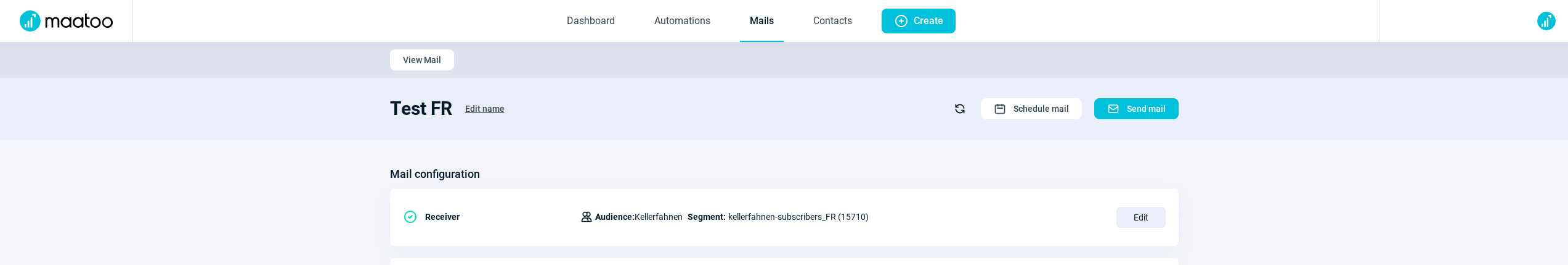
click at [749, 19] on link "Mails" at bounding box center [762, 22] width 44 height 41
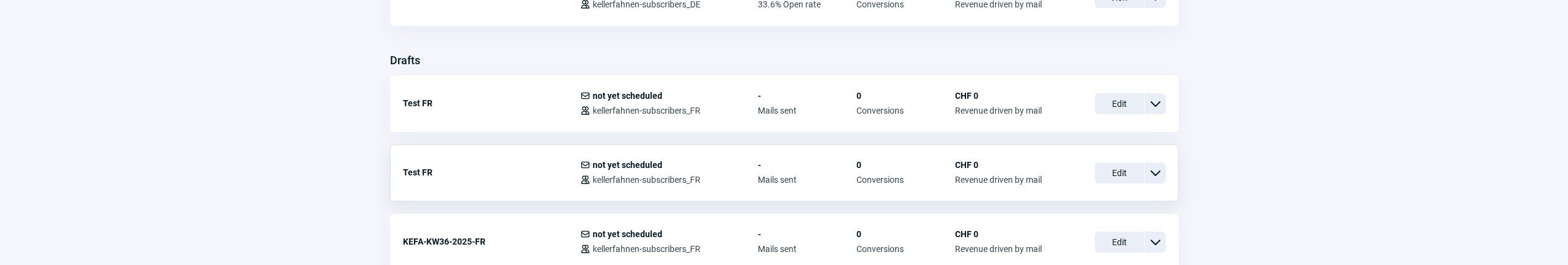
scroll to position [526, 0]
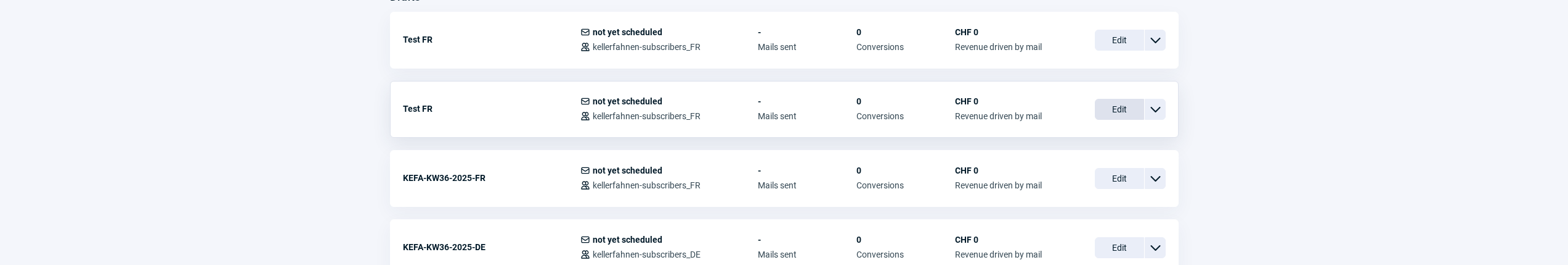
click at [1105, 109] on span "Edit" at bounding box center [1120, 108] width 49 height 21
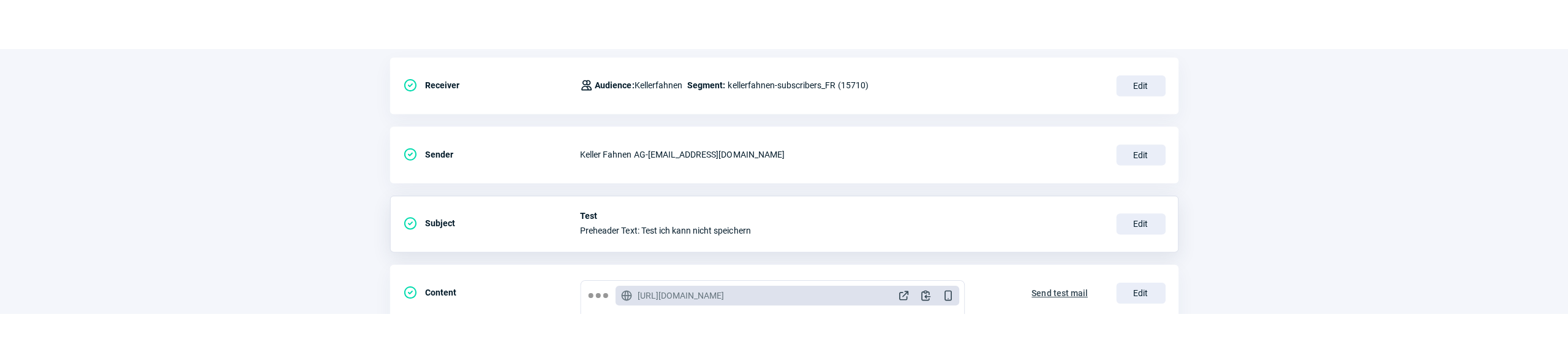
scroll to position [260, 0]
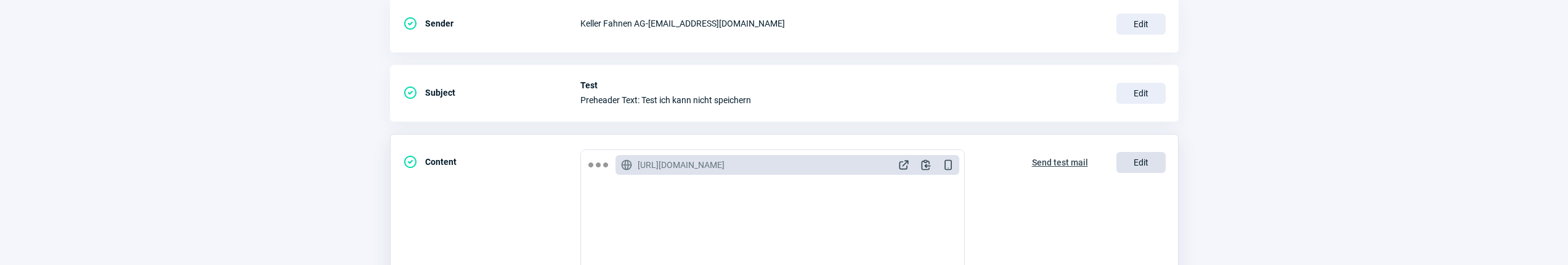
click at [1130, 164] on span "Edit" at bounding box center [1141, 162] width 49 height 21
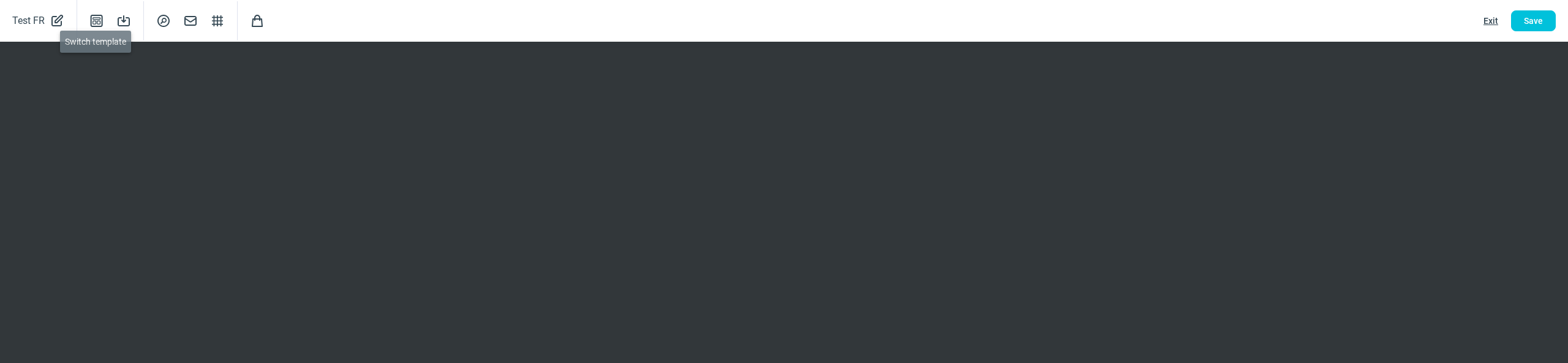
click at [100, 19] on span "Template icon" at bounding box center [96, 21] width 15 height 15
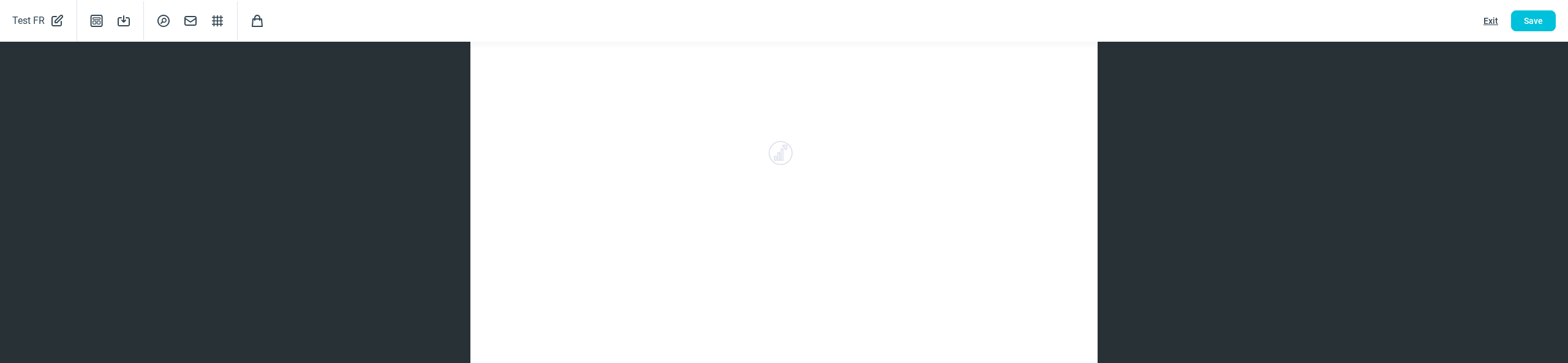
click at [307, 262] on div "X icon Choose a template Choose a template to start with a base. Cancel Choose …" at bounding box center [784, 181] width 1568 height 363
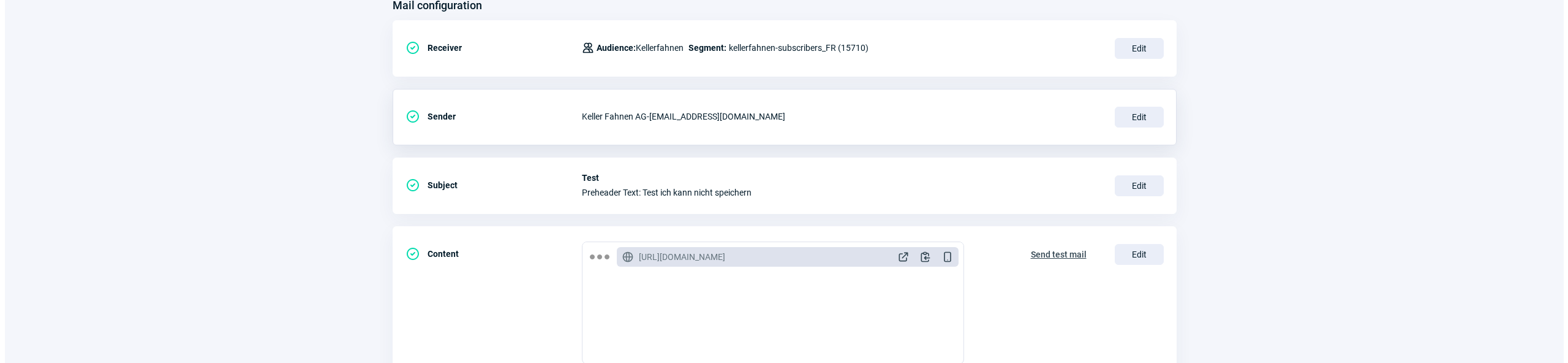
scroll to position [254, 0]
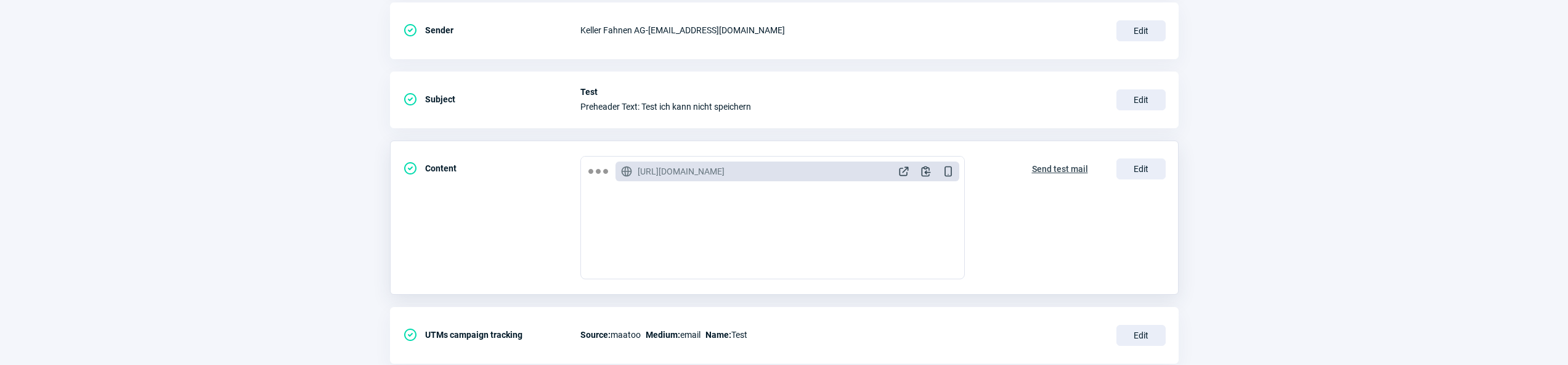
click at [1113, 307] on div "CheckCircle icon Content GlobeAlt icon [URL][DOMAIN_NAME] ExternalLink icon Cli…" at bounding box center [785, 335] width 789 height 57
click at [1122, 166] on span "Edit" at bounding box center [1141, 169] width 49 height 21
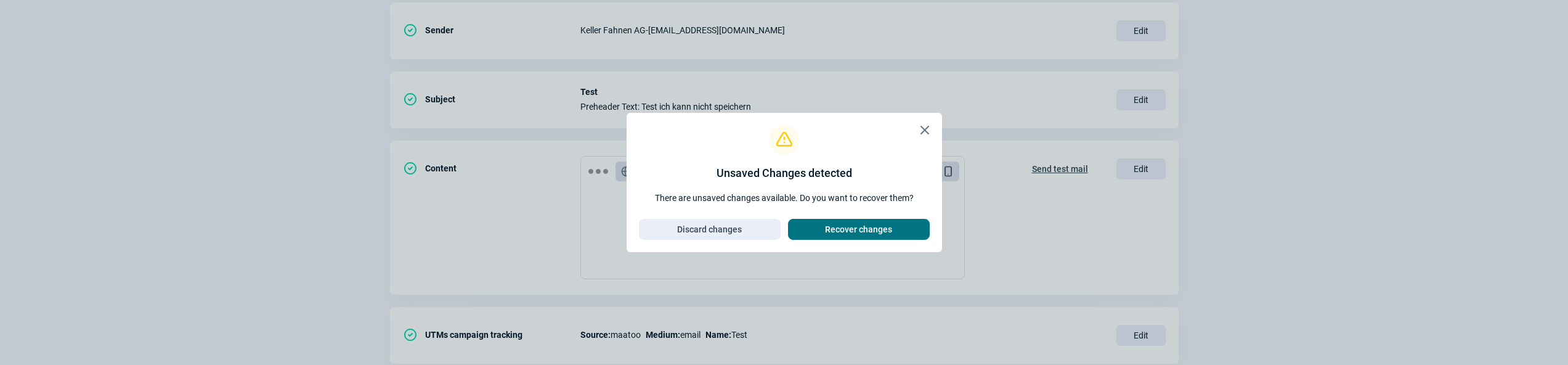
click at [861, 223] on span "Recover changes" at bounding box center [859, 229] width 67 height 19
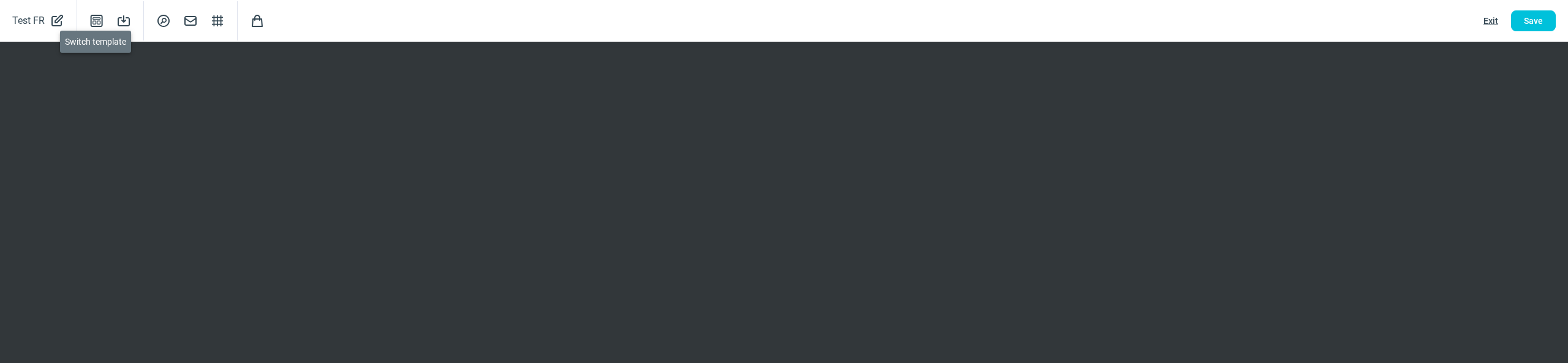
click at [93, 19] on span "Template icon" at bounding box center [96, 21] width 15 height 15
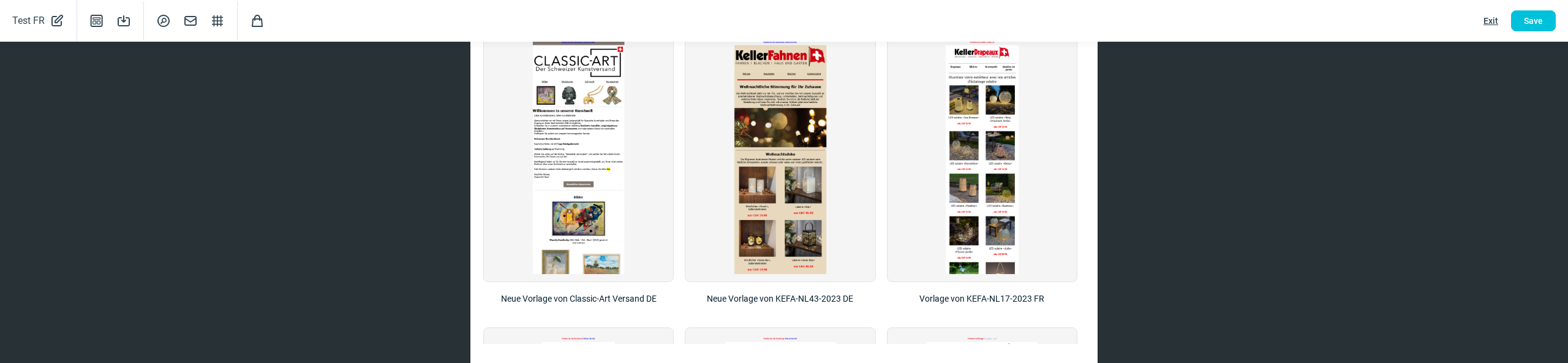
click at [384, 262] on div "X icon Choose a template Choose a template to start with a base. Neue Vorlage v…" at bounding box center [784, 181] width 1568 height 363
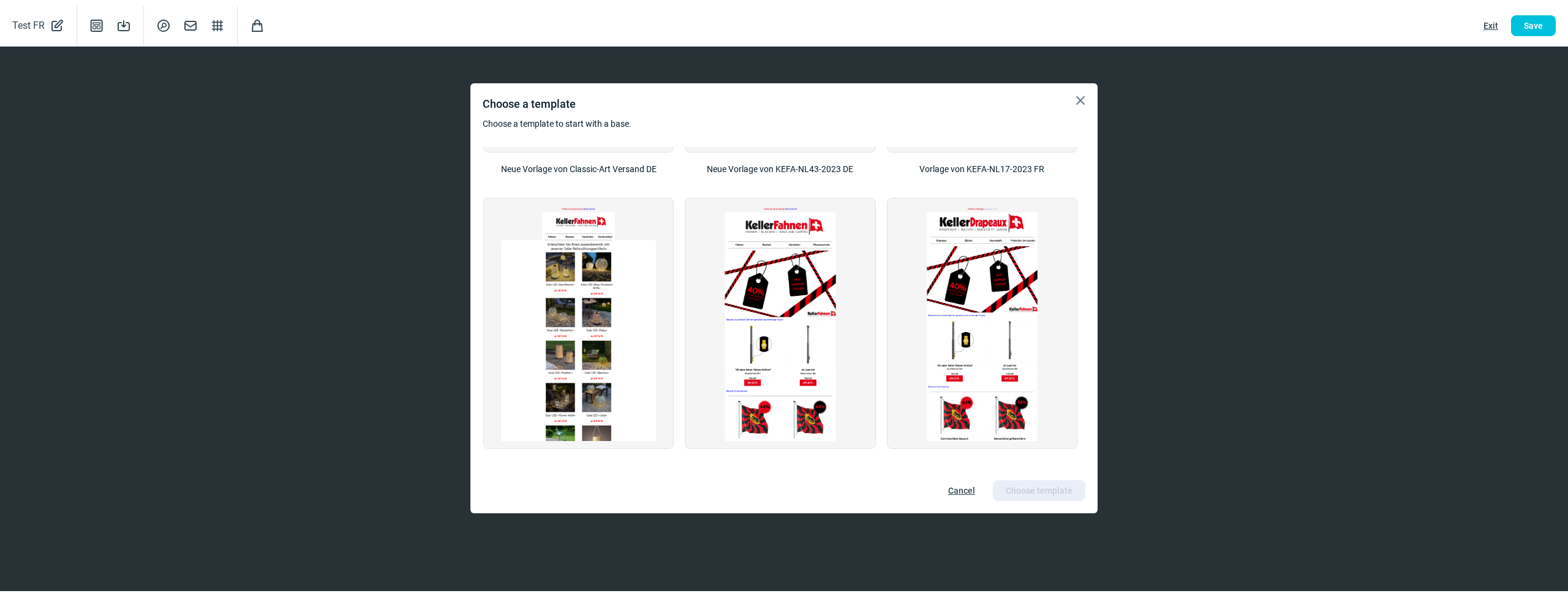
scroll to position [199, 0]
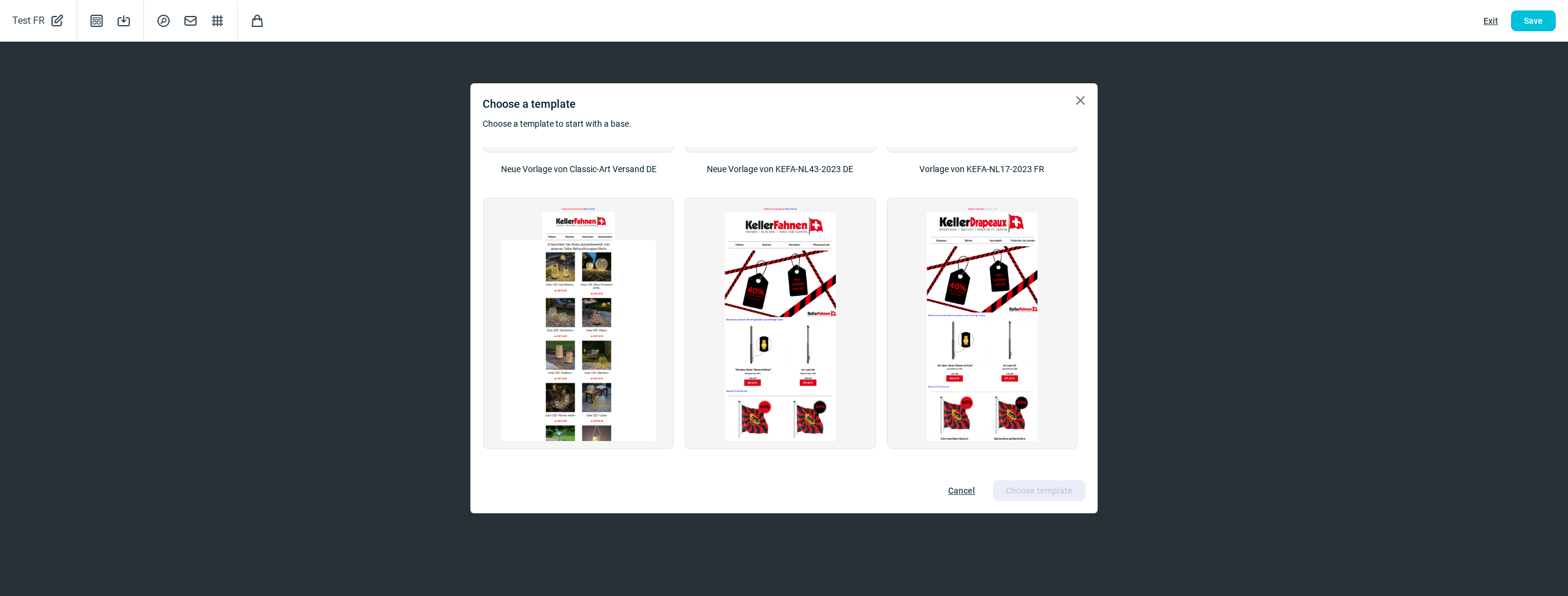
click at [1077, 98] on span "X icon" at bounding box center [1080, 101] width 15 height 15
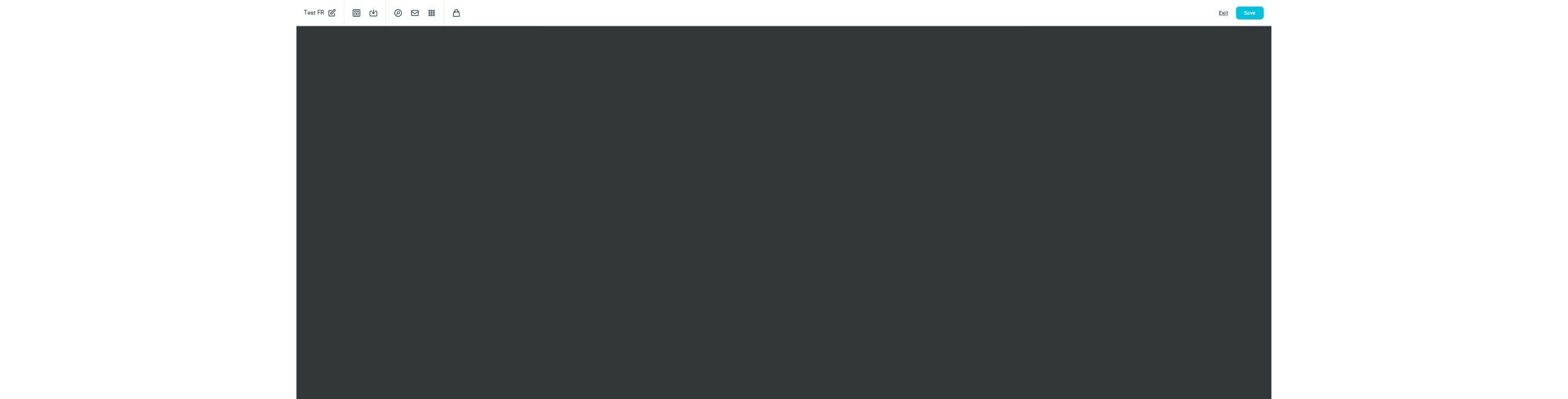
scroll to position [254, 0]
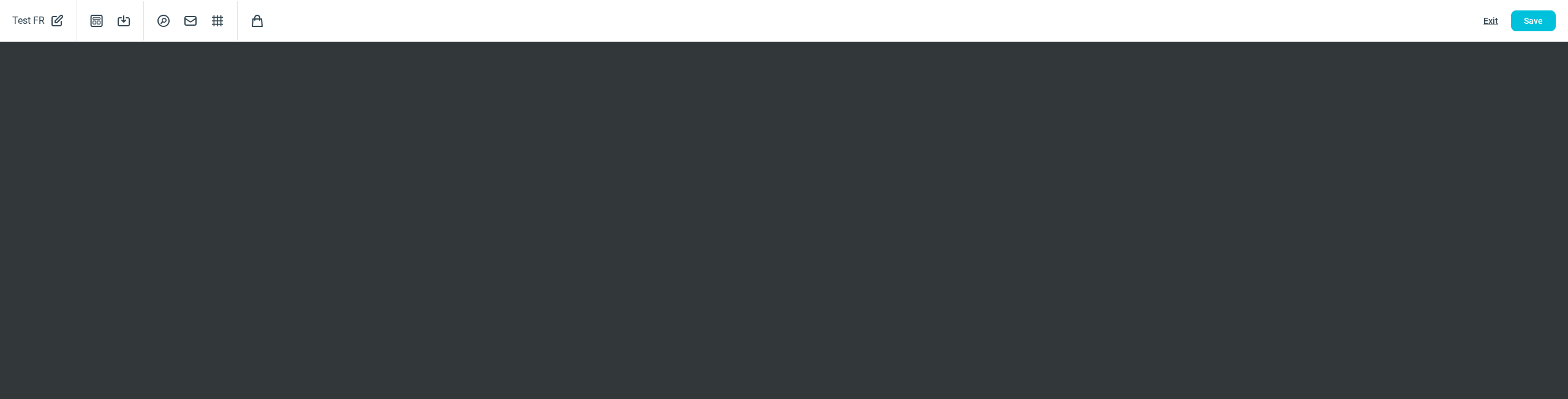
click at [1382, 41] on div "Test FR PencilAlt icon Template icon Save icon SearchCircle icon Mail icon Stru…" at bounding box center [784, 21] width 1568 height 41
click at [221, 17] on span "Structure icon" at bounding box center [217, 21] width 15 height 15
click at [1522, 19] on button "Save" at bounding box center [1533, 21] width 45 height 21
click at [1537, 21] on span "Save" at bounding box center [1533, 20] width 19 height 19
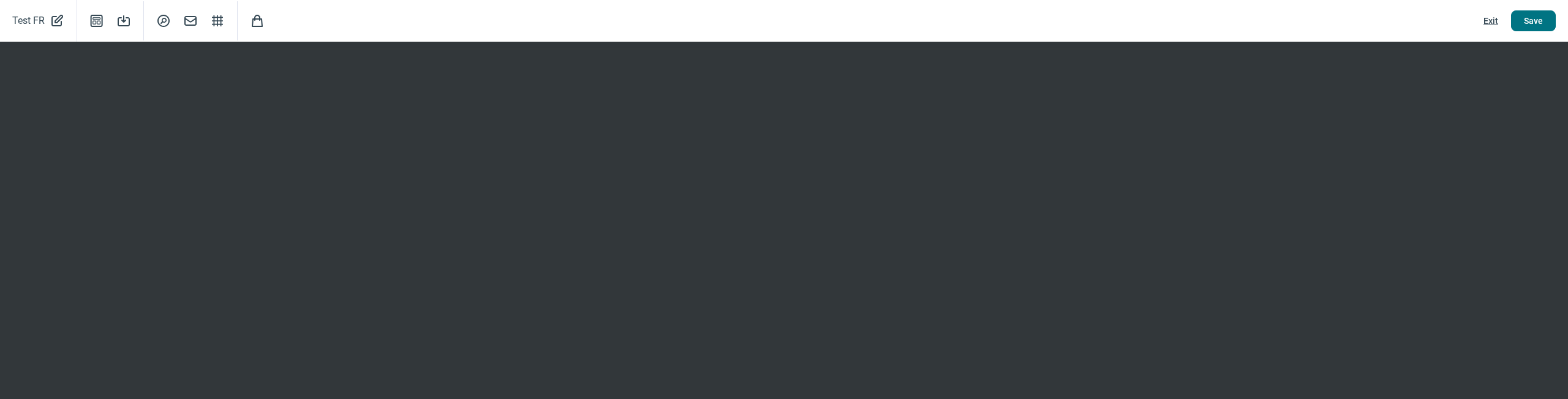
click at [1526, 14] on span "Save" at bounding box center [1533, 20] width 19 height 19
click at [93, 17] on span "Template icon" at bounding box center [96, 21] width 15 height 15
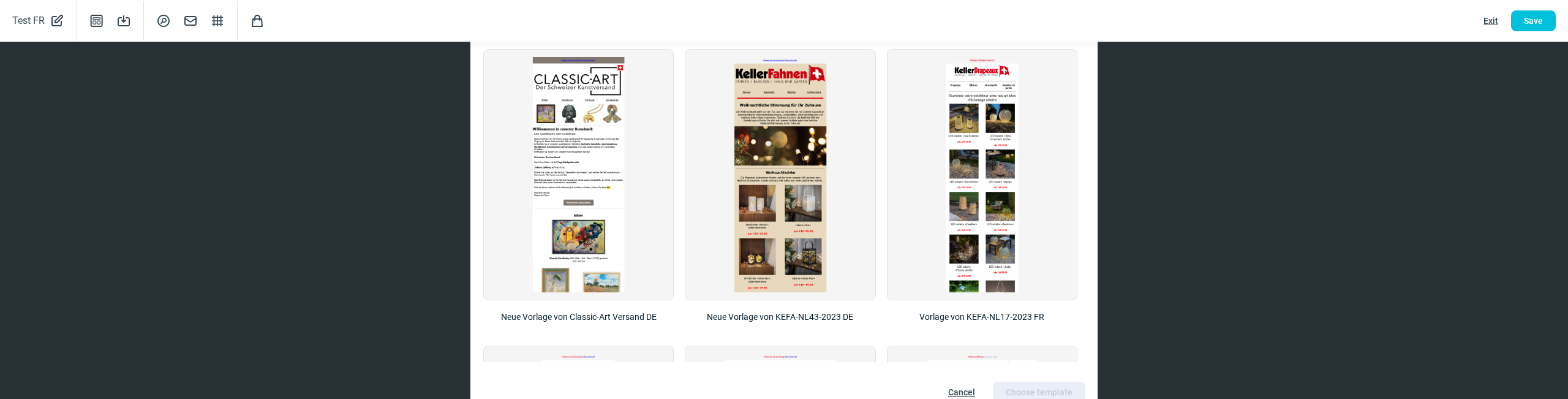
scroll to position [253, 0]
click at [1209, 143] on div "X icon Choose a template Choose a template to start with a base. Neue Vorlage v…" at bounding box center [784, 199] width 1568 height 399
click at [1304, 78] on div "X icon Choose a template Choose a template to start with a base. Neue Vorlage v…" at bounding box center [784, 199] width 1568 height 399
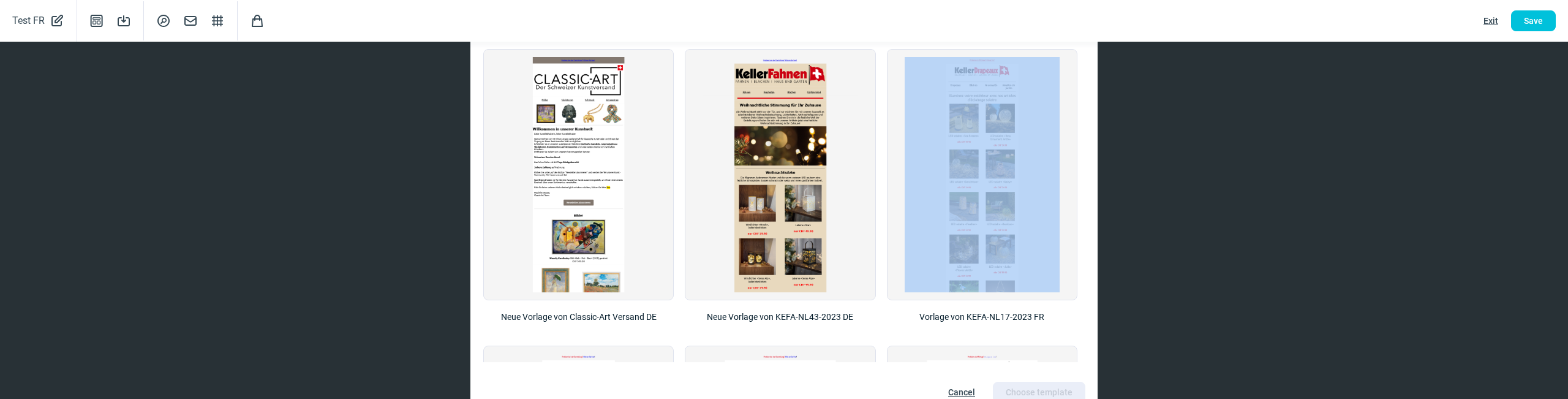
click at [1304, 78] on div "X icon Choose a template Choose a template to start with a base. Neue Vorlage v…" at bounding box center [784, 199] width 1568 height 399
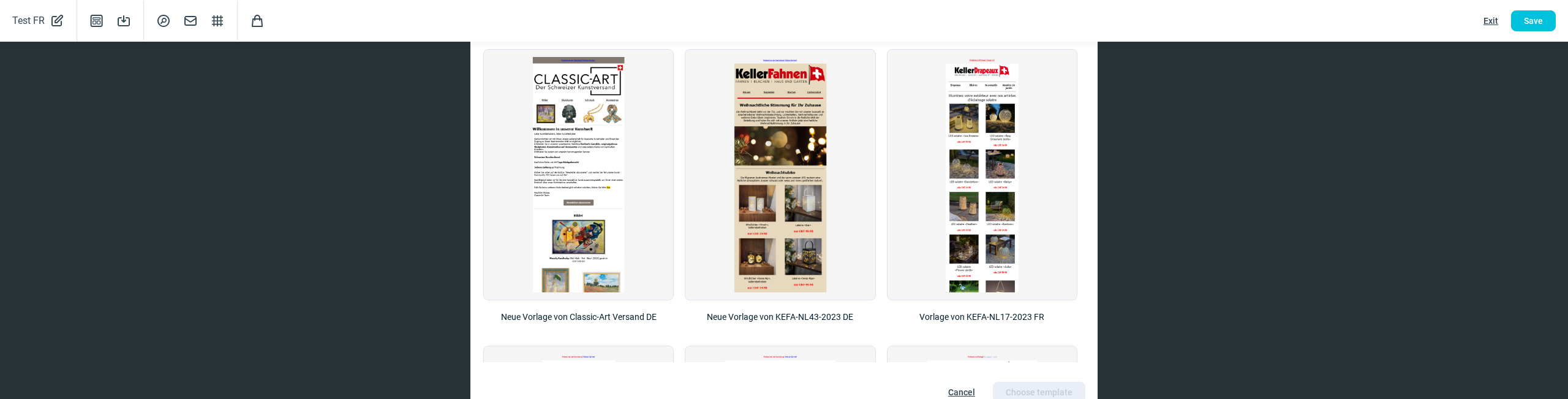
click at [271, 120] on div "X icon Choose a template Choose a template to start with a base. Neue Vorlage v…" at bounding box center [784, 199] width 1568 height 399
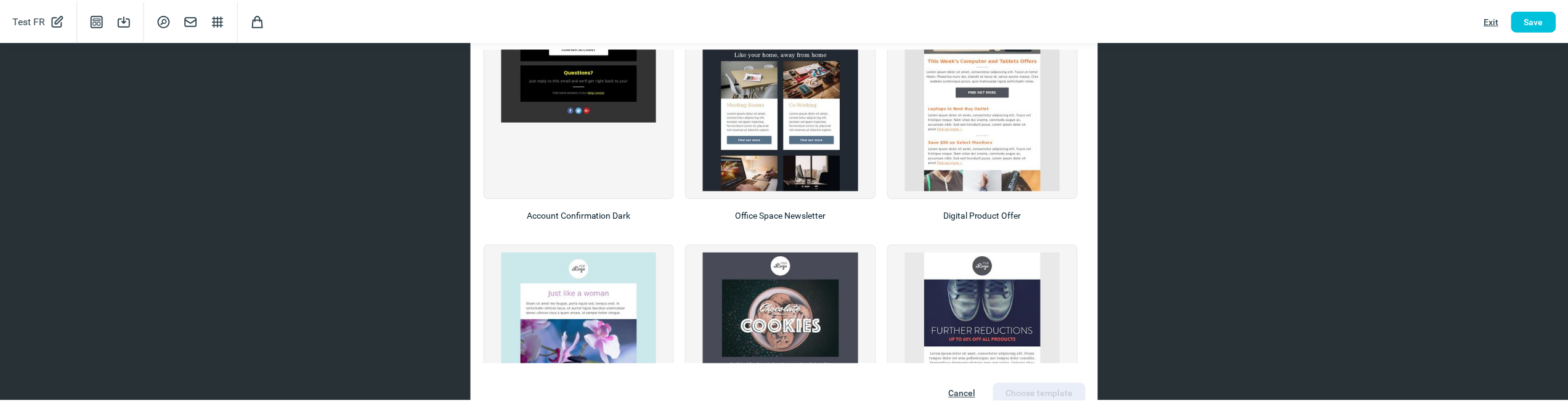
scroll to position [2359, 0]
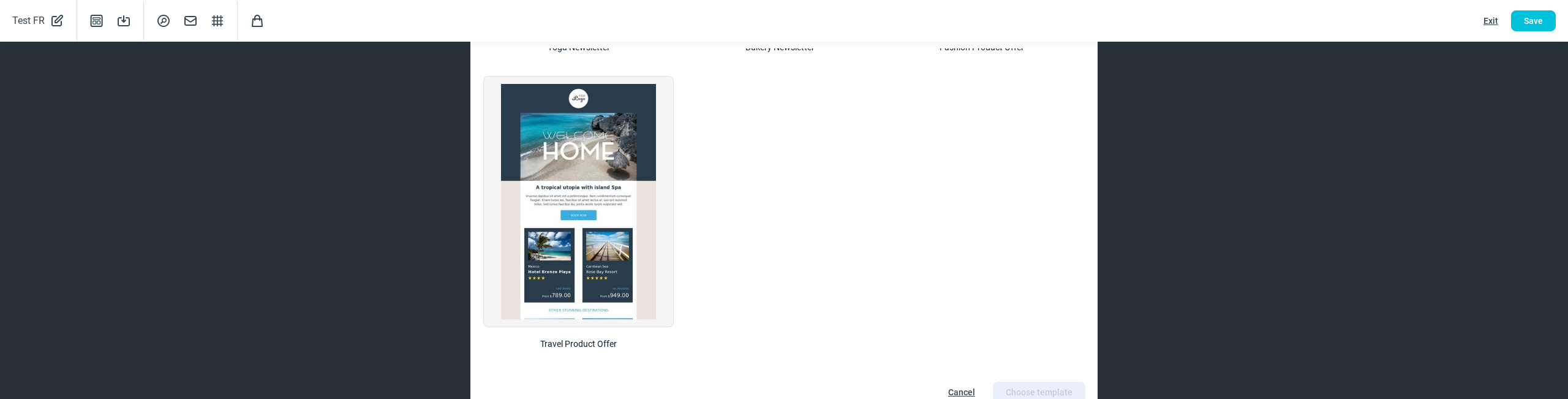
click at [371, 295] on div "X icon Choose a template Choose a template to start with a base. Neue Vorlage v…" at bounding box center [784, 199] width 1568 height 399
click at [955, 363] on span "Cancel" at bounding box center [962, 392] width 27 height 19
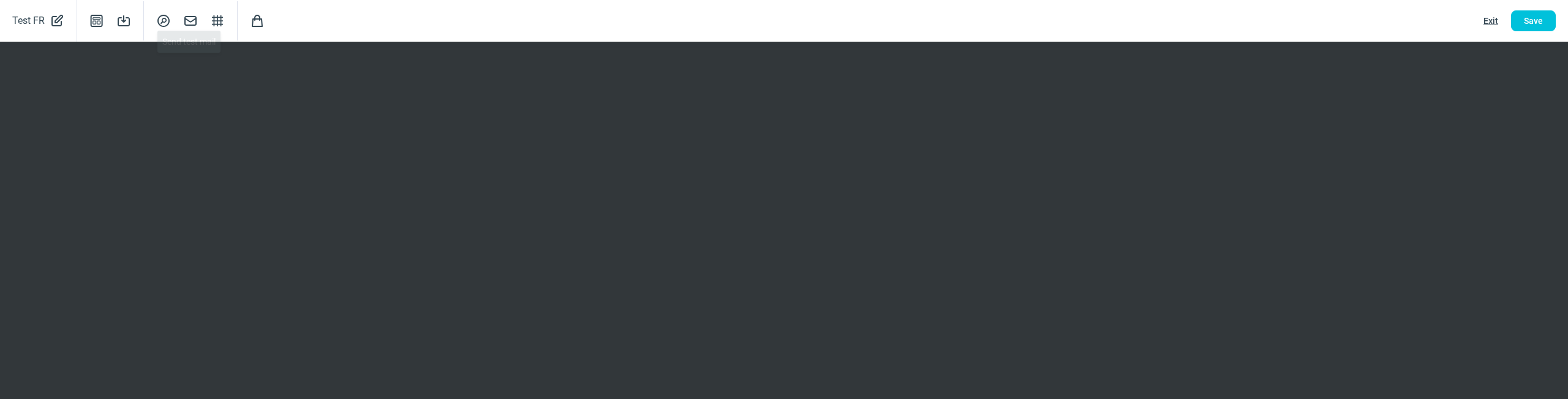
click at [181, 19] on div "SearchCircle icon Mail icon Structure icon" at bounding box center [190, 21] width 93 height 39
click at [188, 19] on span "Mail icon" at bounding box center [190, 21] width 15 height 15
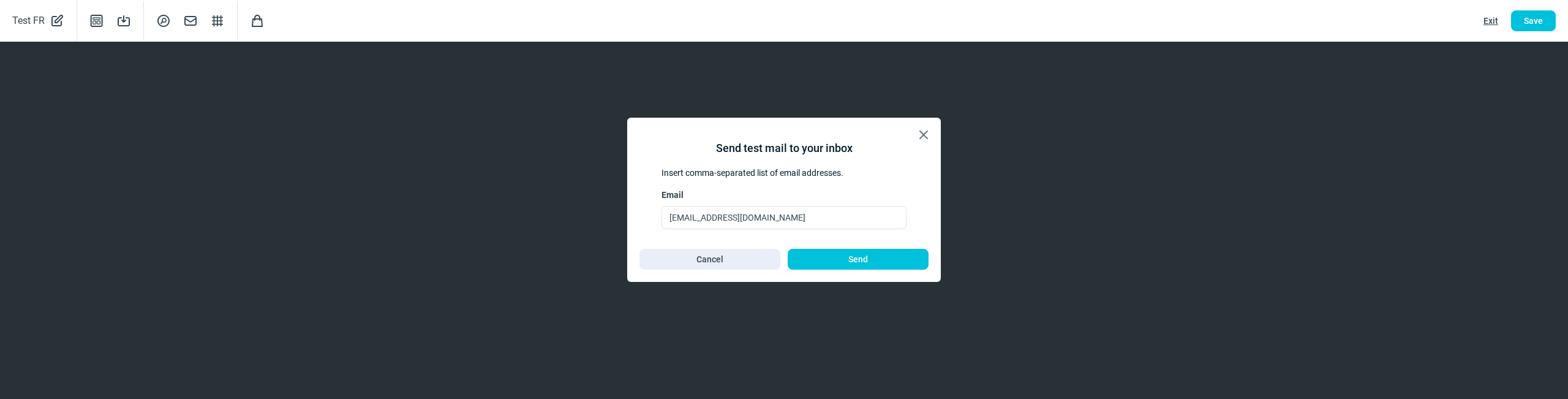
click at [663, 258] on span "Cancel" at bounding box center [710, 259] width 116 height 19
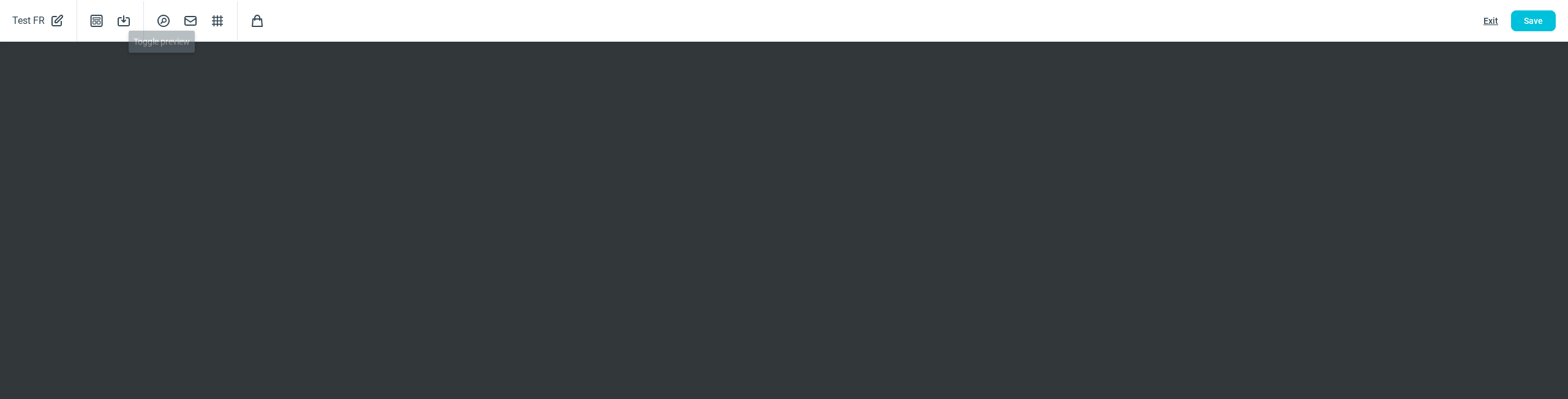
click at [163, 19] on span "SearchCircle icon" at bounding box center [163, 21] width 15 height 15
click at [1491, 16] on span "Exit" at bounding box center [1491, 20] width 15 height 19
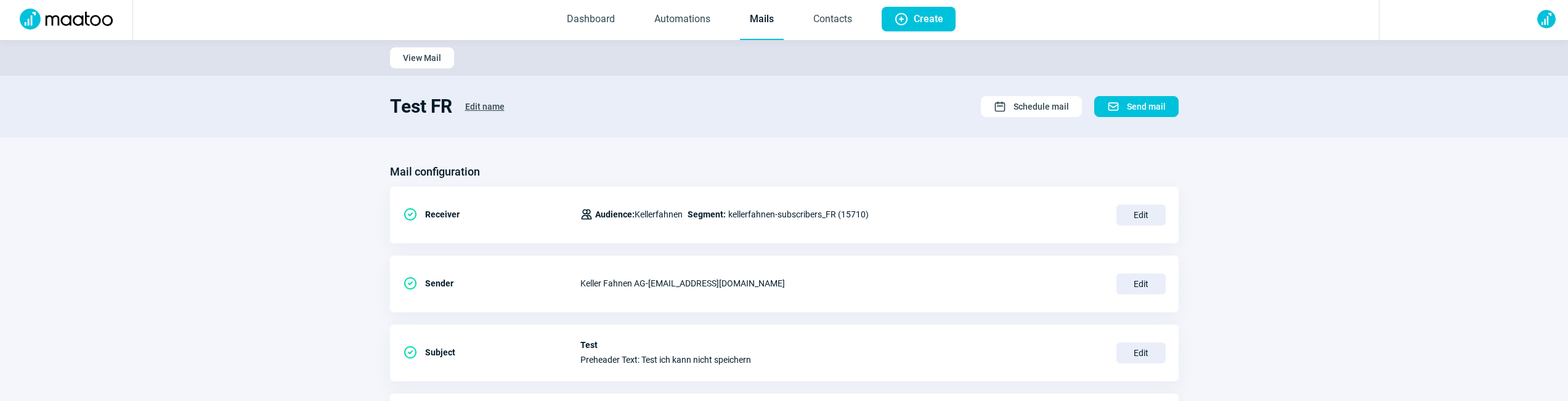
scroll to position [0, 0]
click at [480, 103] on span "Edit name" at bounding box center [485, 108] width 39 height 19
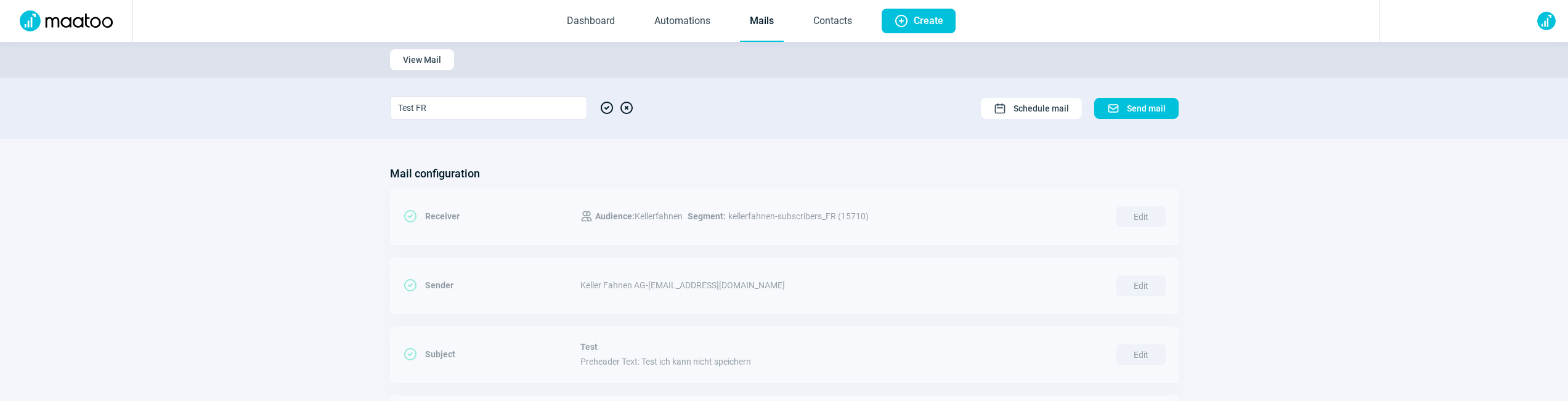
click at [607, 103] on span "CheckCircle icon" at bounding box center [607, 108] width 15 height 24
click at [766, 22] on link "Mails" at bounding box center [762, 22] width 44 height 41
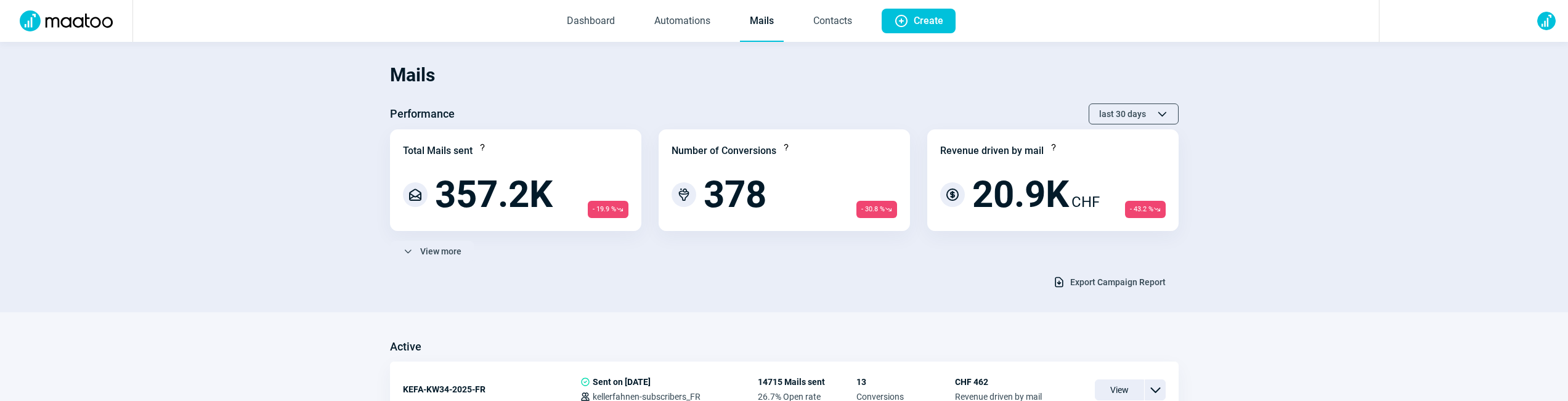
scroll to position [248, 0]
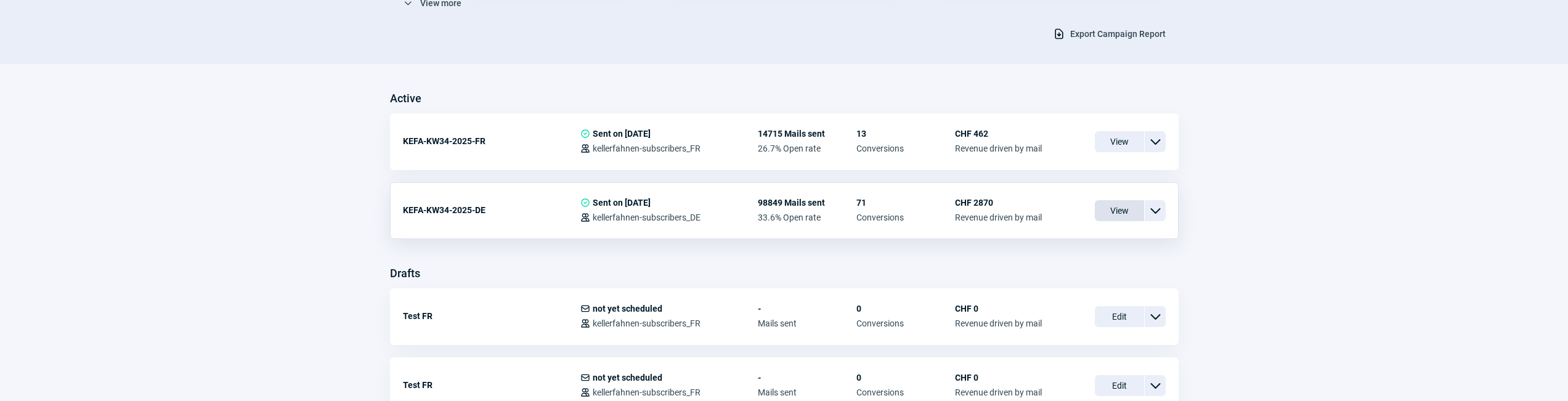
click at [1105, 202] on span "View" at bounding box center [1120, 210] width 49 height 21
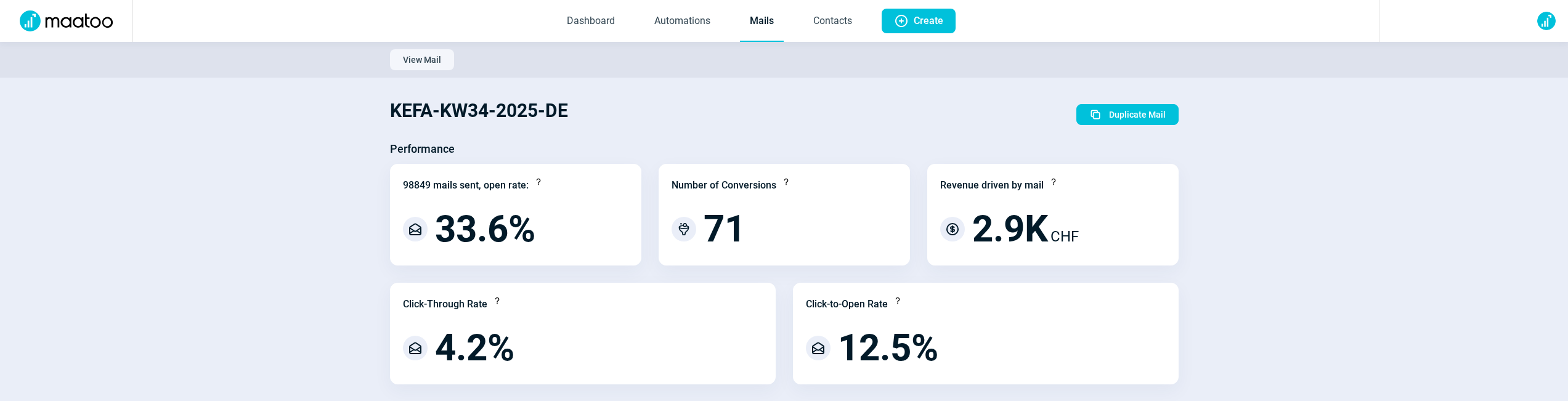
click at [759, 29] on link "Mails" at bounding box center [762, 22] width 44 height 41
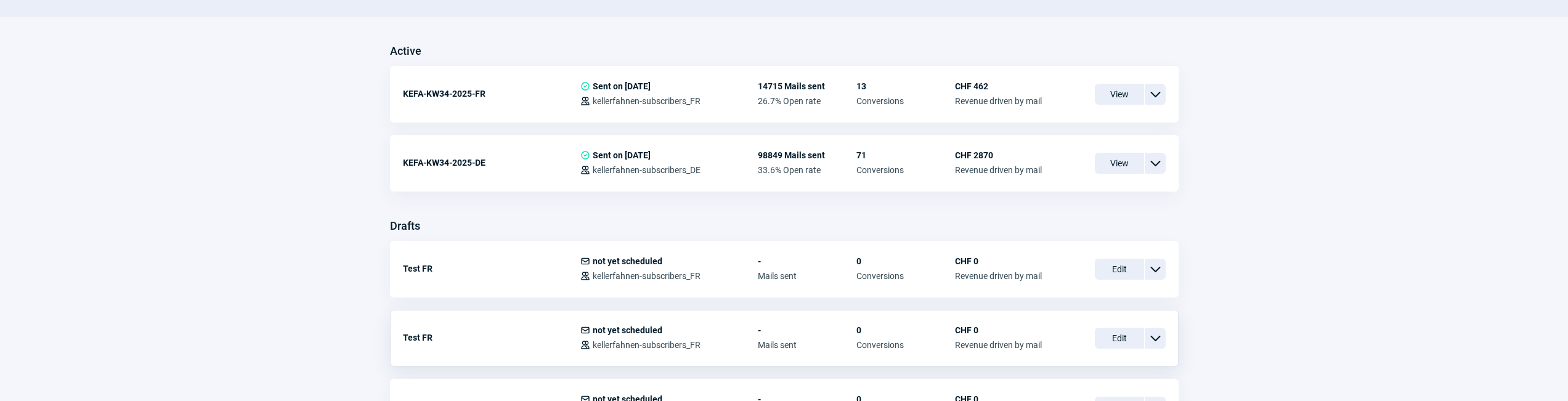
scroll to position [387, 0]
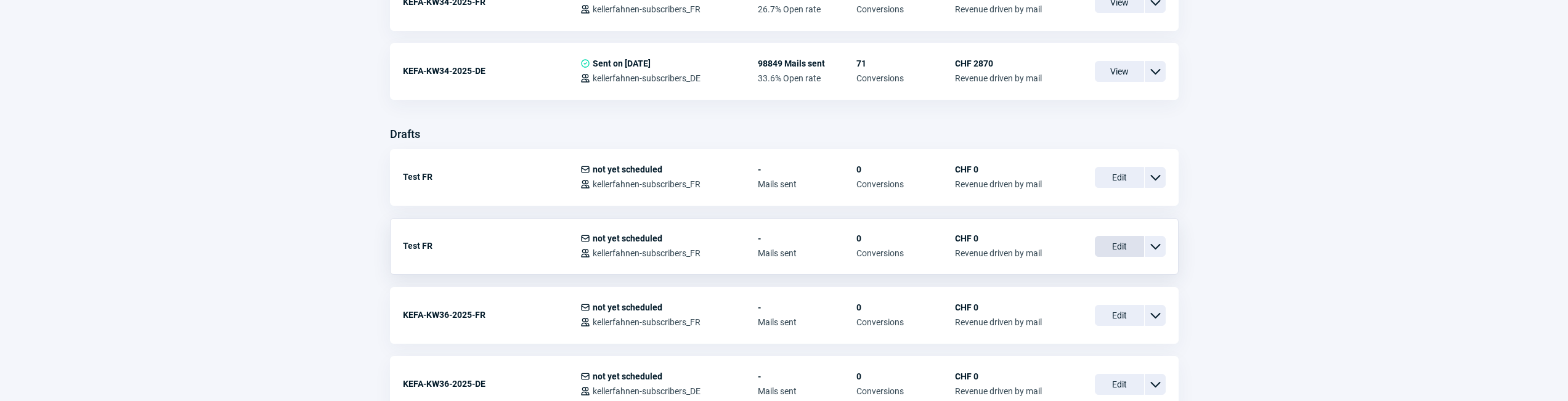
click at [1105, 240] on span "Edit" at bounding box center [1120, 246] width 49 height 21
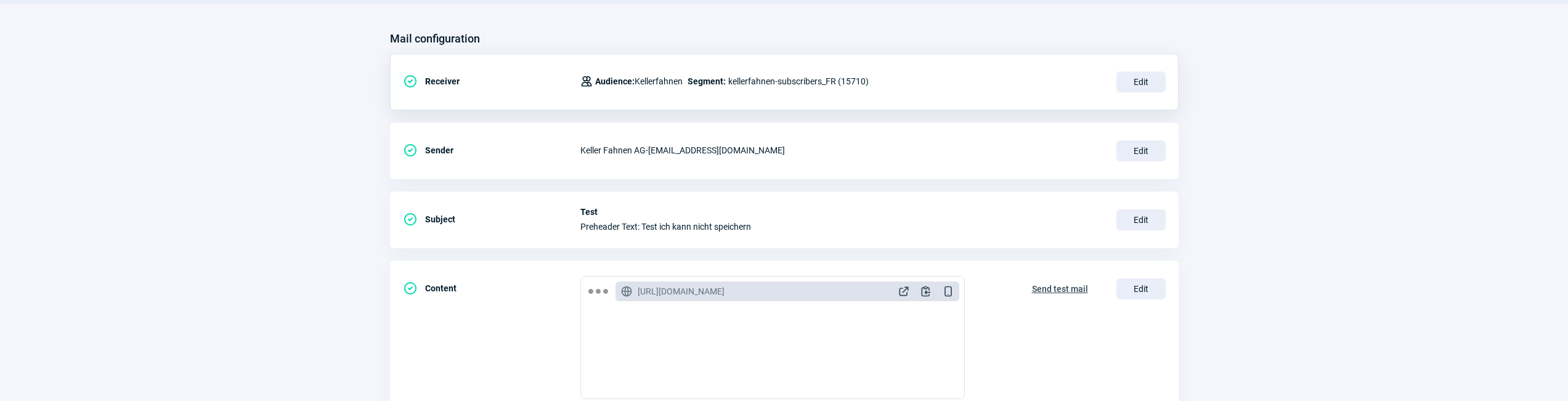
scroll to position [249, 0]
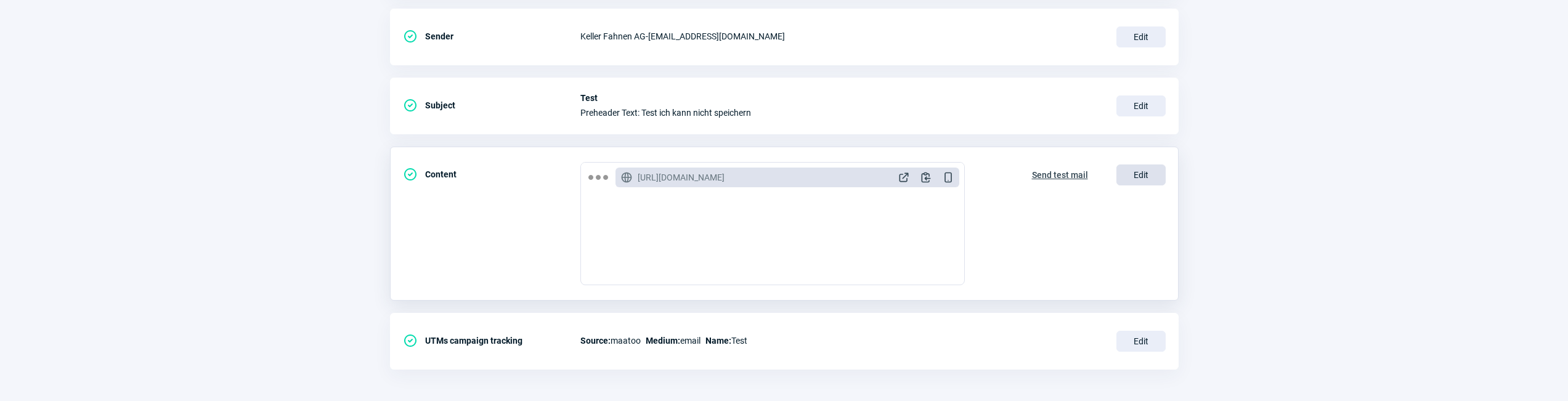
click at [1123, 174] on span "Edit" at bounding box center [1141, 174] width 49 height 21
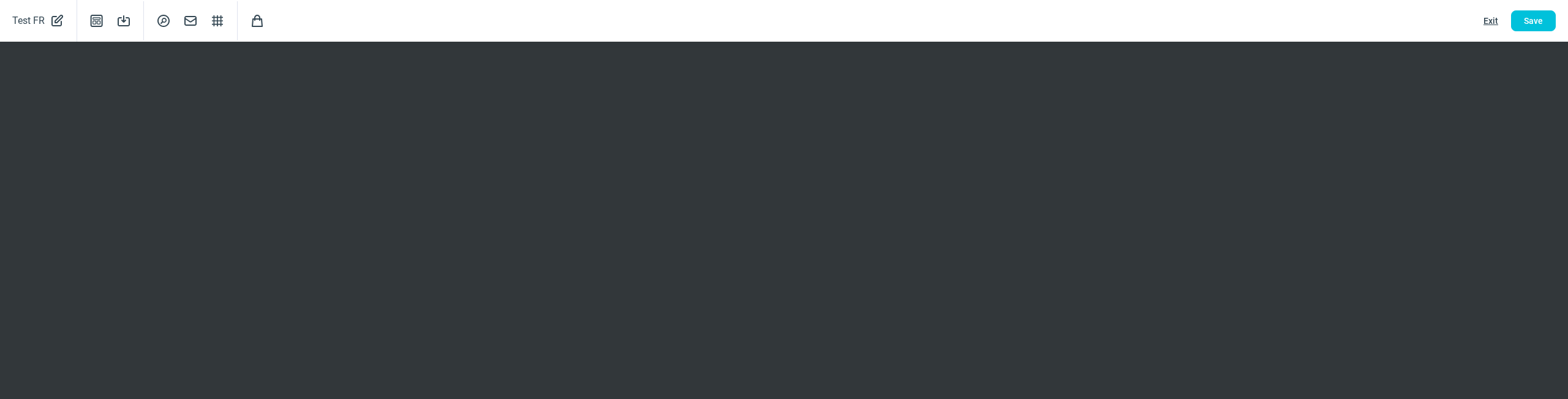
click at [1495, 19] on span "Exit" at bounding box center [1491, 20] width 15 height 19
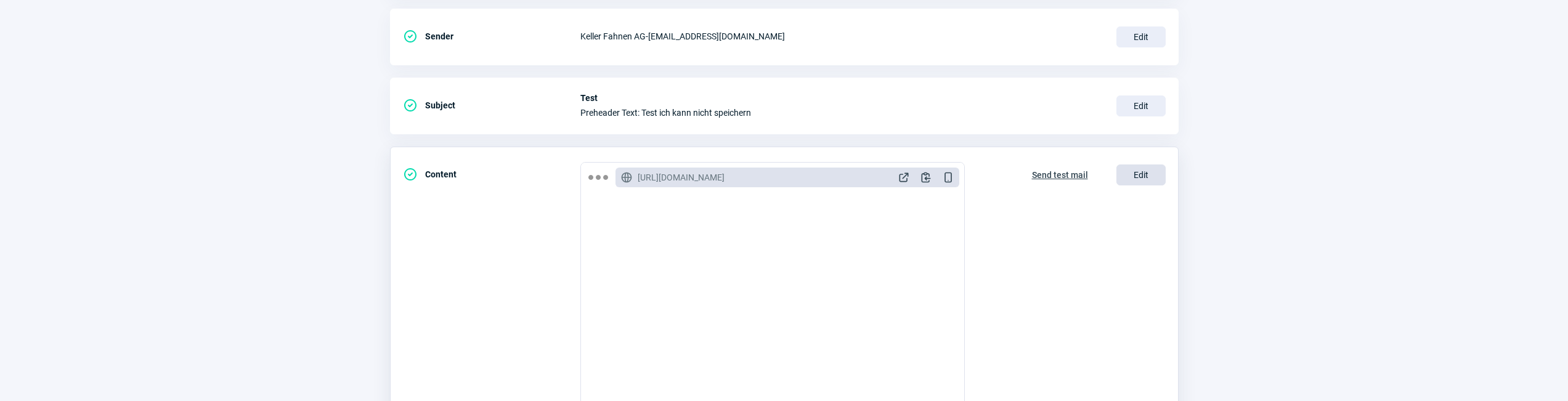
click at [1148, 178] on span "Edit" at bounding box center [1141, 174] width 49 height 21
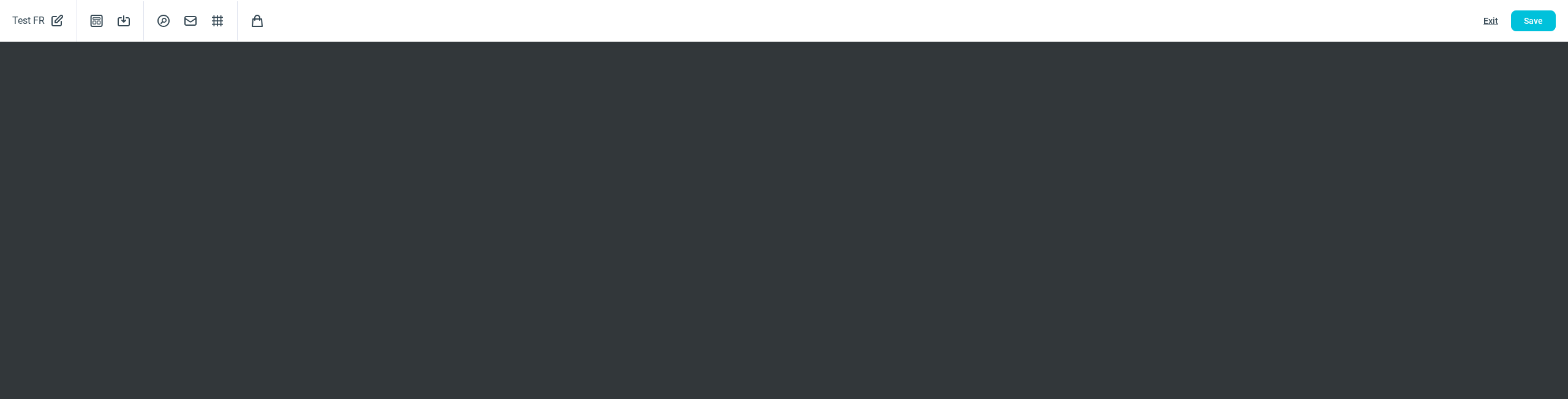
click at [1495, 28] on span "Exit" at bounding box center [1491, 20] width 15 height 19
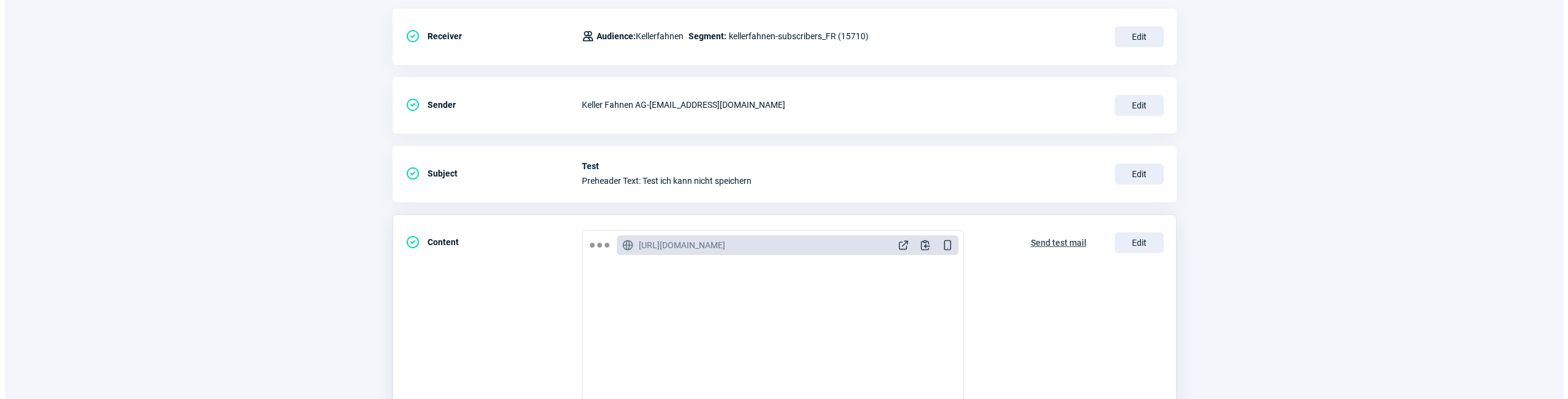
scroll to position [397, 0]
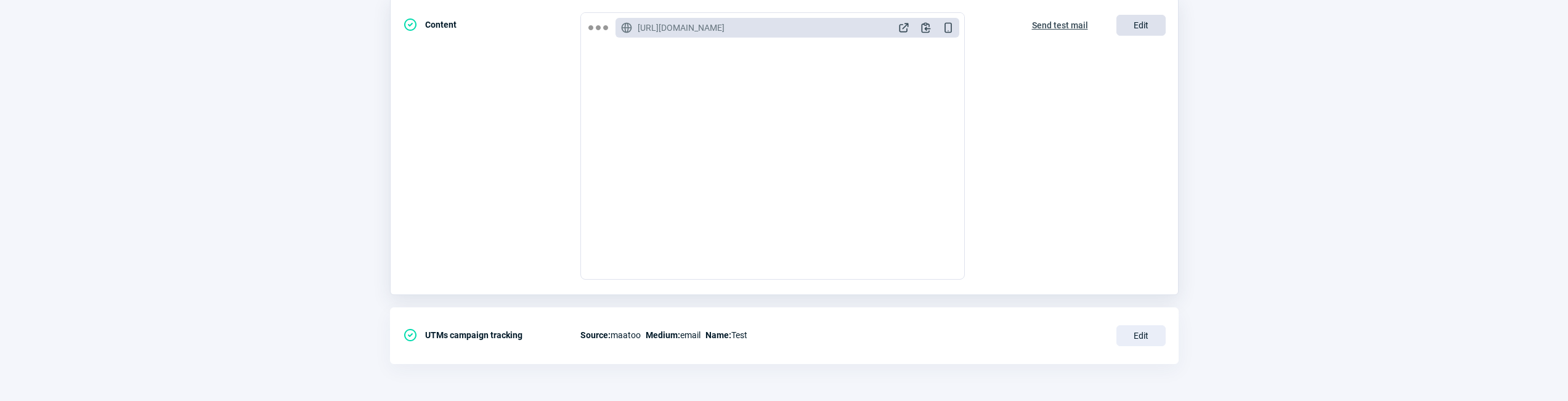
click at [1137, 19] on span "Edit" at bounding box center [1141, 25] width 49 height 21
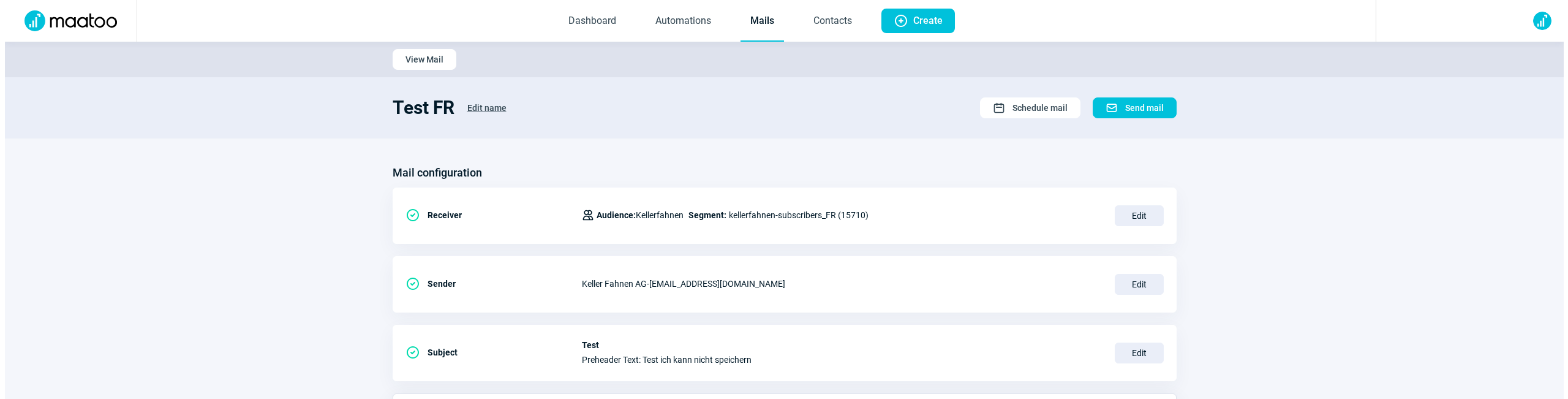
scroll to position [253, 0]
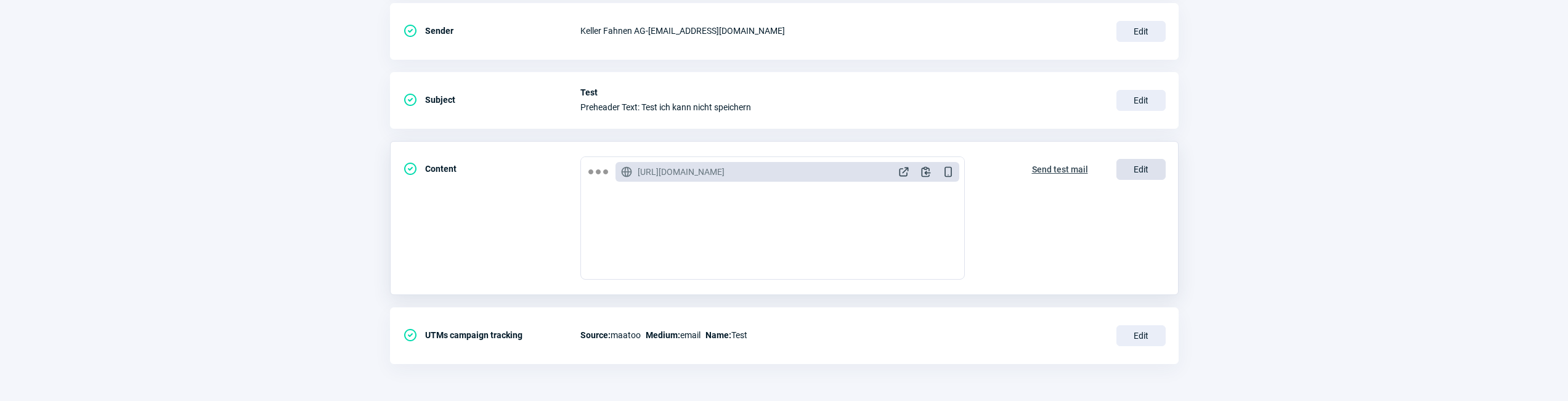
click at [1143, 169] on span "Edit" at bounding box center [1141, 169] width 49 height 21
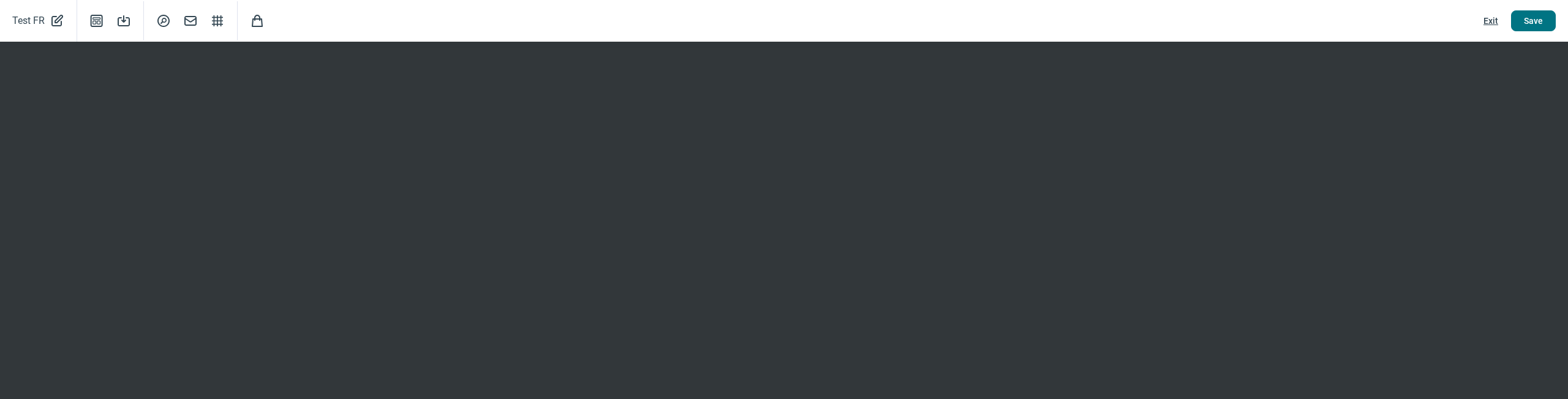
click at [1525, 29] on span "Save" at bounding box center [1533, 20] width 19 height 19
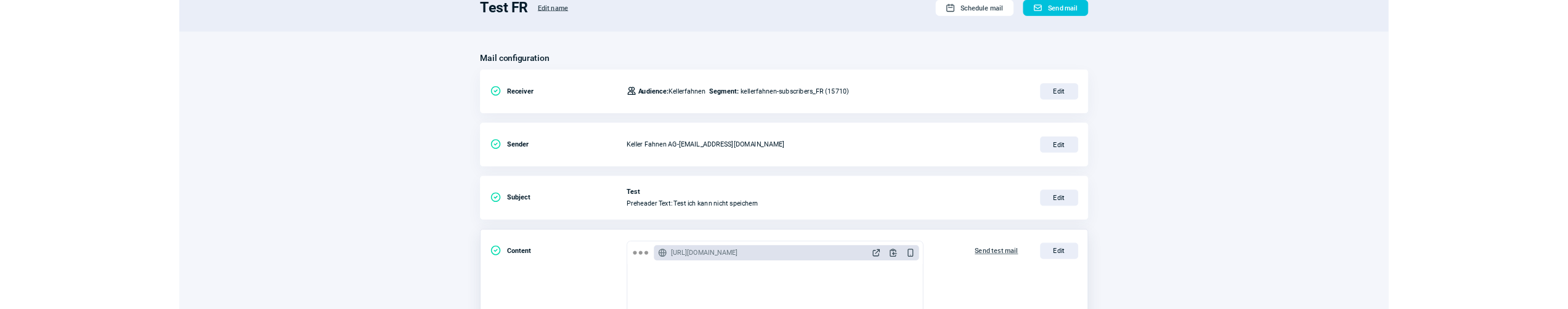
scroll to position [245, 0]
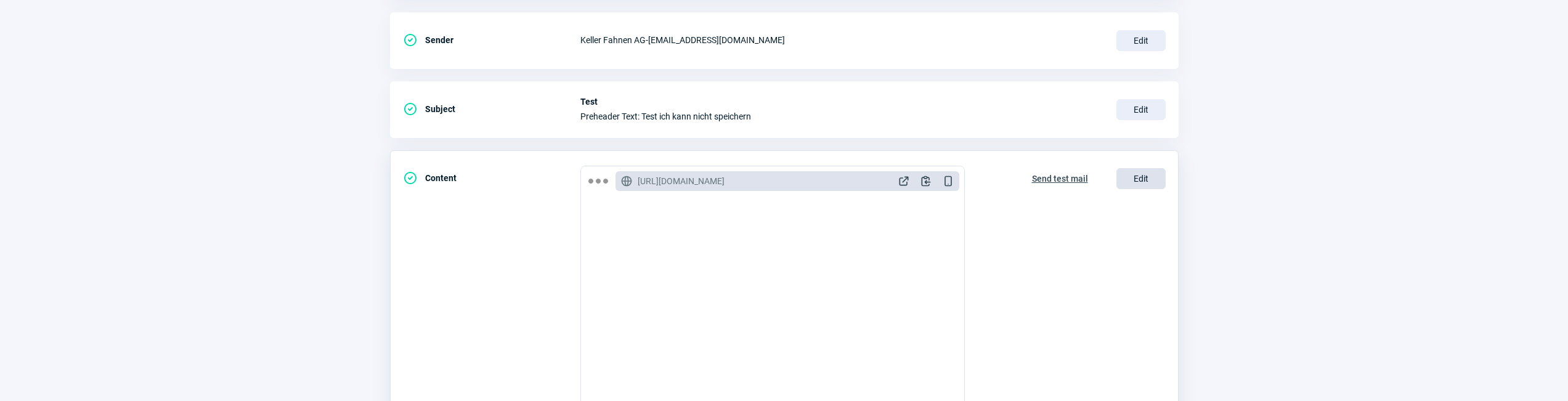
click at [1133, 174] on span "Edit" at bounding box center [1141, 179] width 49 height 21
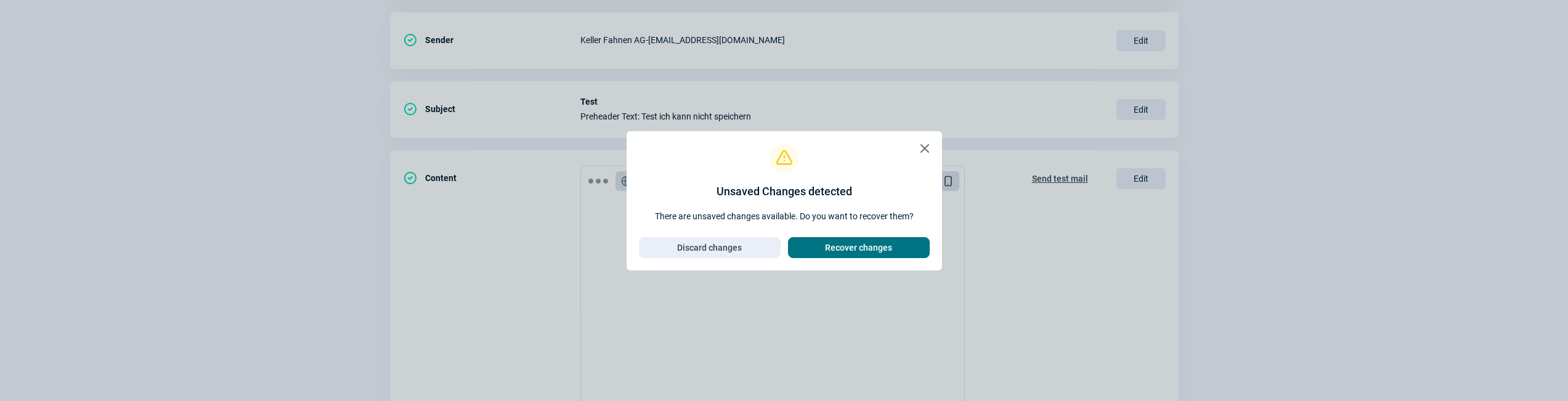
click at [823, 247] on span "Recover changes" at bounding box center [859, 247] width 116 height 19
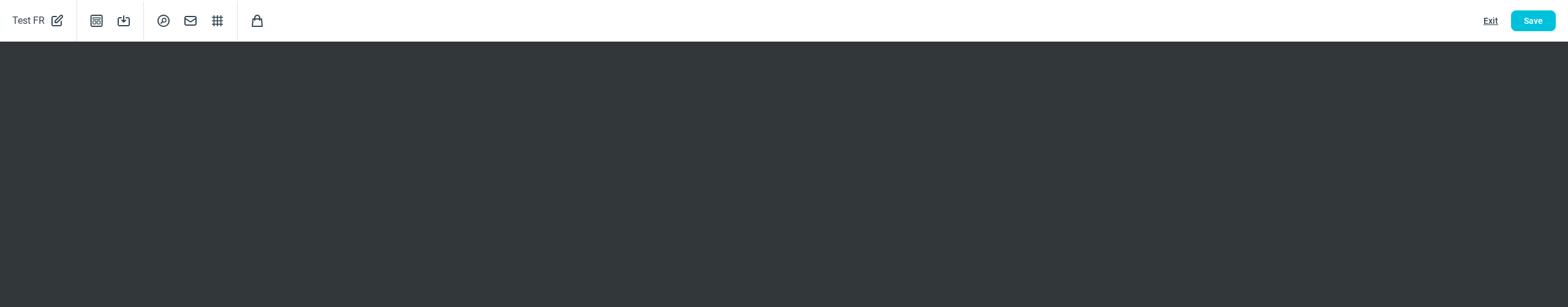
click at [1488, 21] on span "Exit" at bounding box center [1491, 20] width 15 height 19
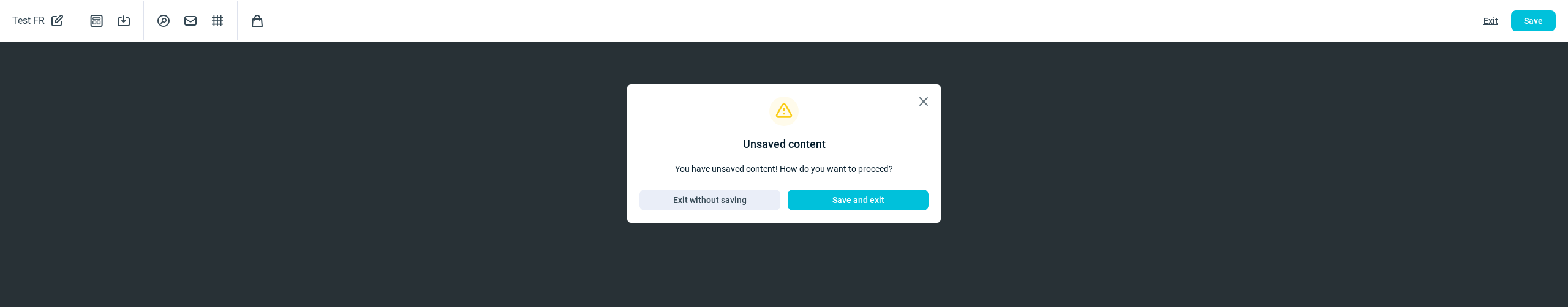
drag, startPoint x: 834, startPoint y: 197, endPoint x: 828, endPoint y: 197, distance: 6.0
click at [834, 197] on span "Save and exit" at bounding box center [858, 199] width 52 height 19
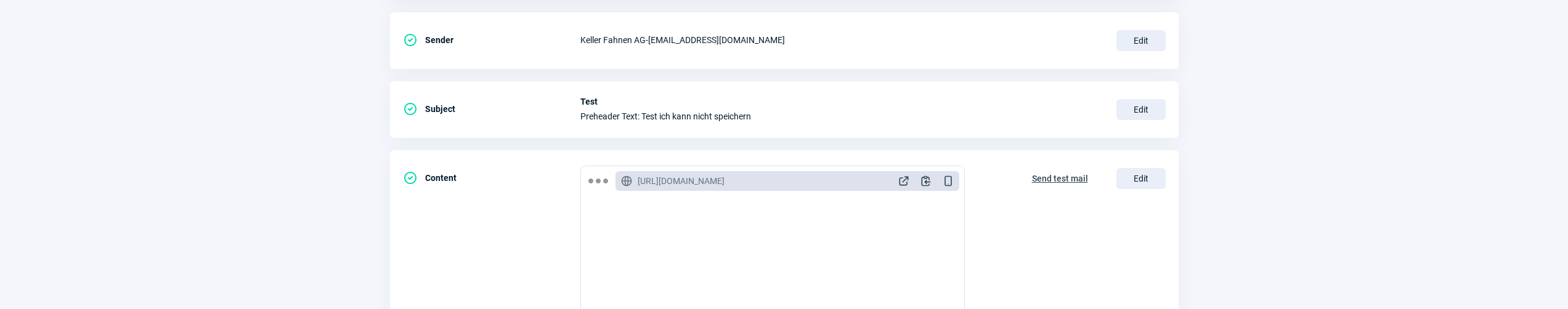
click at [239, 218] on section "Mail configuration CheckCircle icon Receiver Users icon Audience: Kellerfahnen …" at bounding box center [784, 224] width 1568 height 660
click at [1397, 113] on section "Mail configuration CheckCircle icon Receiver Users icon Audience: Kellerfahnen …" at bounding box center [784, 224] width 1568 height 660
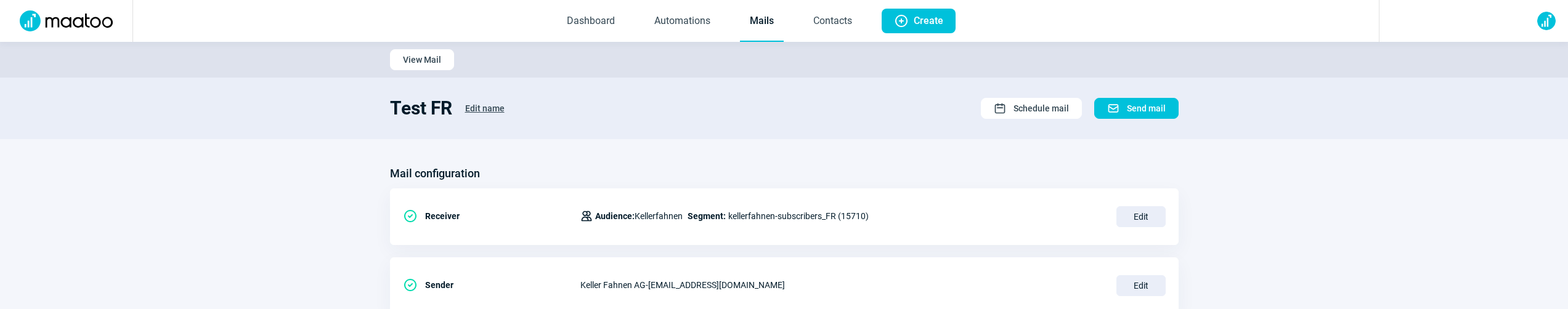
click at [759, 21] on link "Mails" at bounding box center [762, 22] width 44 height 41
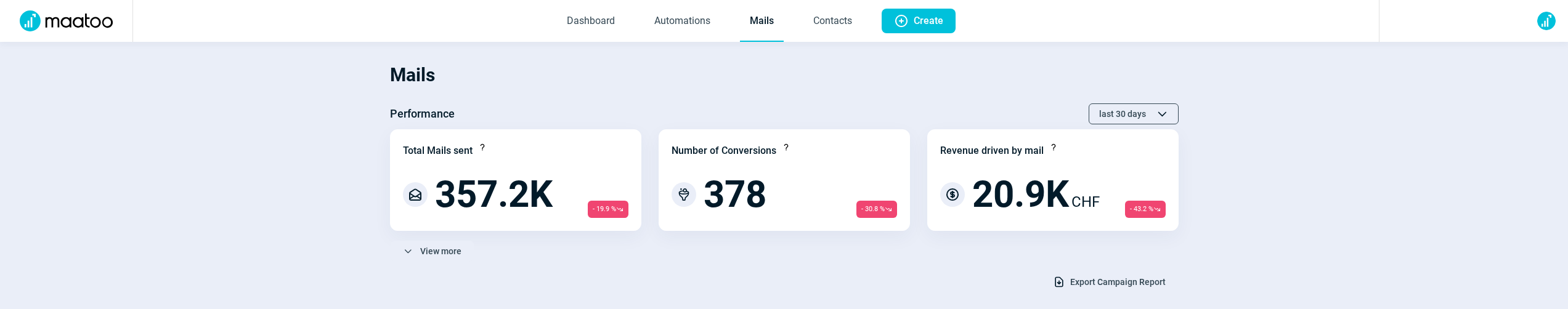
click at [230, 156] on section "Mails Performance last 30 days ChevronUp icon ChevronDown icon Total Mails sent…" at bounding box center [784, 176] width 1568 height 270
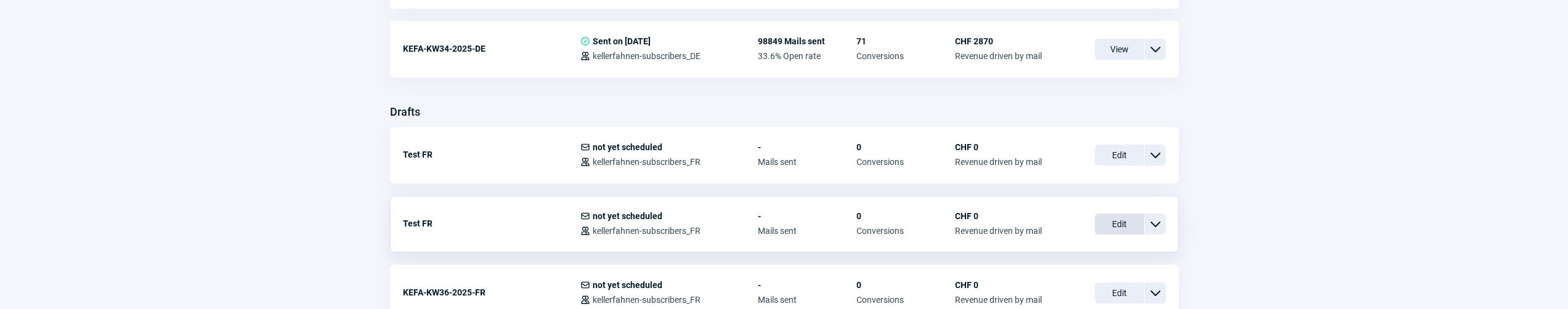
click at [1115, 224] on span "Edit" at bounding box center [1120, 224] width 49 height 21
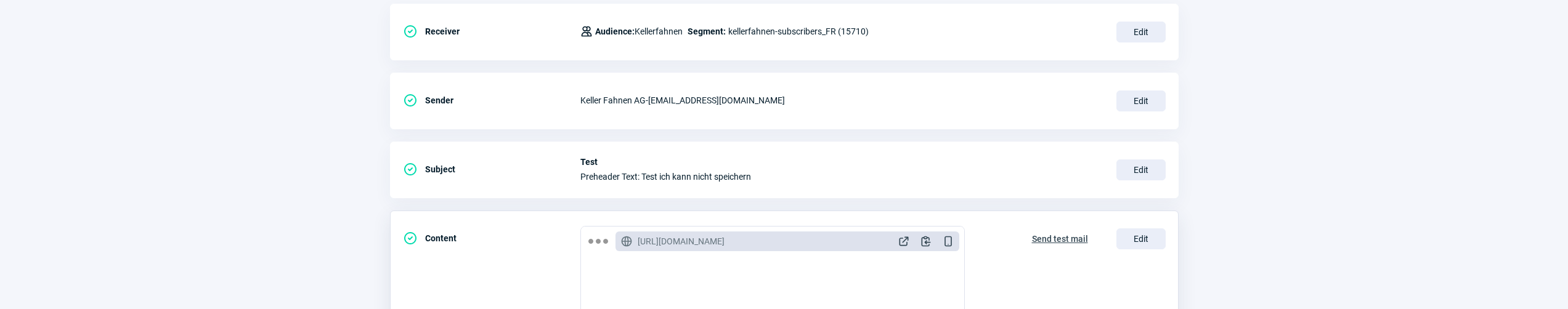
scroll to position [186, 0]
click at [1153, 234] on span "Edit" at bounding box center [1141, 238] width 49 height 21
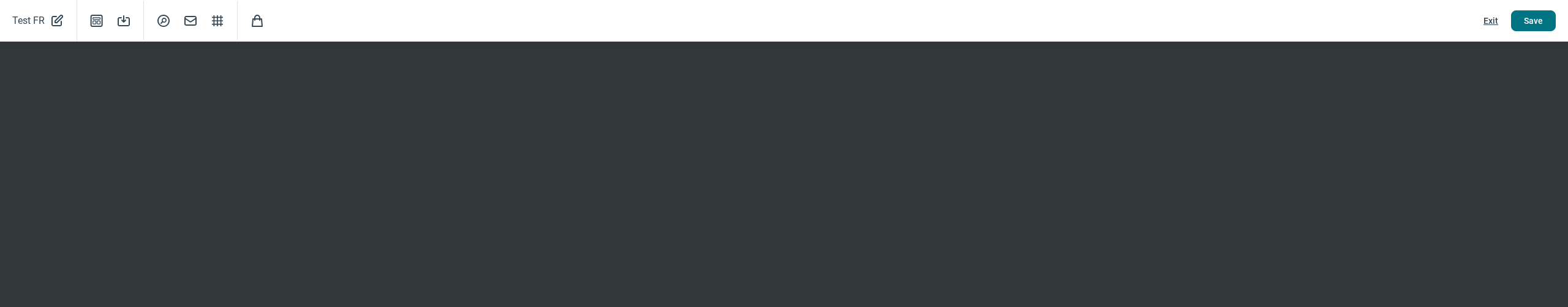
click at [1538, 24] on span "Save" at bounding box center [1533, 20] width 19 height 19
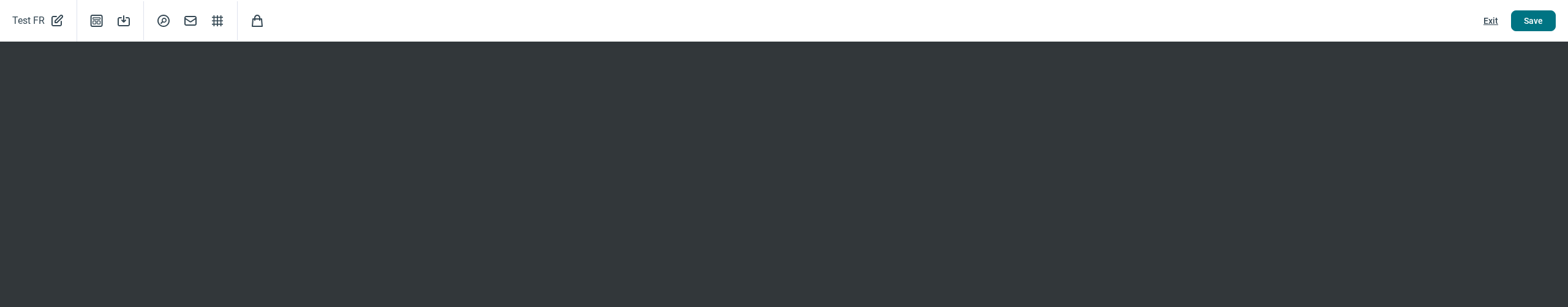
click at [1538, 24] on span "Save" at bounding box center [1533, 20] width 19 height 19
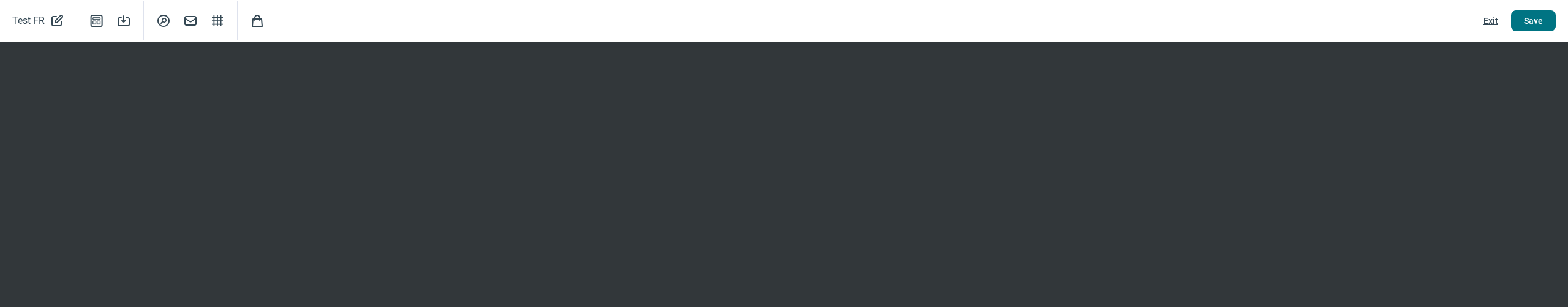
click at [1538, 24] on span "Save" at bounding box center [1533, 20] width 19 height 19
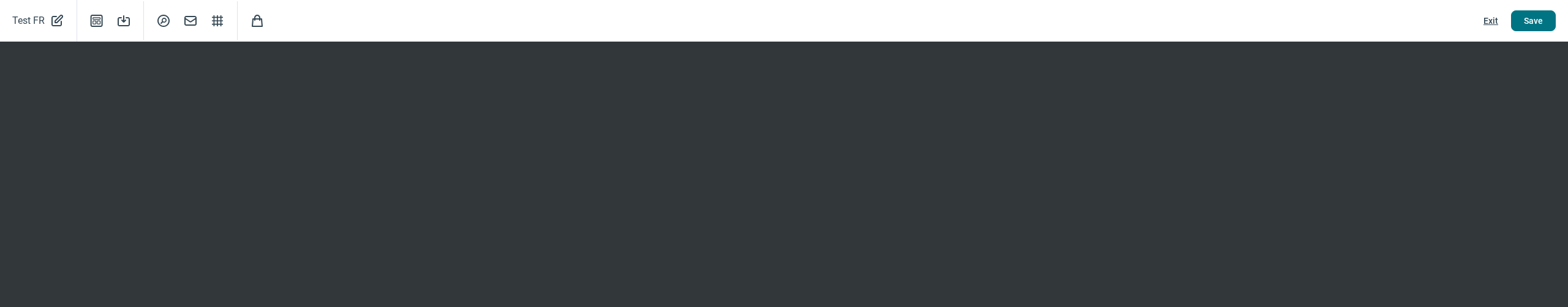
click at [1538, 24] on span "Save" at bounding box center [1533, 20] width 19 height 19
click at [1540, 24] on span "Save" at bounding box center [1533, 20] width 19 height 19
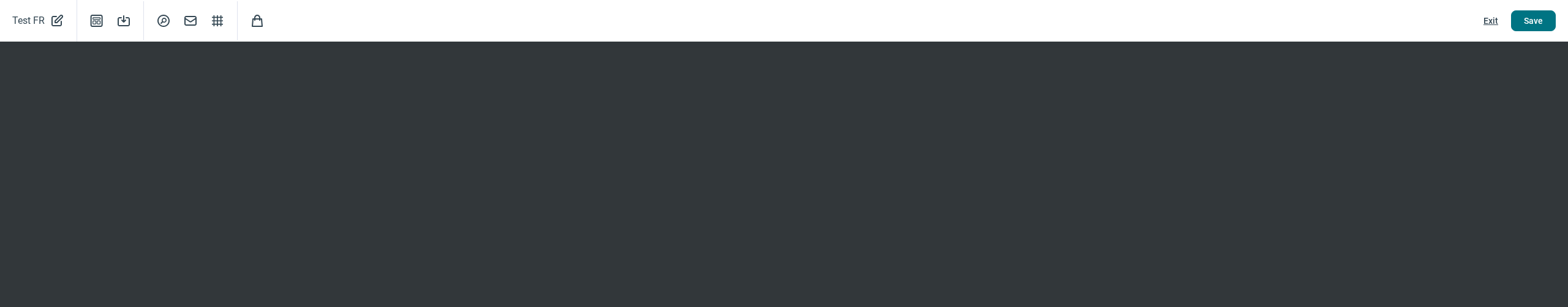
click at [1534, 26] on span "Save" at bounding box center [1533, 20] width 19 height 19
click at [1531, 16] on span "Save" at bounding box center [1533, 20] width 19 height 19
click at [1530, 18] on span "Save" at bounding box center [1533, 20] width 19 height 19
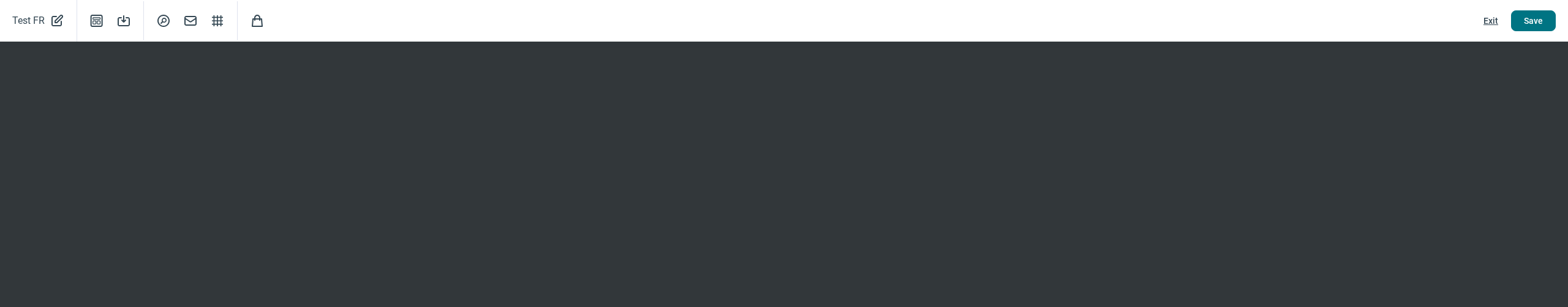
click at [1530, 18] on span "Save" at bounding box center [1533, 20] width 19 height 19
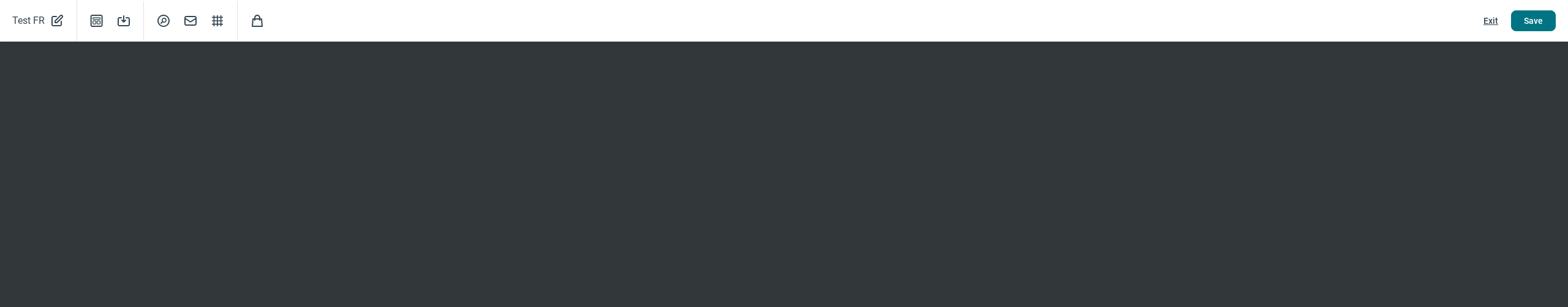
click at [1530, 18] on span "Save" at bounding box center [1533, 20] width 19 height 19
click at [1492, 23] on span "Exit" at bounding box center [1491, 20] width 15 height 19
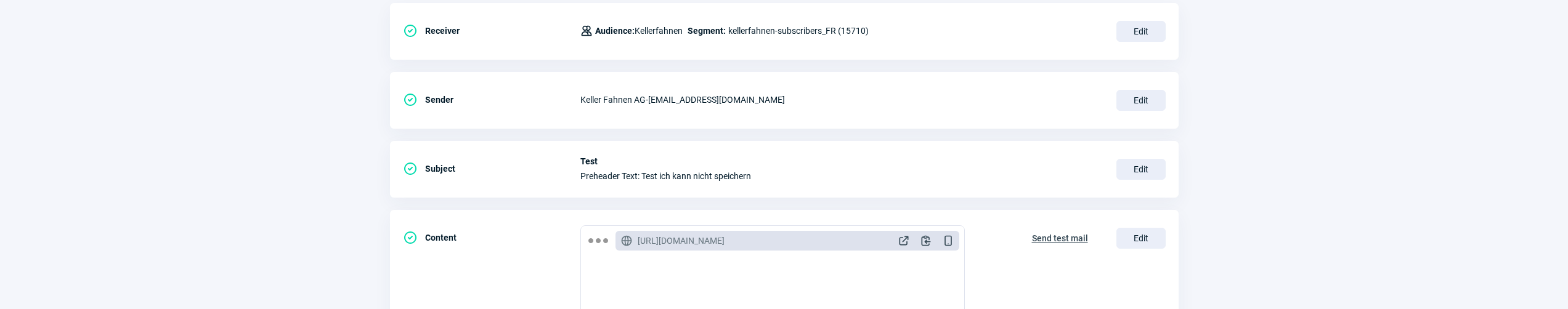
scroll to position [0, 0]
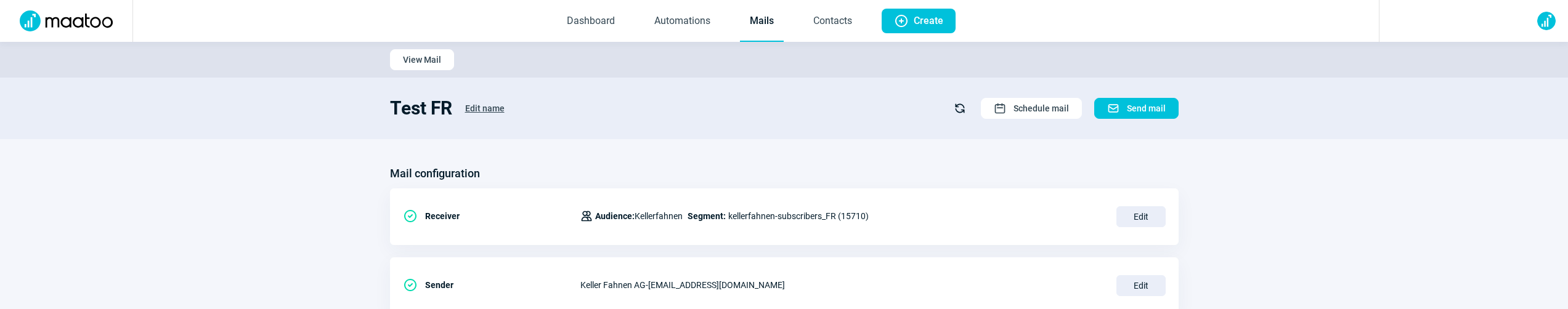
click at [740, 38] on link "Mails" at bounding box center [762, 22] width 44 height 41
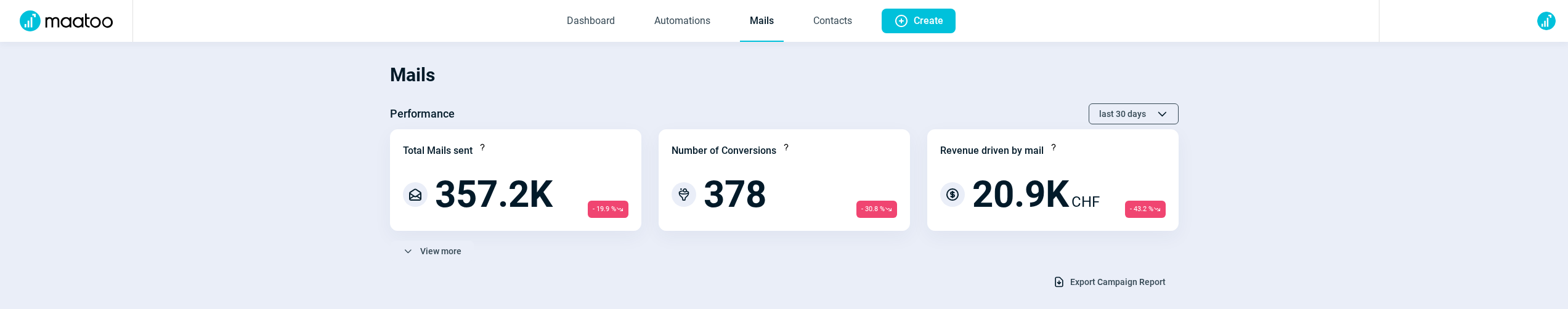
click at [755, 20] on link "Mails" at bounding box center [762, 22] width 44 height 41
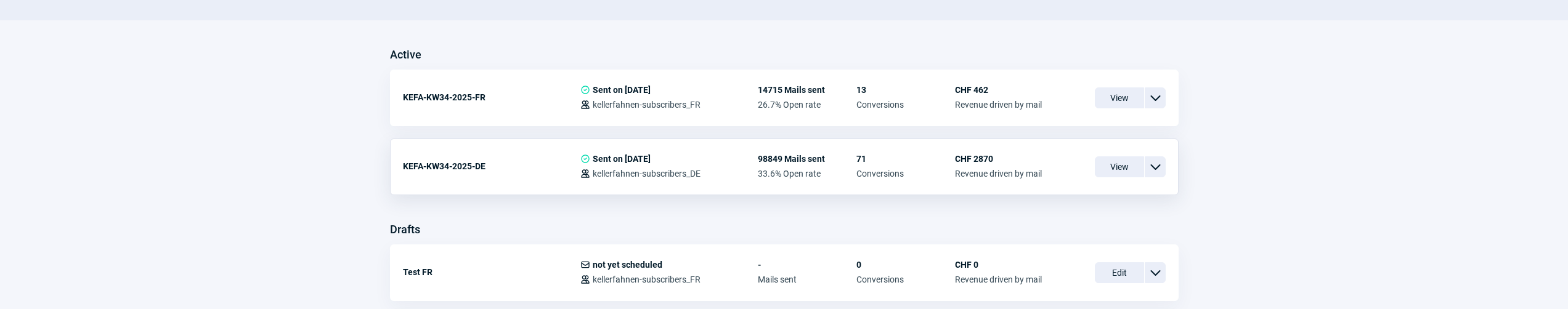
scroll to position [366, 0]
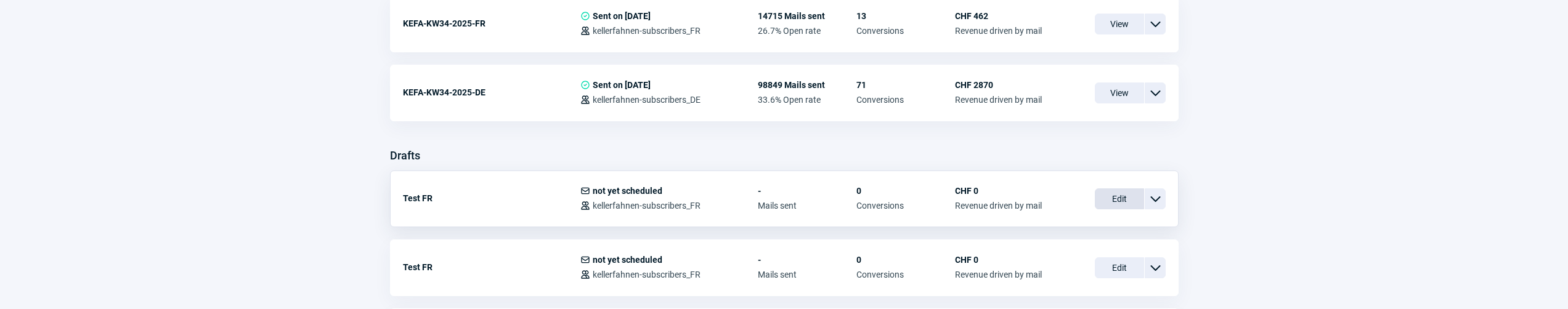
click at [1103, 204] on span "Edit" at bounding box center [1120, 199] width 49 height 21
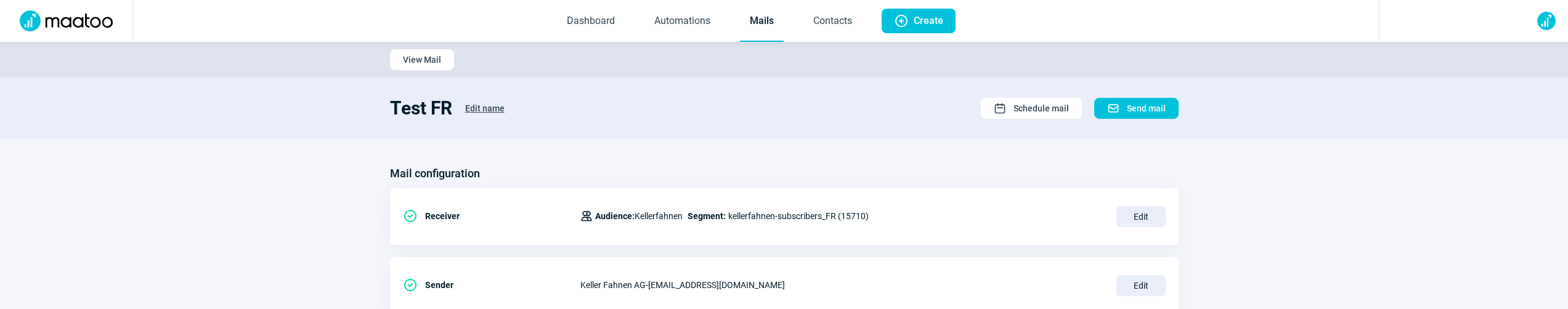
click at [763, 25] on link "Mails" at bounding box center [762, 22] width 44 height 41
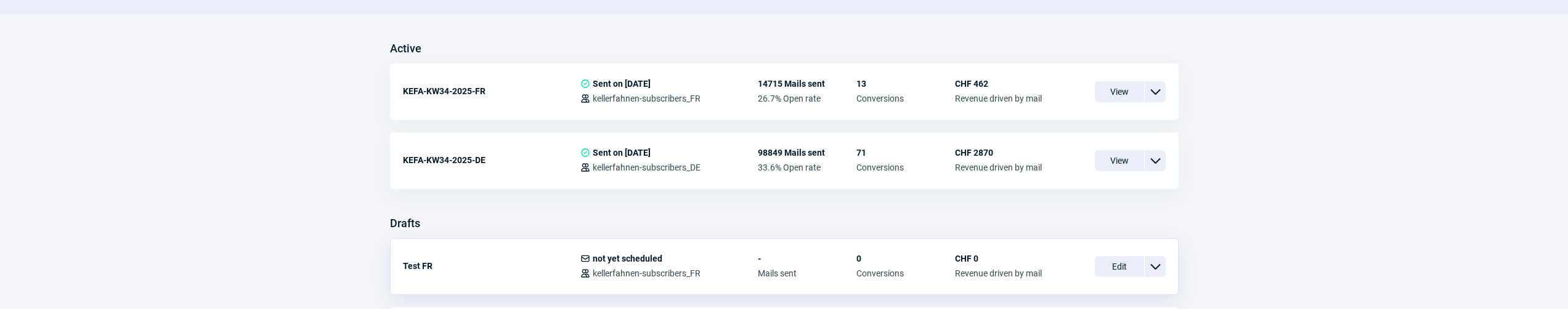
scroll to position [286, 0]
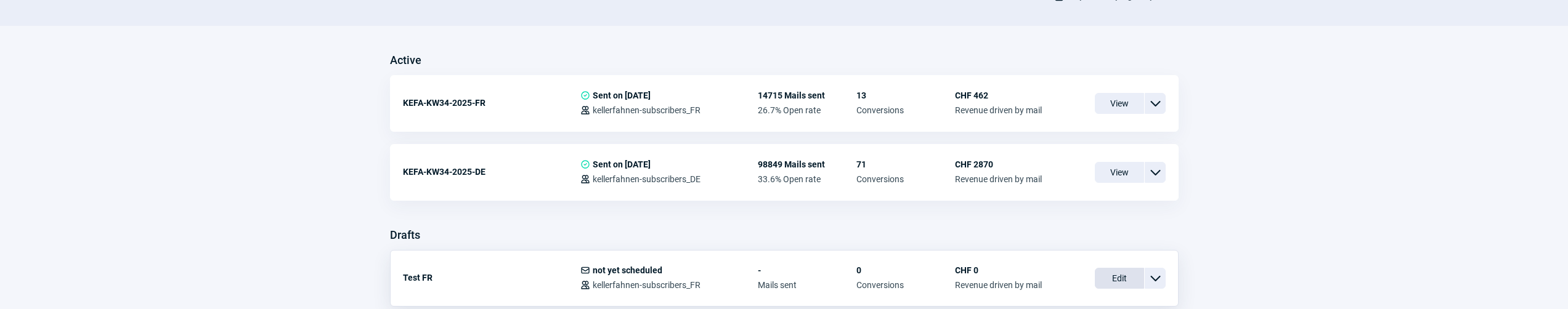
click at [1133, 278] on span "Edit" at bounding box center [1120, 278] width 49 height 21
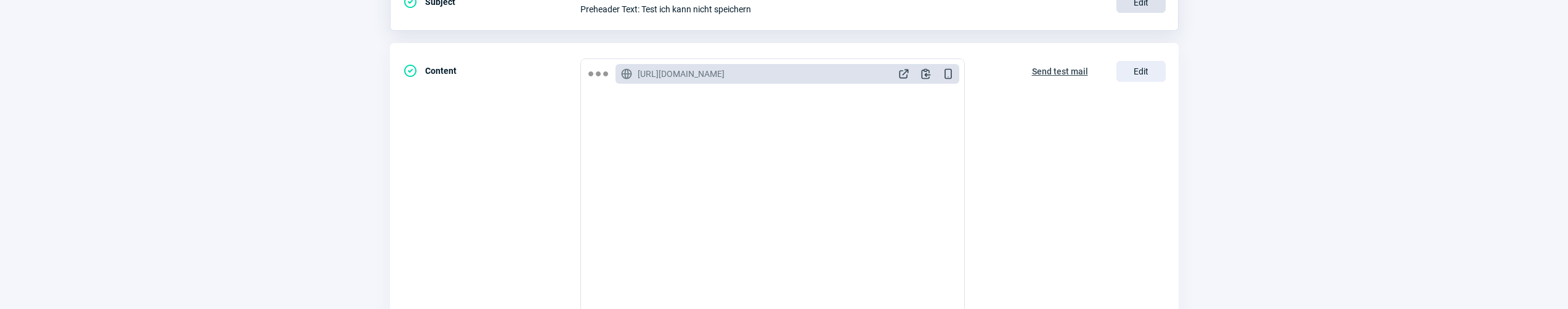
scroll to position [290, 0]
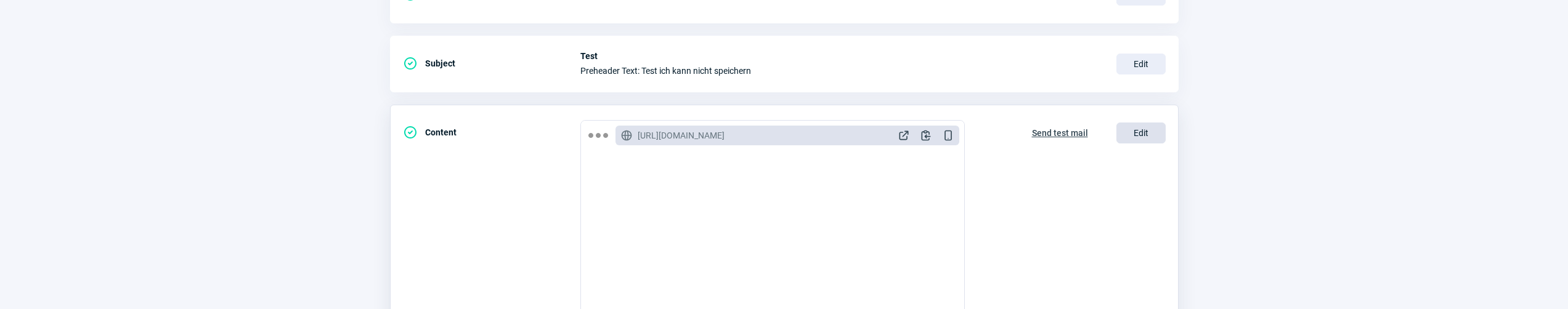
click at [1139, 133] on span "Edit" at bounding box center [1141, 133] width 49 height 21
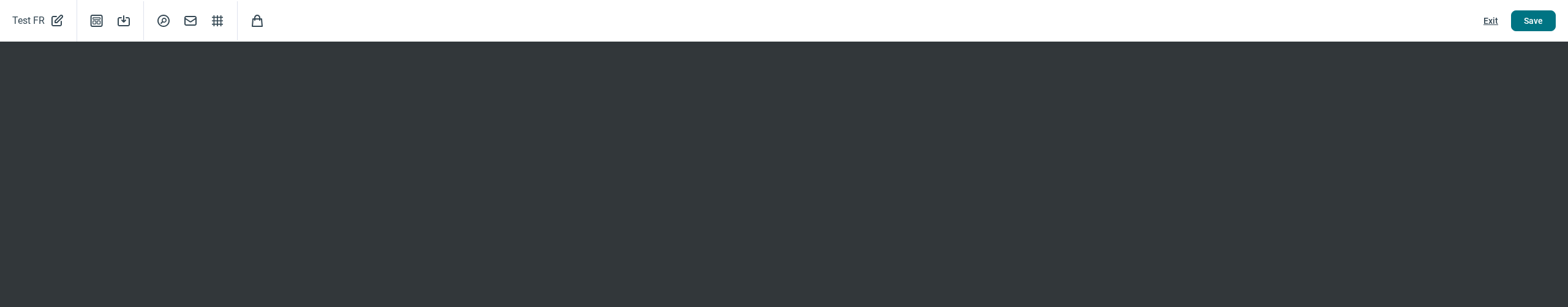
click at [1533, 27] on span "Save" at bounding box center [1533, 20] width 19 height 19
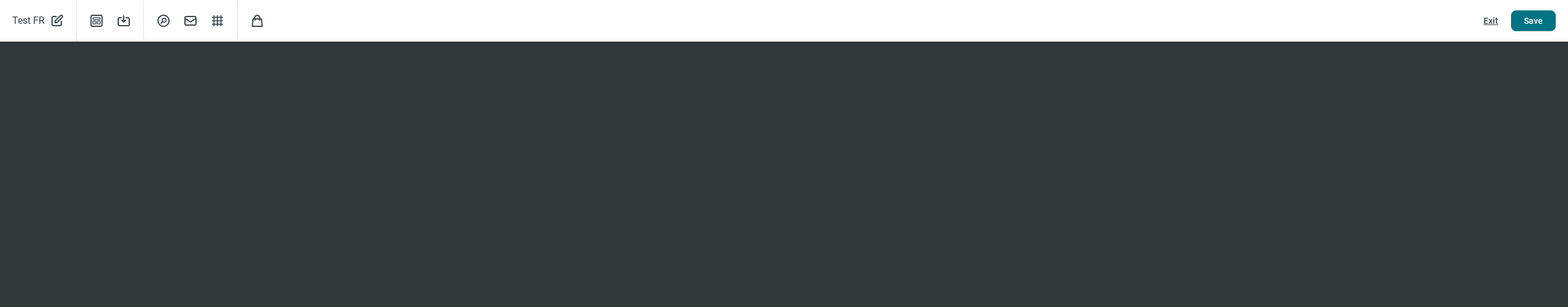
click at [1533, 27] on span "Save" at bounding box center [1533, 20] width 19 height 19
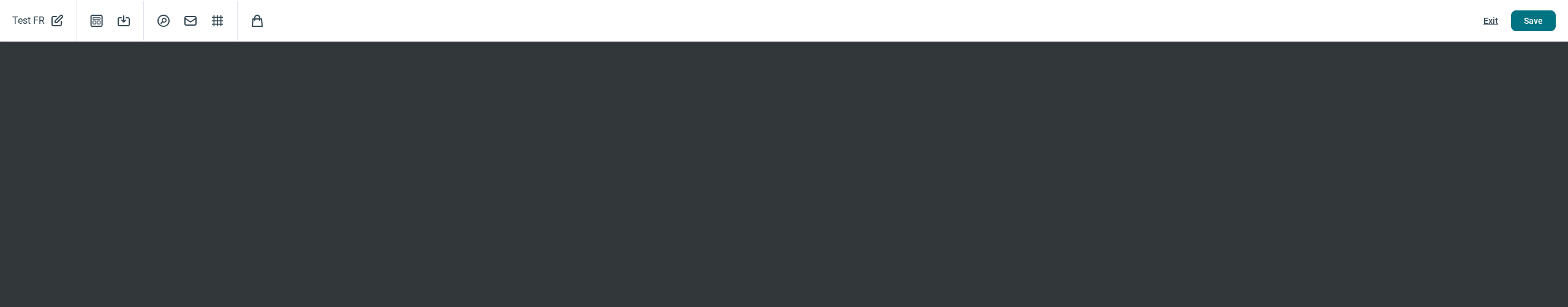
click at [1533, 27] on span "Save" at bounding box center [1533, 20] width 19 height 19
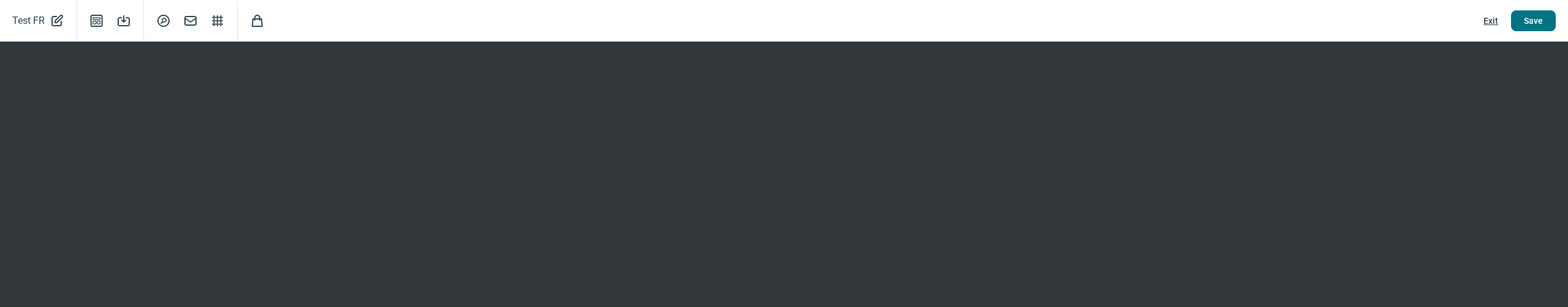
click at [1533, 27] on span "Save" at bounding box center [1533, 20] width 19 height 19
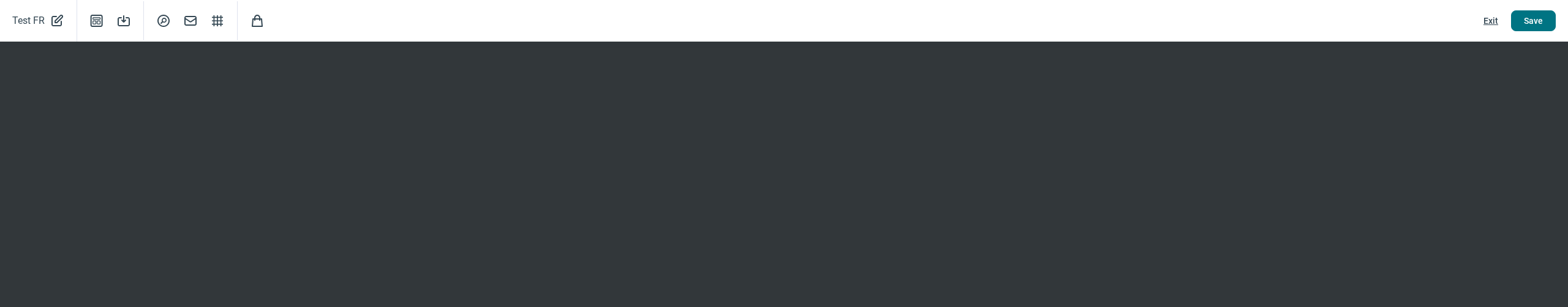
click at [1533, 27] on span "Save" at bounding box center [1533, 20] width 19 height 19
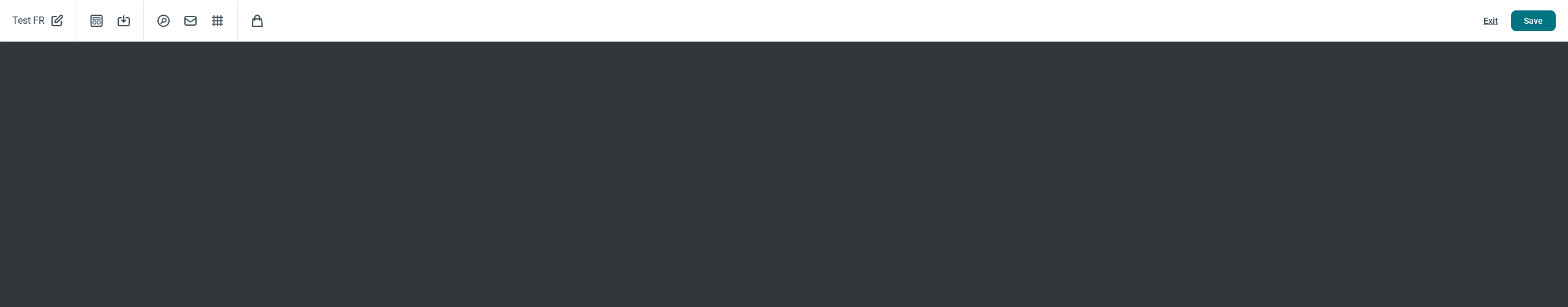
click at [1533, 27] on span "Save" at bounding box center [1533, 20] width 19 height 19
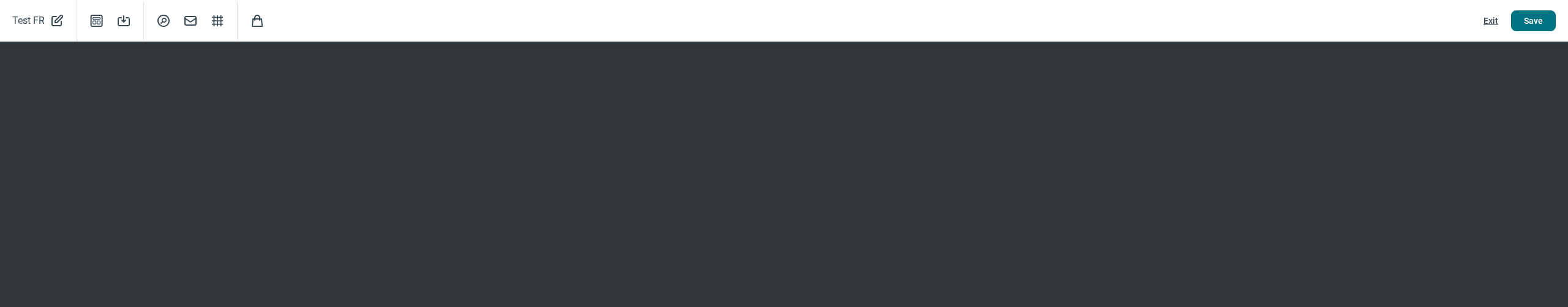
click at [1533, 27] on span "Save" at bounding box center [1533, 20] width 19 height 19
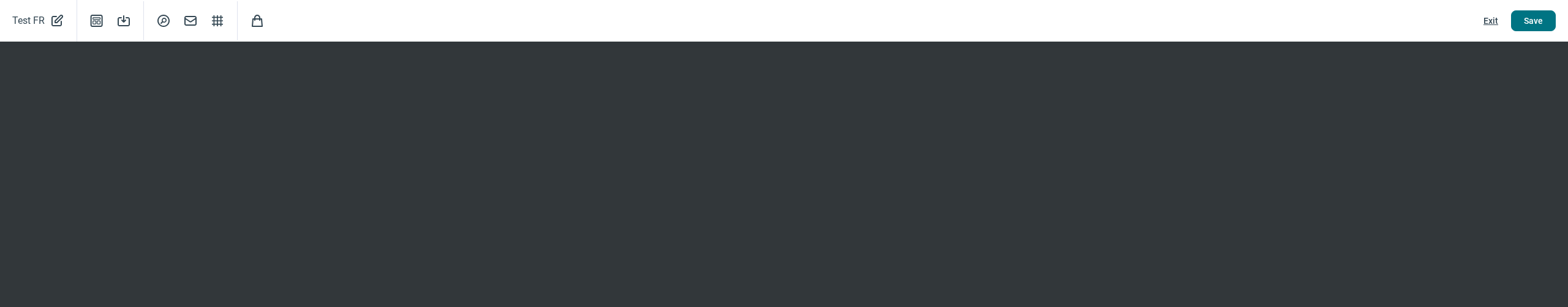
click at [1533, 27] on span "Save" at bounding box center [1533, 20] width 19 height 19
click at [1330, 19] on div "Test FR PencilAlt icon Template icon Save icon SearchCircle icon Mail icon Stru…" at bounding box center [784, 21] width 1568 height 41
click at [1488, 19] on span "Exit" at bounding box center [1491, 20] width 15 height 19
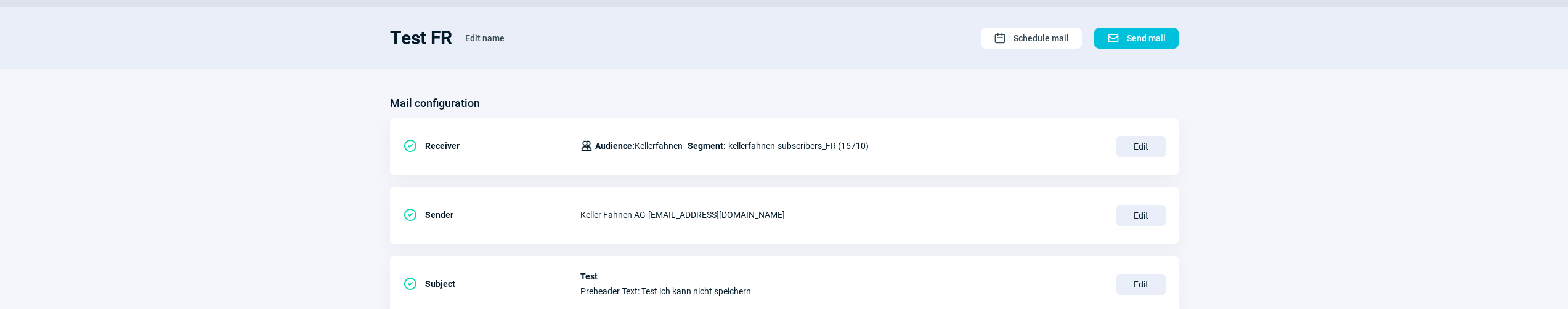
scroll to position [0, 0]
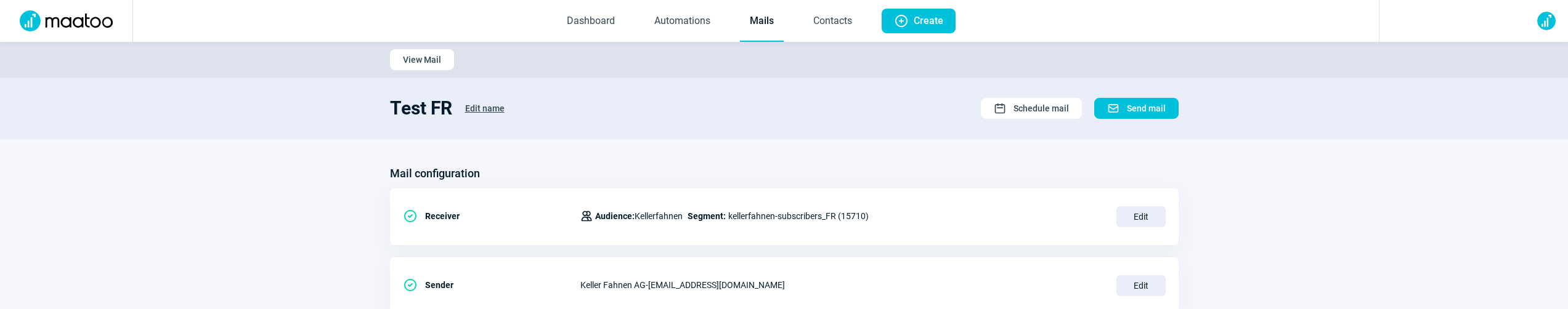
click at [772, 26] on link "Mails" at bounding box center [762, 22] width 44 height 41
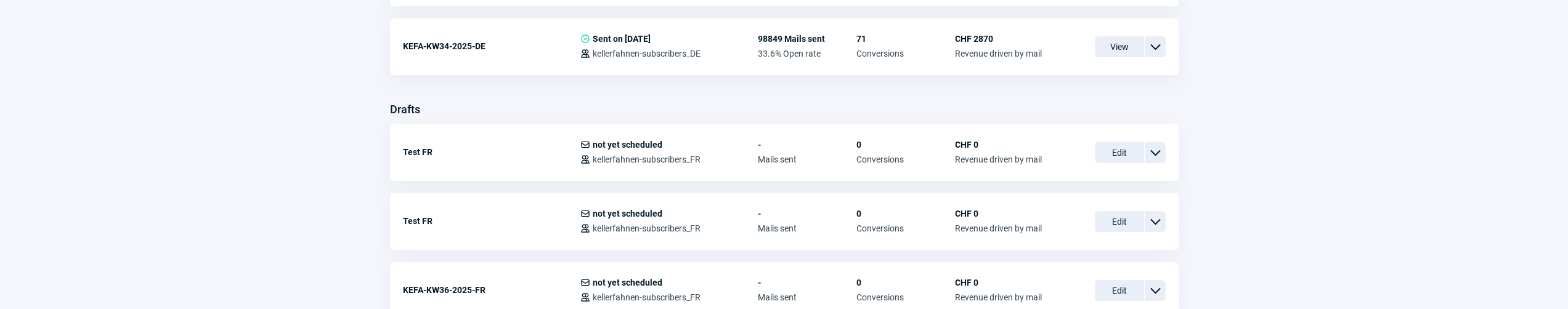
scroll to position [412, 0]
click at [1115, 220] on span "Edit" at bounding box center [1120, 222] width 49 height 21
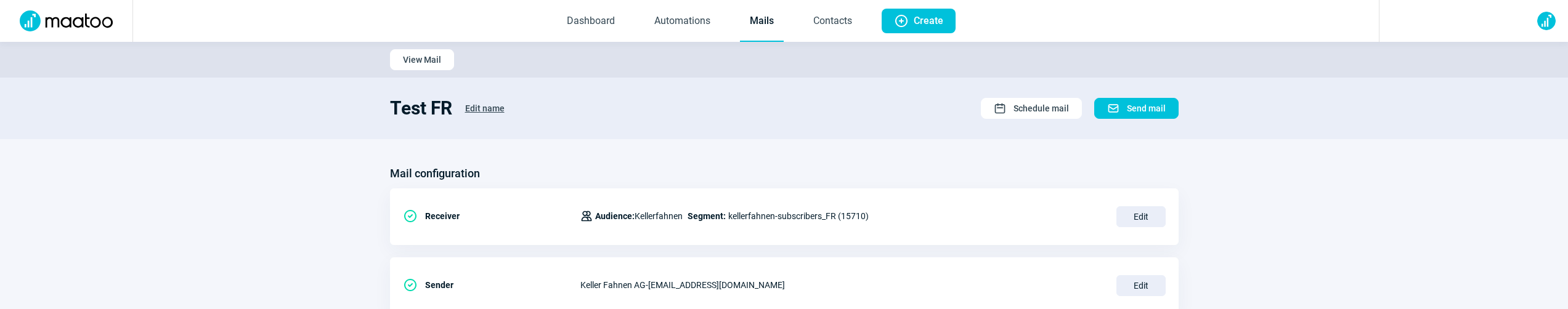
click at [752, 16] on link "Mails" at bounding box center [762, 22] width 44 height 41
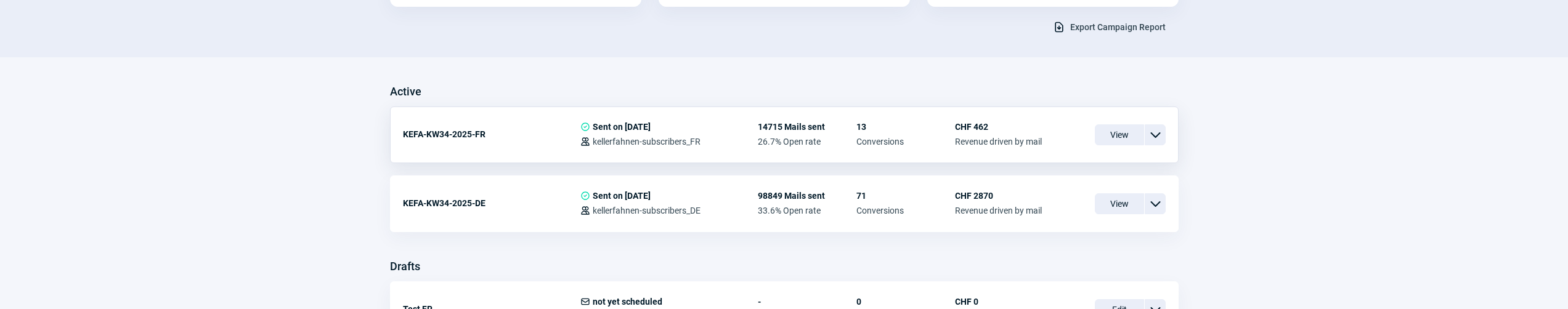
scroll to position [269, 0]
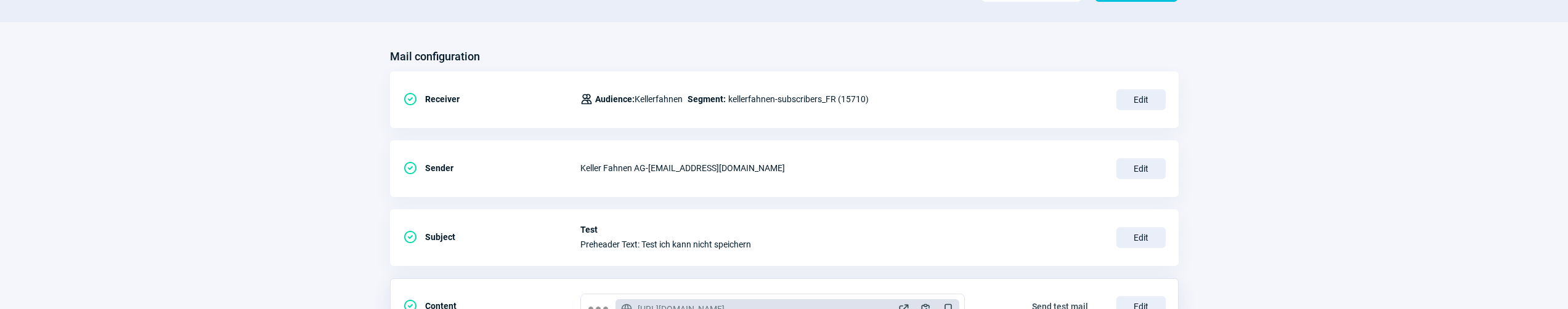
scroll to position [233, 0]
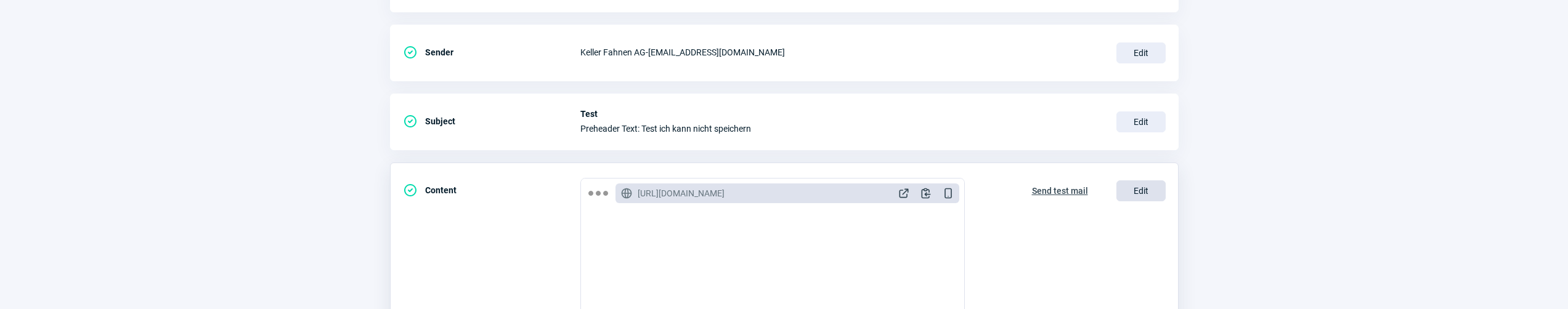
click at [1136, 189] on span "Edit" at bounding box center [1141, 191] width 49 height 21
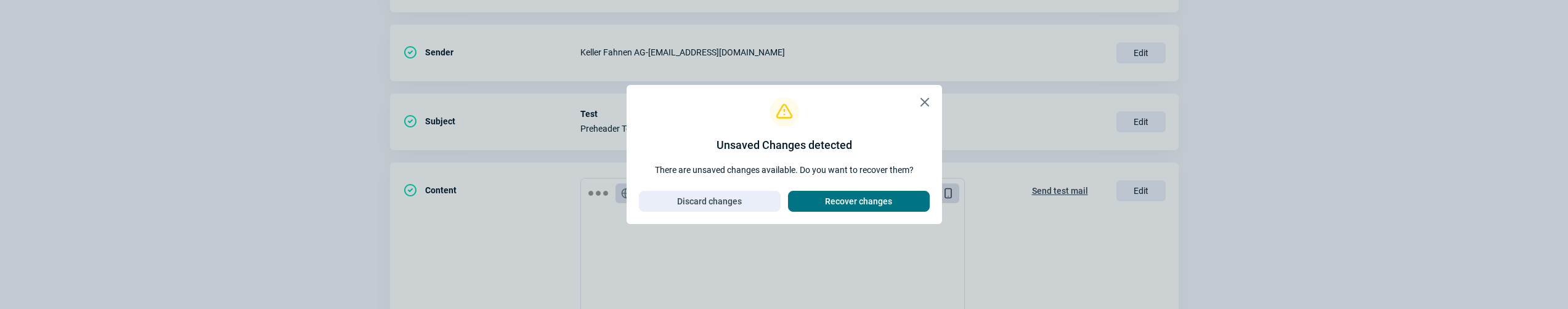
click at [881, 196] on span "Recover changes" at bounding box center [859, 201] width 67 height 19
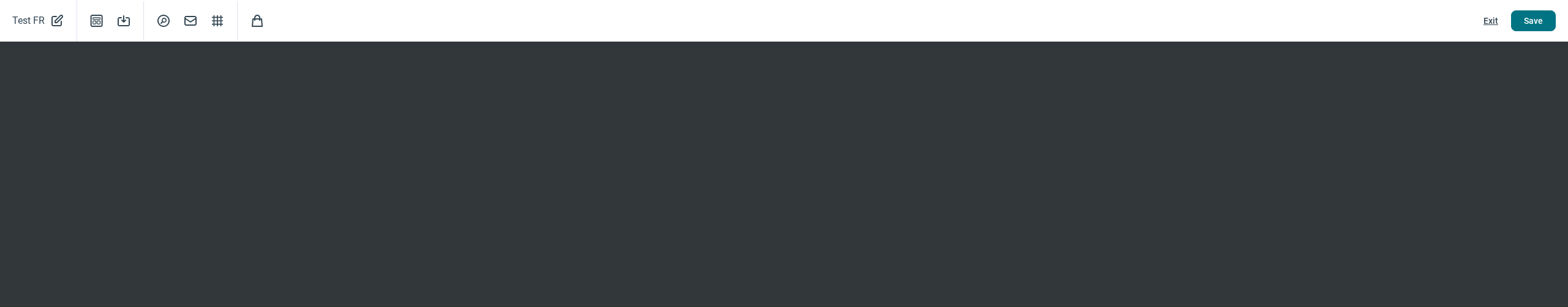
click at [1532, 17] on span "Save" at bounding box center [1533, 20] width 19 height 19
click at [1526, 26] on span "Save" at bounding box center [1533, 20] width 19 height 19
click at [1493, 21] on span "Exit" at bounding box center [1491, 20] width 15 height 19
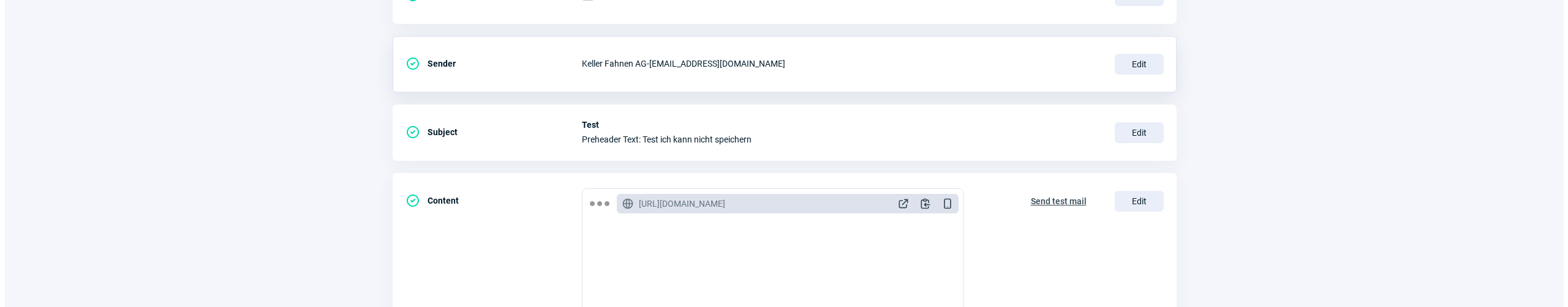
scroll to position [0, 0]
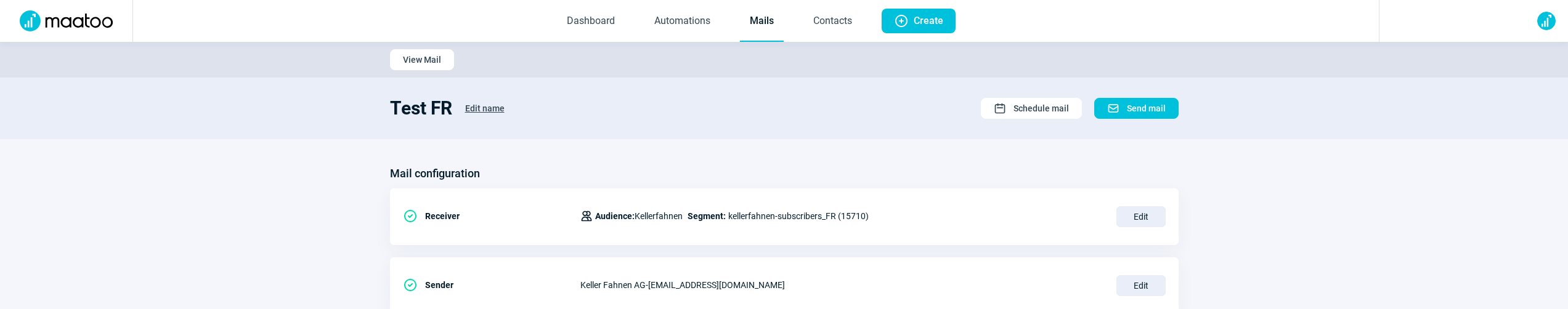
click at [773, 27] on link "Mails" at bounding box center [762, 22] width 44 height 41
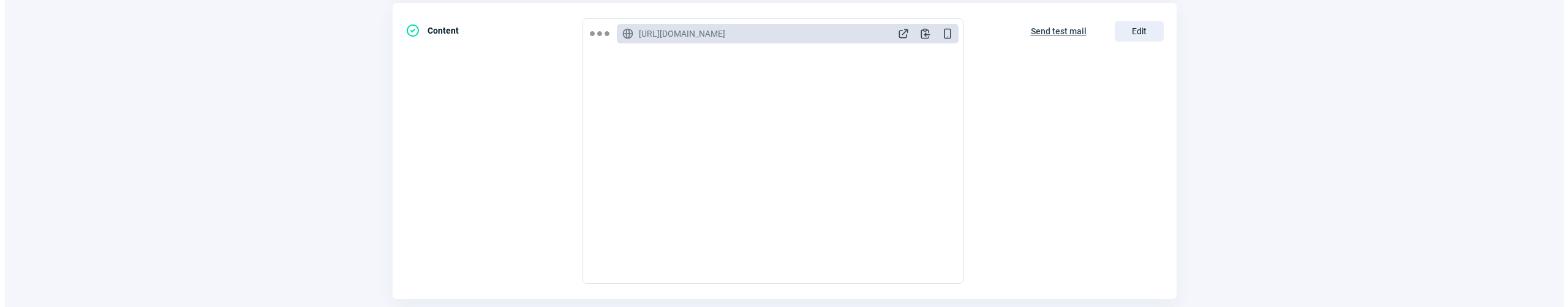
scroll to position [169, 0]
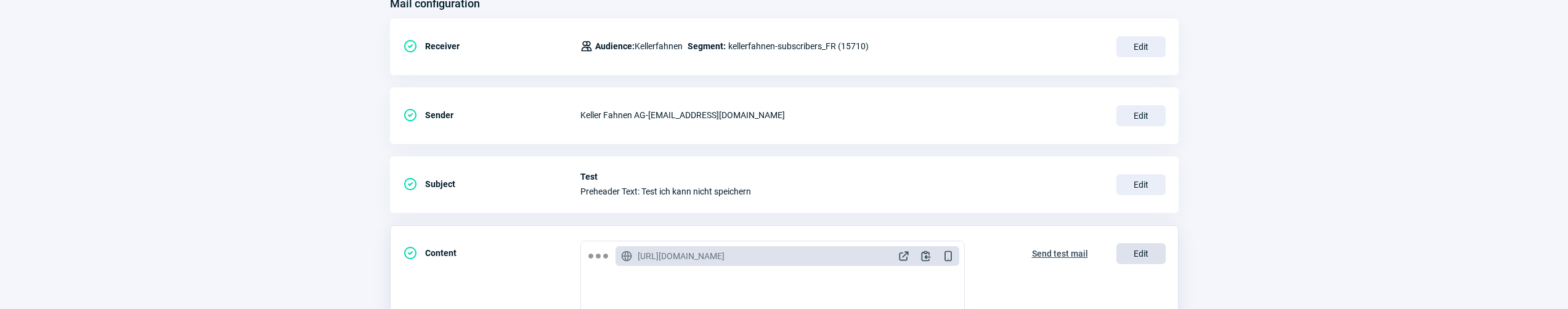
click at [1148, 247] on span "Edit" at bounding box center [1141, 253] width 49 height 21
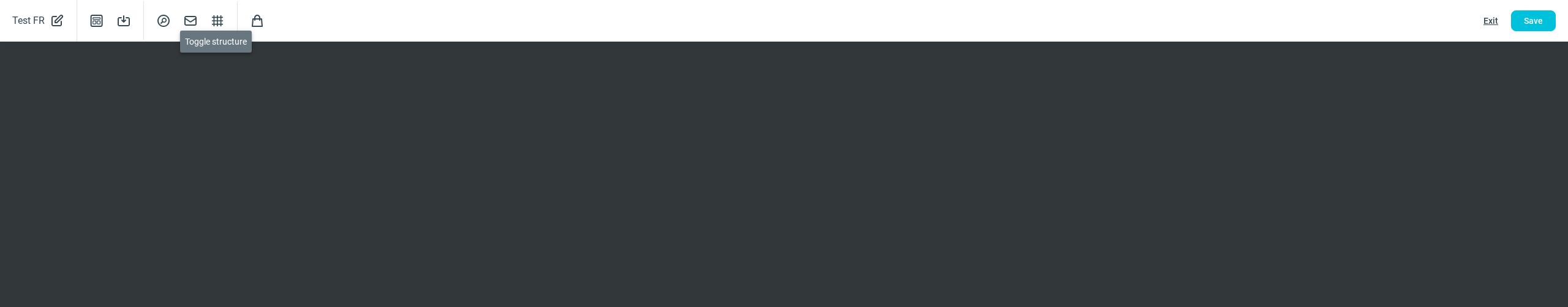
click at [215, 21] on span "Structure icon" at bounding box center [217, 21] width 15 height 15
click at [1519, 26] on button "Save" at bounding box center [1533, 21] width 45 height 21
click at [1537, 19] on span "Save" at bounding box center [1533, 20] width 19 height 19
click at [1528, 28] on span "Save" at bounding box center [1533, 20] width 19 height 19
